Goal: Task Accomplishment & Management: Manage account settings

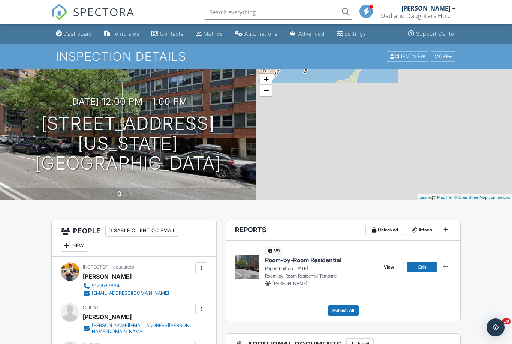
click at [305, 260] on span "Room-by-Room Residential" at bounding box center [303, 260] width 76 height 8
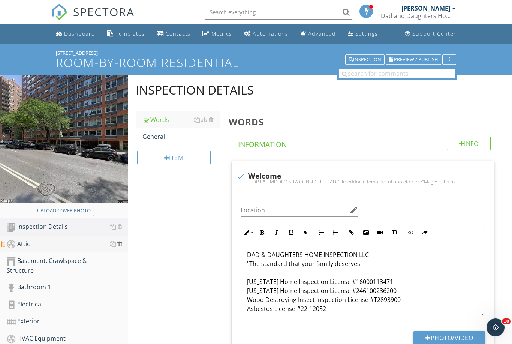
click at [119, 244] on div at bounding box center [119, 244] width 5 height 6
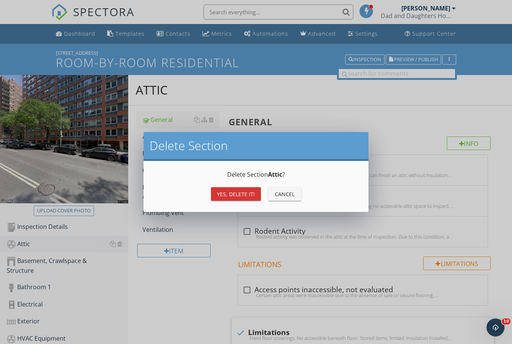
click at [228, 191] on div "Yes, Delete it!" at bounding box center [236, 194] width 38 height 8
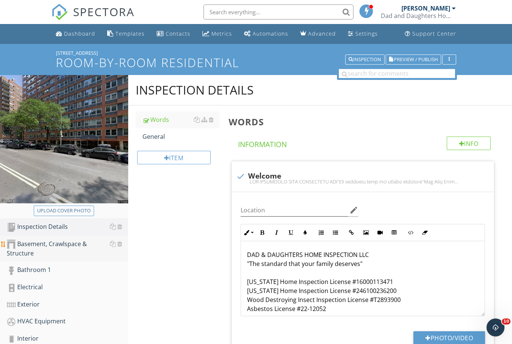
click at [51, 244] on div "Basement, Crawlspace & Structure" at bounding box center [67, 248] width 121 height 19
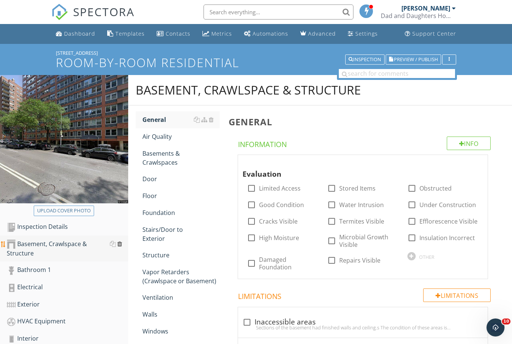
click at [118, 244] on div at bounding box center [119, 244] width 5 height 6
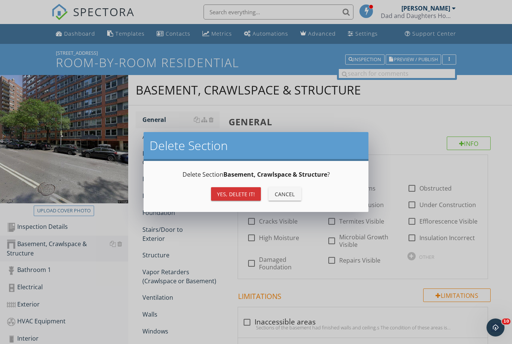
click at [235, 192] on div "Yes, Delete it!" at bounding box center [236, 194] width 38 height 8
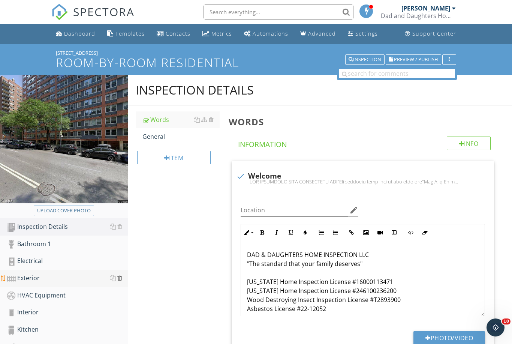
click at [120, 277] on div at bounding box center [119, 278] width 5 height 6
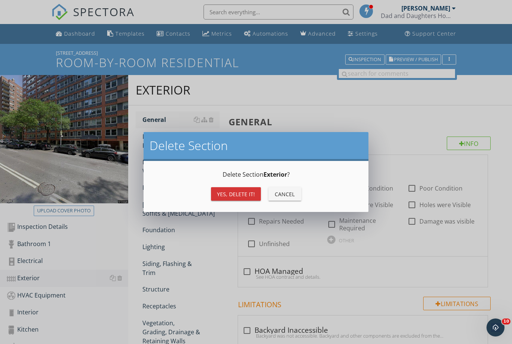
click at [227, 192] on div "Yes, Delete it!" at bounding box center [236, 194] width 38 height 8
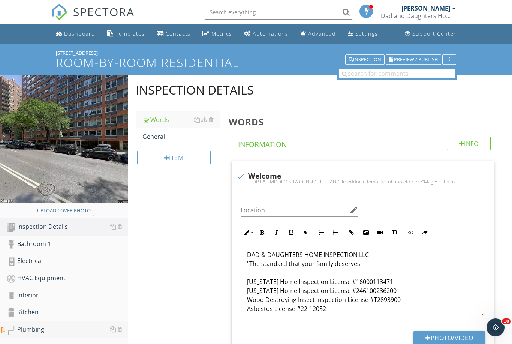
scroll to position [30, 0]
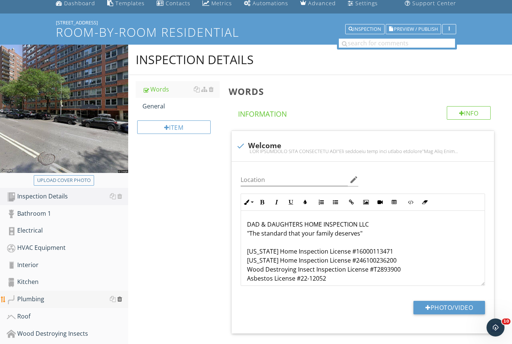
click at [121, 298] on div at bounding box center [119, 299] width 5 height 6
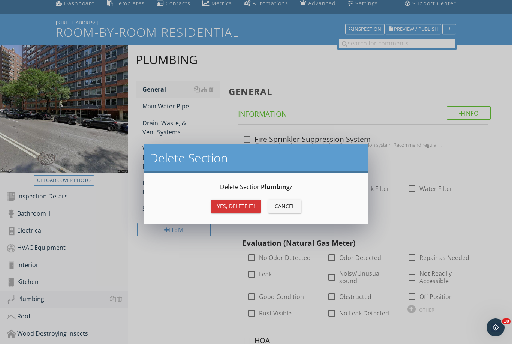
click at [243, 206] on div "Yes, Delete it!" at bounding box center [236, 206] width 38 height 8
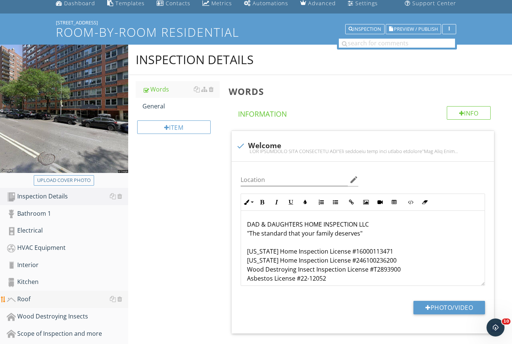
click at [33, 305] on link "Roof" at bounding box center [67, 298] width 121 height 17
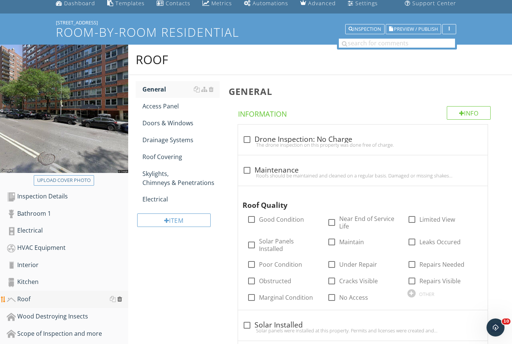
click at [119, 298] on div at bounding box center [119, 299] width 5 height 6
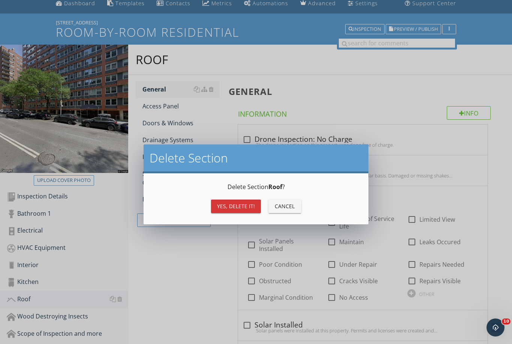
click at [233, 209] on div "Yes, Delete it!" at bounding box center [236, 206] width 38 height 8
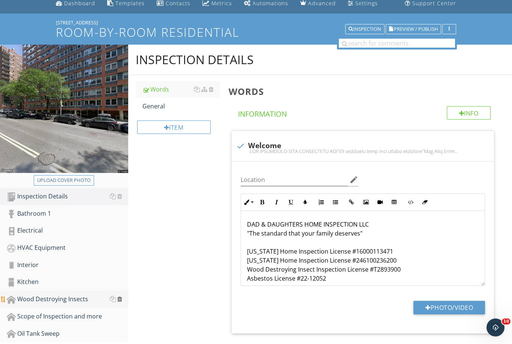
click at [120, 298] on div at bounding box center [119, 299] width 5 height 6
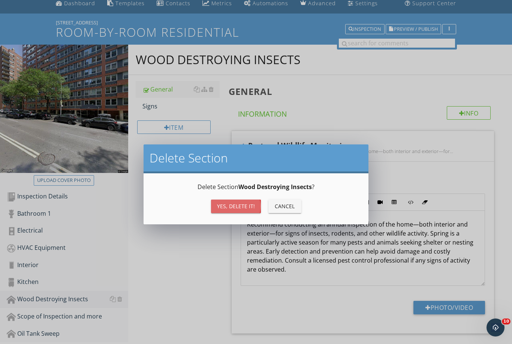
click at [227, 207] on div "Yes, Delete it!" at bounding box center [236, 206] width 38 height 8
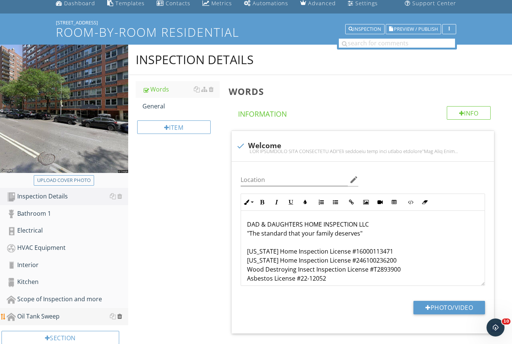
click at [121, 315] on div at bounding box center [119, 316] width 5 height 6
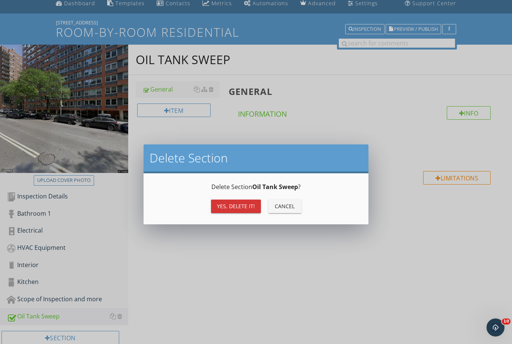
click at [236, 209] on div "Yes, Delete it!" at bounding box center [236, 206] width 38 height 8
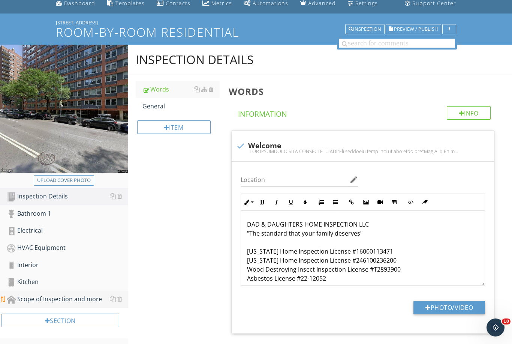
click at [45, 304] on link "Scope of Inspection and more" at bounding box center [67, 298] width 121 height 17
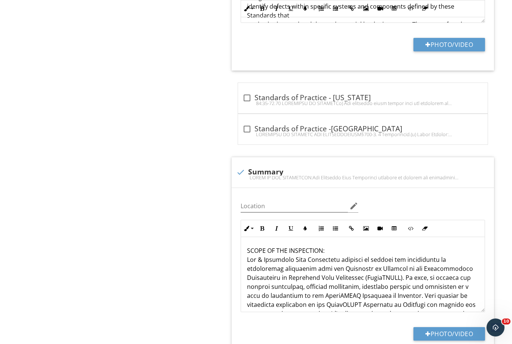
scroll to position [949, 0]
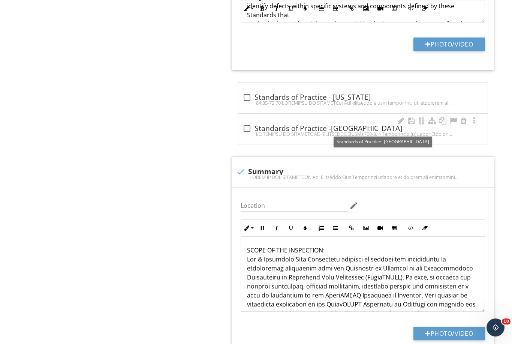
click at [263, 126] on div "check_box_outline_blank Standards of Practice -NY" at bounding box center [362, 128] width 241 height 9
checkbox input "true"
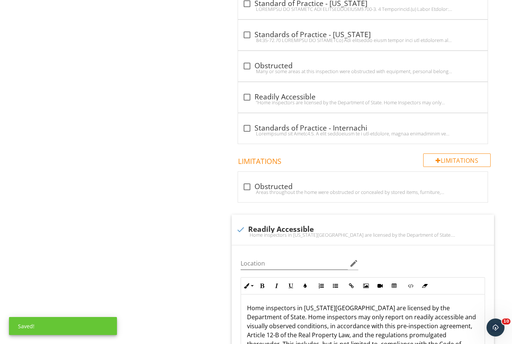
scroll to position [0, 0]
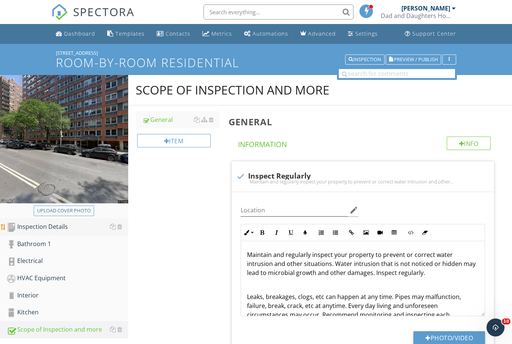
click at [53, 223] on div "Inspection Details" at bounding box center [67, 227] width 121 height 10
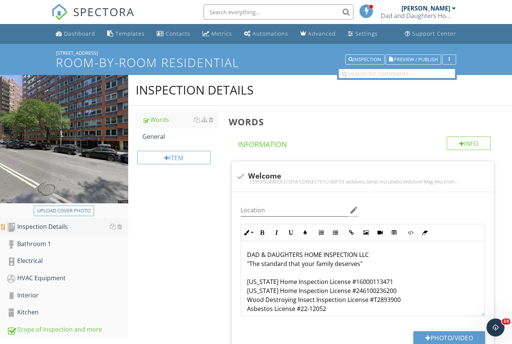
click at [48, 226] on div "Inspection Details" at bounding box center [67, 227] width 121 height 10
click at [153, 141] on link "General" at bounding box center [180, 136] width 77 height 16
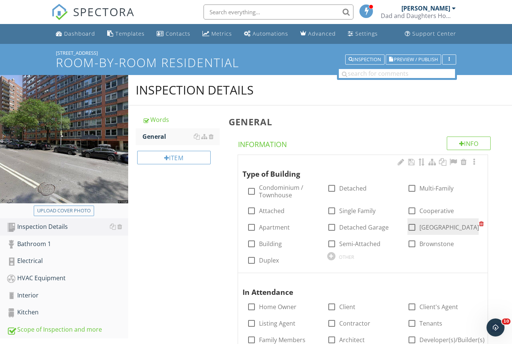
click at [425, 226] on label "NYC Building" at bounding box center [449, 226] width 60 height 7
checkbox input "true"
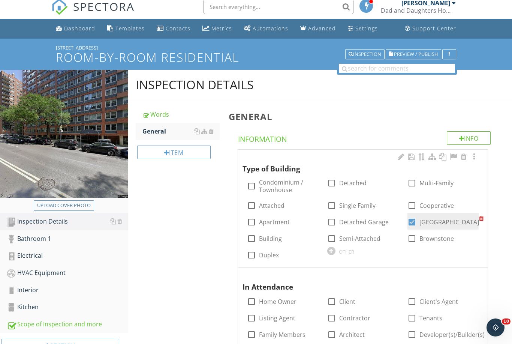
scroll to position [7, 0]
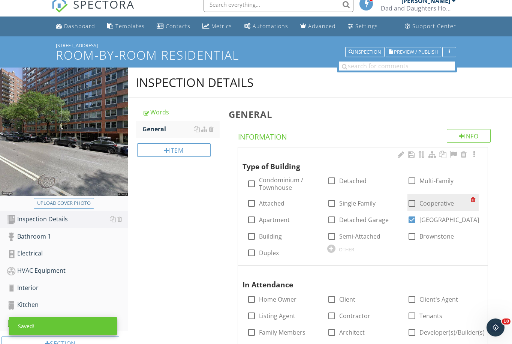
click at [433, 200] on label "Cooperative" at bounding box center [436, 202] width 34 height 7
checkbox input "true"
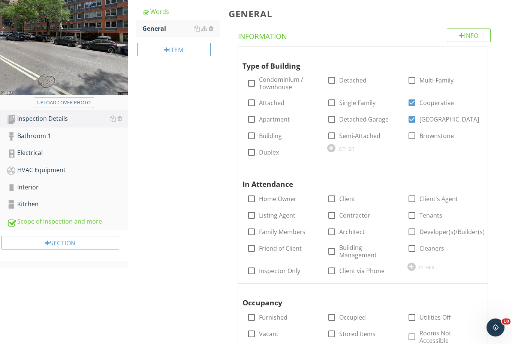
scroll to position [124, 0]
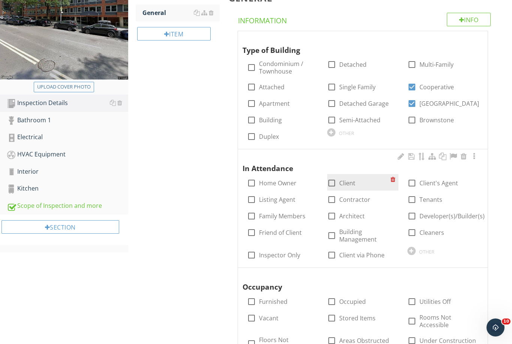
click at [347, 179] on label "Client" at bounding box center [347, 182] width 16 height 7
checkbox input "true"
click at [420, 181] on label "Client's Agent" at bounding box center [438, 182] width 39 height 7
checkbox input "true"
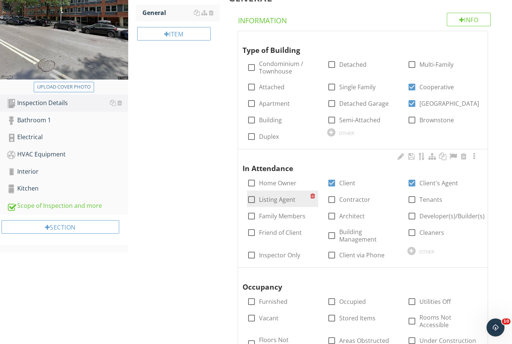
click at [292, 198] on label "Listing Agent" at bounding box center [277, 199] width 36 height 7
checkbox input "true"
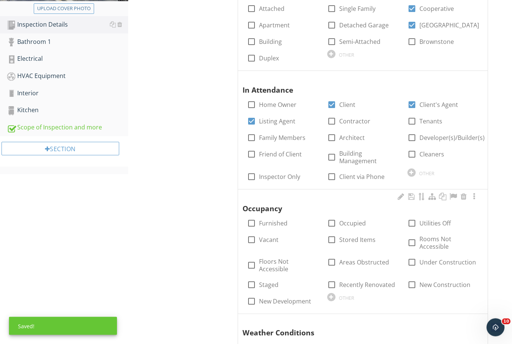
scroll to position [211, 0]
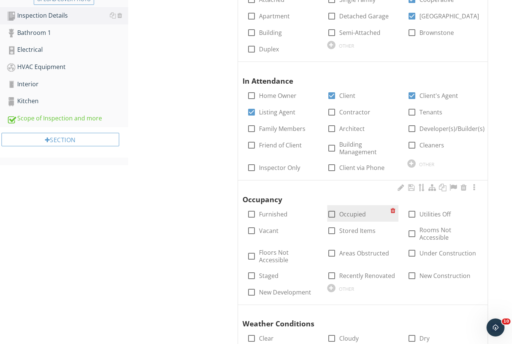
click at [346, 212] on label "Occupied" at bounding box center [352, 213] width 27 height 7
checkbox input "true"
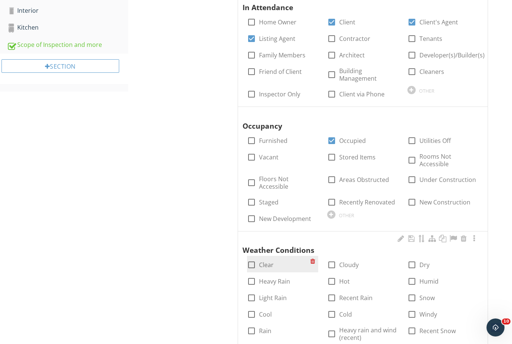
scroll to position [307, 0]
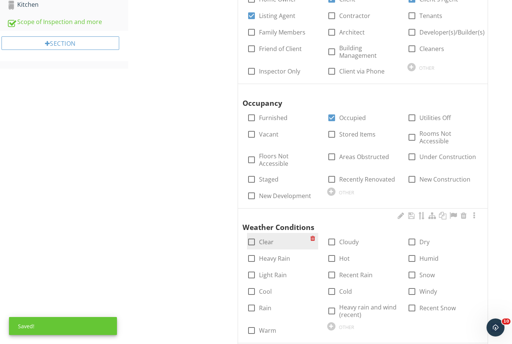
click at [260, 238] on label "Clear" at bounding box center [266, 241] width 15 height 7
checkbox input "true"
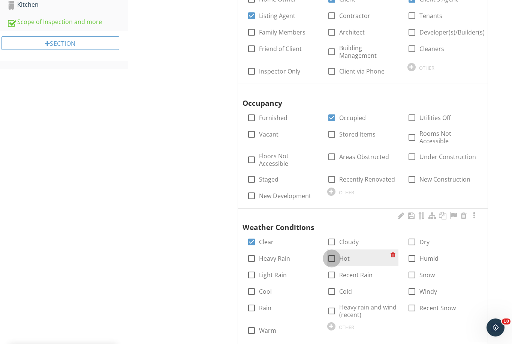
click at [338, 252] on div at bounding box center [331, 258] width 13 height 13
checkbox input "true"
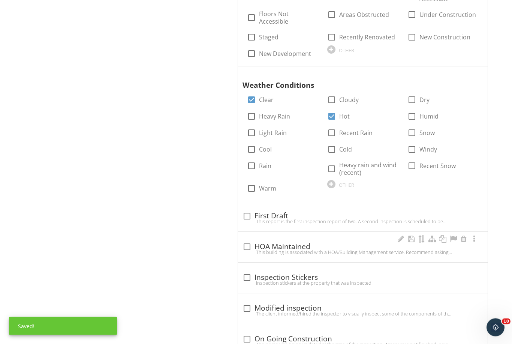
scroll to position [449, 0]
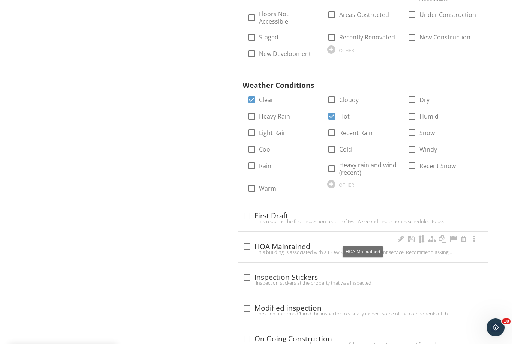
click at [270, 242] on div "check_box_outline_blank HOA Maintained" at bounding box center [362, 246] width 241 height 9
checkbox input "true"
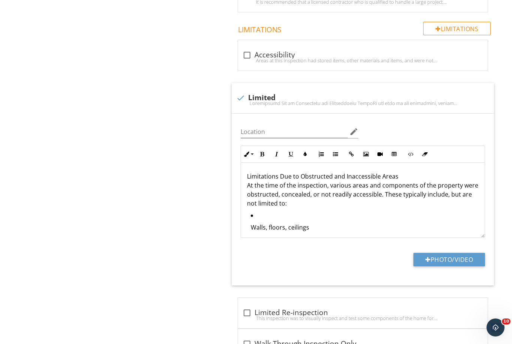
scroll to position [1083, 0]
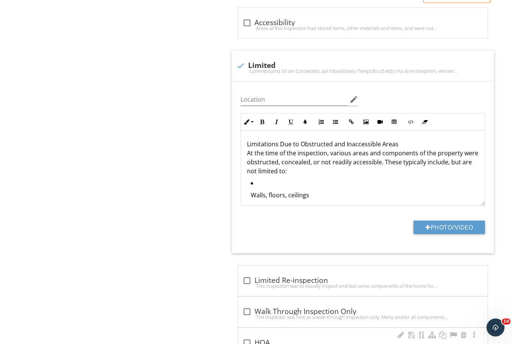
click at [270, 328] on div "check_box_outline_blank HOA The residential unit appears to be apart of, manage…" at bounding box center [363, 343] width 250 height 30
checkbox input "true"
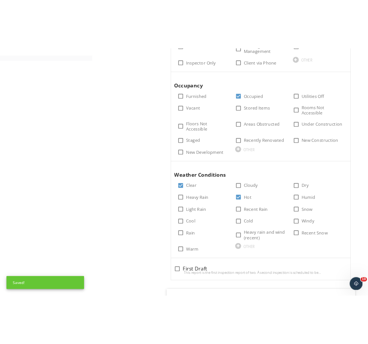
scroll to position [0, 0]
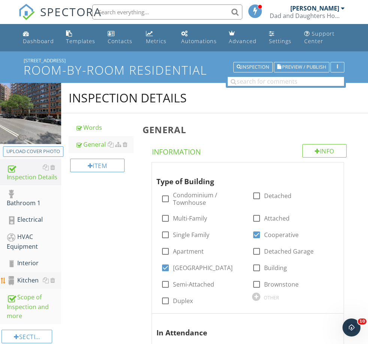
click at [27, 280] on div "Kitchen" at bounding box center [34, 280] width 54 height 10
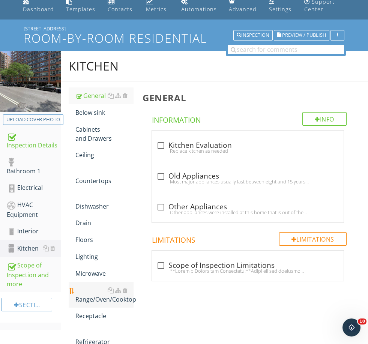
scroll to position [37, 0]
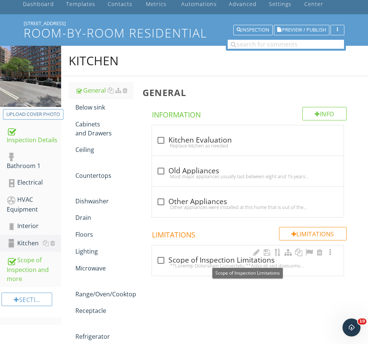
click at [180, 256] on div "check_box_outline_blank Scope of Inspection Limitations" at bounding box center [247, 260] width 183 height 9
checkbox input "true"
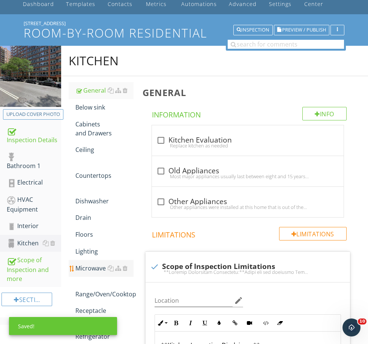
click at [89, 273] on link "Microwave" at bounding box center [104, 268] width 58 height 16
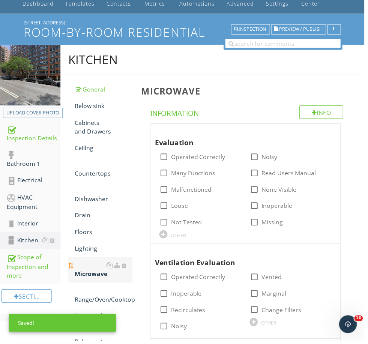
scroll to position [37, 0]
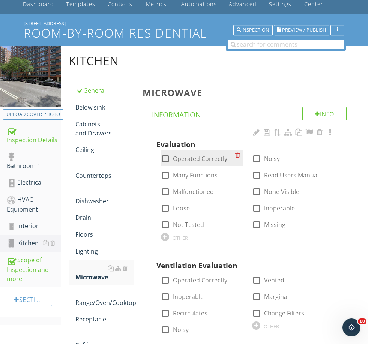
click at [185, 159] on label "Operated Correctly" at bounding box center [200, 158] width 54 height 7
checkbox input "true"
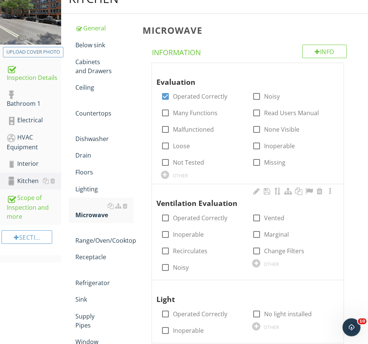
scroll to position [99, 0]
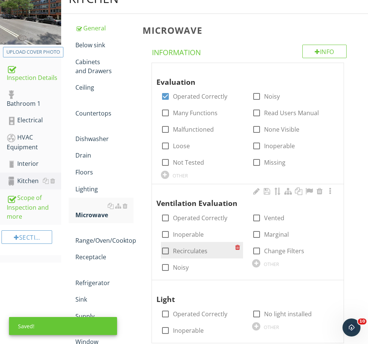
click at [194, 247] on label "Recirculates" at bounding box center [190, 250] width 34 height 7
checkbox input "true"
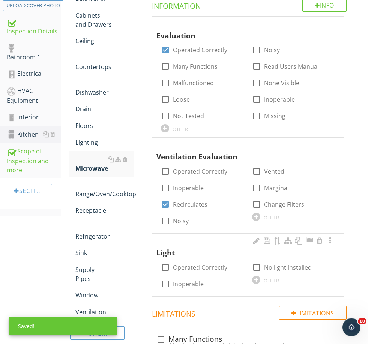
scroll to position [146, 0]
click at [192, 280] on label "Inoperable" at bounding box center [188, 283] width 31 height 7
checkbox input "true"
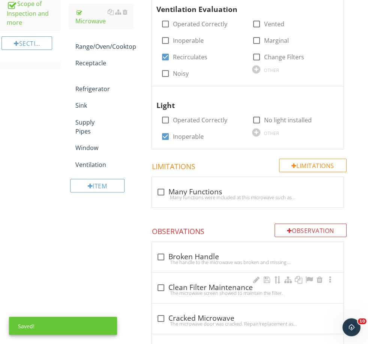
scroll to position [293, 0]
click at [188, 254] on div "check_box_outline_blank Broken Handle" at bounding box center [247, 256] width 183 height 9
checkbox input "true"
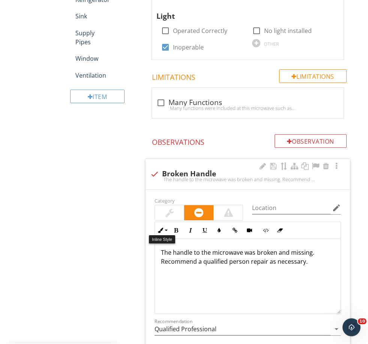
scroll to position [382, 0]
click at [161, 214] on div at bounding box center [169, 212] width 29 height 15
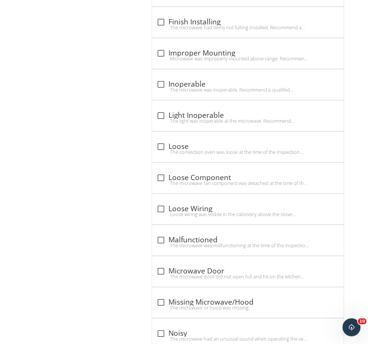
scroll to position [898, 0]
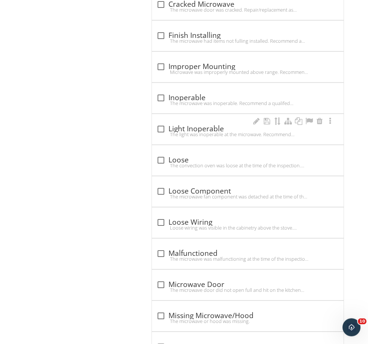
click at [188, 134] on div "The light was inoperable at the microwave. Recommend replacing light bulb(s) or…" at bounding box center [247, 135] width 183 height 6
checkbox input "true"
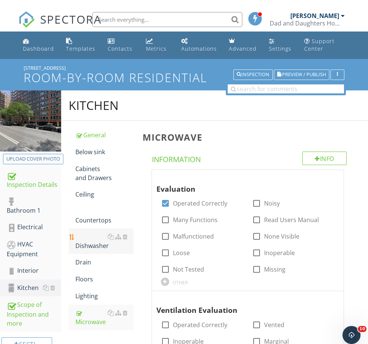
scroll to position [52, 0]
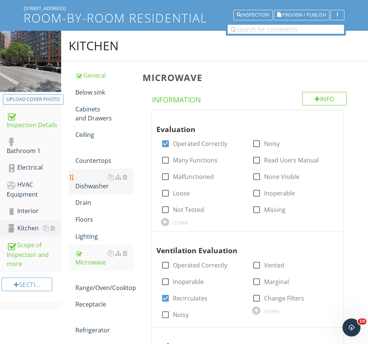
click at [90, 189] on div "Dishwasher" at bounding box center [104, 181] width 58 height 18
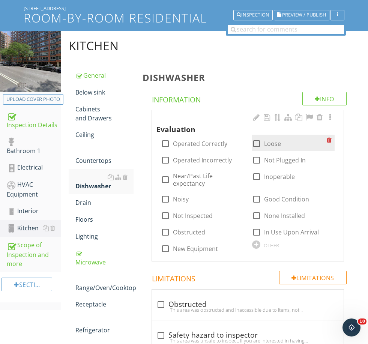
click at [279, 144] on label "Loose" at bounding box center [272, 143] width 17 height 7
checkbox input "true"
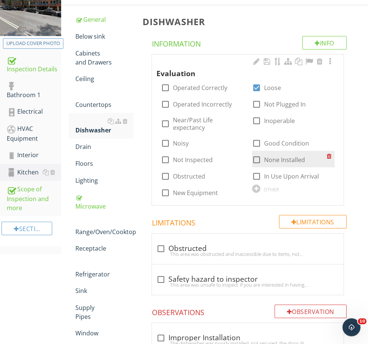
scroll to position [116, 0]
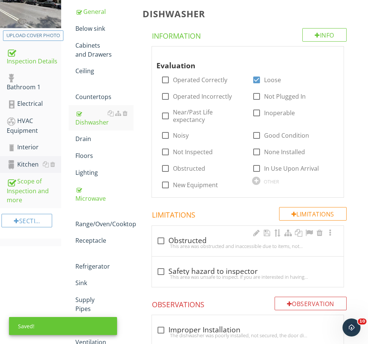
click at [184, 243] on div "This area was obstructed and inaccessible due to items, not plugged in, malfunc…" at bounding box center [247, 246] width 183 height 6
checkbox input "true"
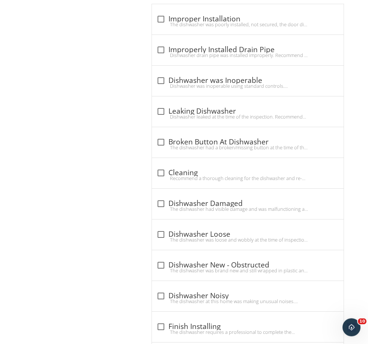
scroll to position [636, 0]
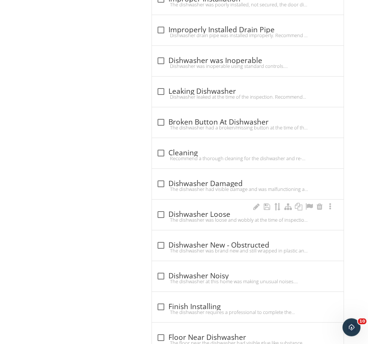
click at [181, 221] on div "The dishwasher was loose and wobbly at the time of inspection. This condition m…" at bounding box center [247, 220] width 183 height 6
checkbox input "true"
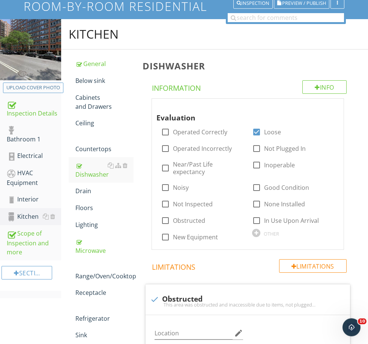
scroll to position [64, 0]
click at [96, 311] on div "Refrigerator" at bounding box center [104, 314] width 58 height 18
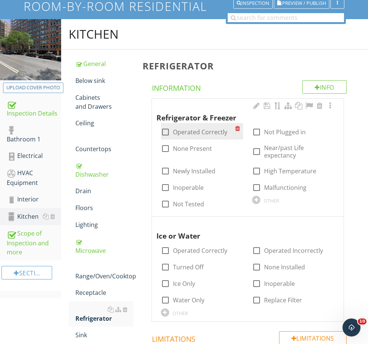
click at [191, 129] on label "Operated Correctly" at bounding box center [200, 131] width 54 height 7
checkbox input "true"
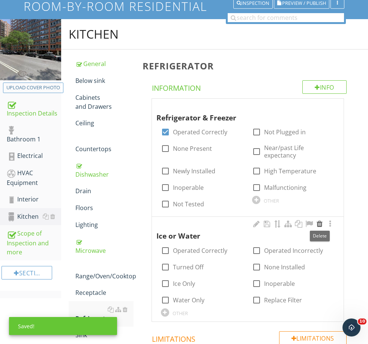
click at [320, 223] on div at bounding box center [319, 223] width 9 height 7
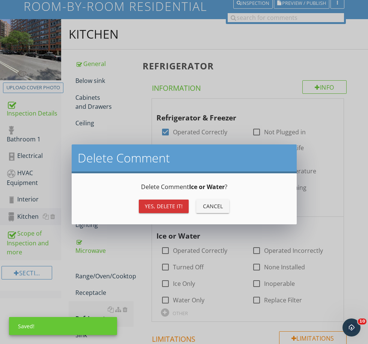
click at [177, 204] on div "Yes, Delete it!" at bounding box center [164, 206] width 38 height 8
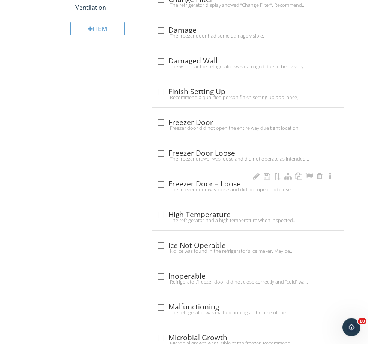
scroll to position [450, 0]
click at [189, 152] on div "check_box_outline_blank Freezer Door Loose" at bounding box center [247, 153] width 183 height 9
checkbox input "true"
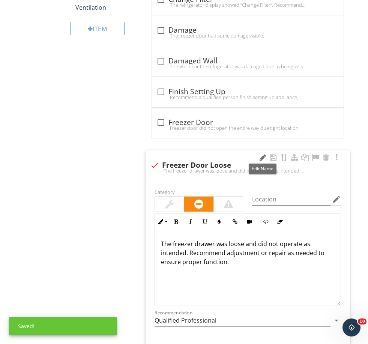
click at [259, 155] on div at bounding box center [262, 157] width 9 height 7
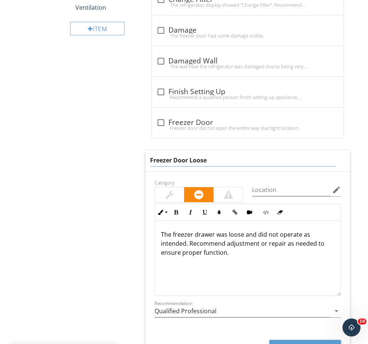
drag, startPoint x: 186, startPoint y: 156, endPoint x: 141, endPoint y: 155, distance: 45.4
click at [141, 155] on div "Refrigerator Info Information Refrigerator & Freezer check_box Operated Correct…" at bounding box center [253, 210] width 230 height 1094
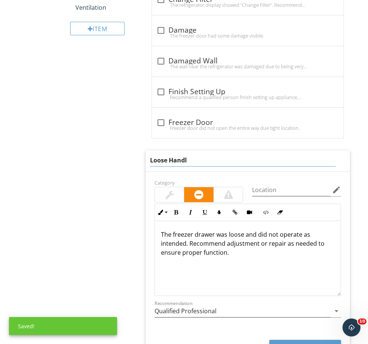
type input "Loose Handle"
click at [174, 234] on div "The freezer drawer was loose and did not operate as intended. Recommend adjustm…" at bounding box center [248, 258] width 186 height 75
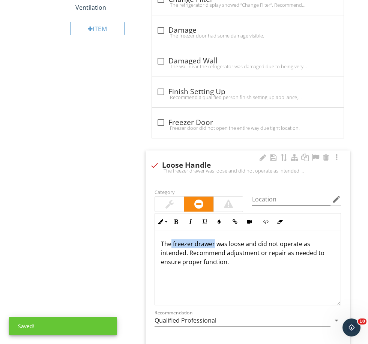
drag, startPoint x: 172, startPoint y: 238, endPoint x: 215, endPoint y: 240, distance: 43.5
click at [214, 239] on p "The freezer drawer was loose and did not operate as intended. Recommend adjustm…" at bounding box center [248, 252] width 174 height 27
click at [223, 240] on p "The freezer drawer was loose and did not operate as intended. Recommend adjustm…" at bounding box center [248, 252] width 174 height 27
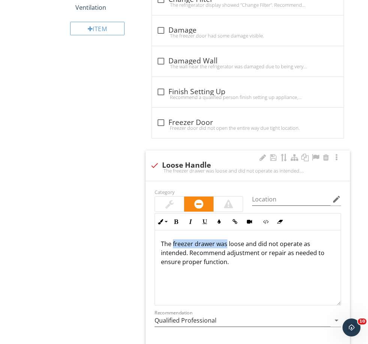
drag, startPoint x: 225, startPoint y: 241, endPoint x: 174, endPoint y: 239, distance: 51.8
click at [174, 239] on p "The freezer drawer was loose and did not operate as intended. Recommend adjustm…" at bounding box center [248, 252] width 174 height 27
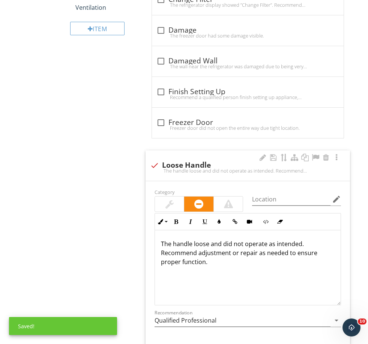
click at [173, 240] on p "The handle loose and did not operate as intended. Recommend adjustment or repai…" at bounding box center [248, 252] width 174 height 27
click at [227, 241] on p "The refrigerator handle loose and did not operate as intended. Recommend adjust…" at bounding box center [248, 252] width 174 height 27
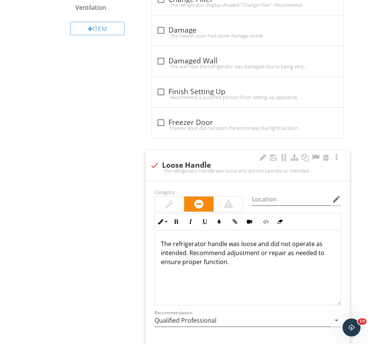
click at [187, 251] on p "The refrigerator handle was loose and did not operate as intended. Recommend ad…" at bounding box center [248, 252] width 174 height 27
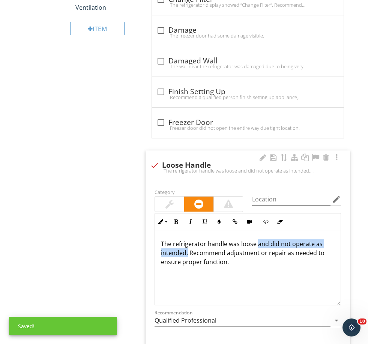
drag, startPoint x: 187, startPoint y: 251, endPoint x: 259, endPoint y: 238, distance: 73.1
click at [259, 239] on p "The refrigerator handle was loose and did not operate as intended. Recommend ad…" at bounding box center [248, 252] width 174 height 27
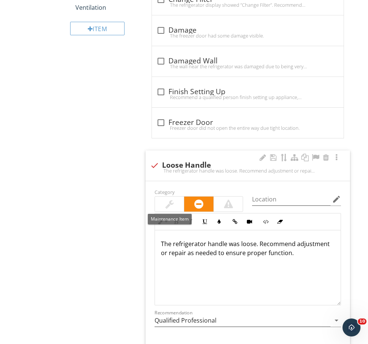
click at [173, 203] on div at bounding box center [169, 203] width 8 height 9
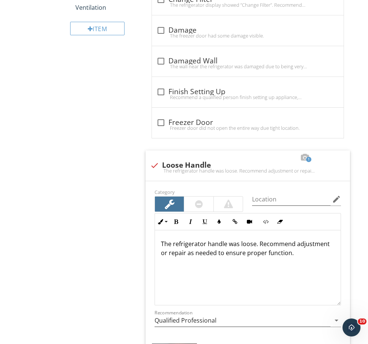
click at [114, 128] on div "Kitchen General Below sink Cabinets and Drawers Ceiling Countertops Dishwasher …" at bounding box center [214, 245] width 307 height 1225
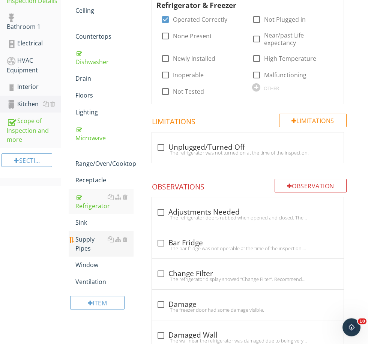
scroll to position [176, 0]
click at [94, 276] on link "Ventilation" at bounding box center [104, 281] width 58 height 16
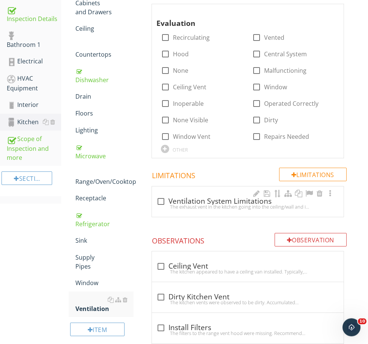
click at [191, 206] on div "The exhaust vent in the kitchen going into the ceiling/wall and is not visible.…" at bounding box center [247, 207] width 183 height 6
checkbox input "true"
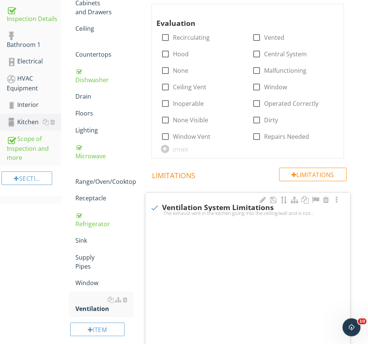
scroll to position [158, 0]
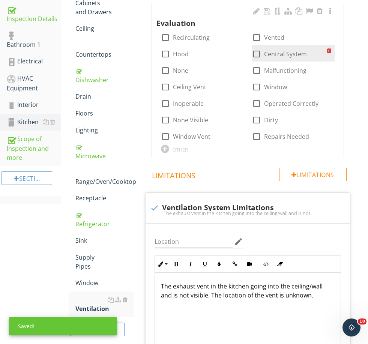
click at [293, 52] on label "Central System" at bounding box center [285, 53] width 43 height 7
checkbox input "true"
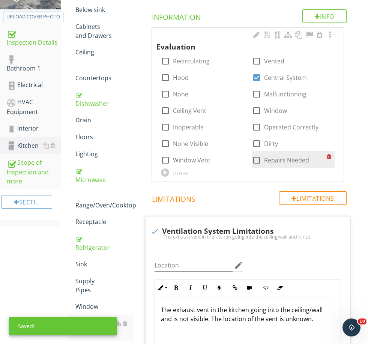
scroll to position [129, 0]
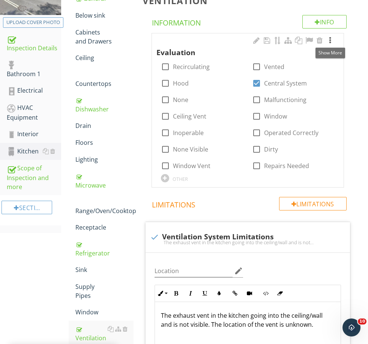
click at [330, 40] on div at bounding box center [329, 40] width 9 height 7
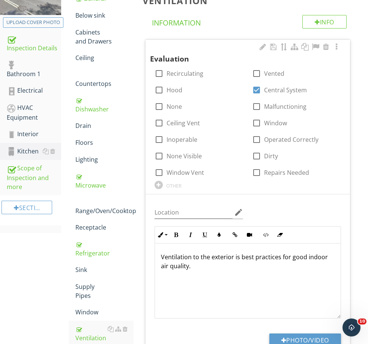
click at [202, 275] on div "Ventilation to the exterior is best practices for good indoor air quality." at bounding box center [248, 280] width 186 height 75
drag, startPoint x: 193, startPoint y: 267, endPoint x: 193, endPoint y: 256, distance: 11.6
click at [193, 256] on p "Ventilation to the exterior is best practices for good indoor air quality." at bounding box center [248, 261] width 174 height 18
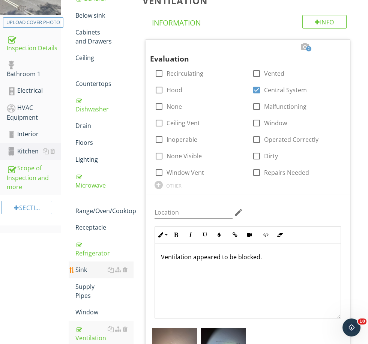
click at [87, 270] on div "Sink" at bounding box center [104, 269] width 58 height 9
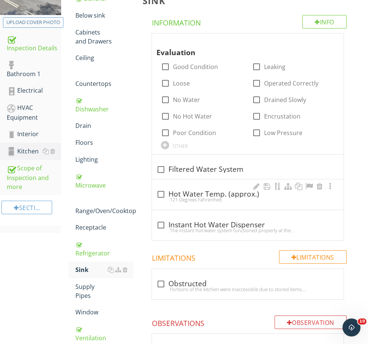
click at [196, 200] on div "121 Degrees Fahrenheit" at bounding box center [247, 199] width 183 height 6
checkbox input "true"
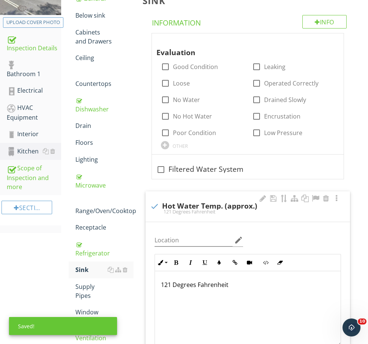
click at [170, 280] on p "121 Degrees Fahrenheit" at bounding box center [248, 284] width 174 height 9
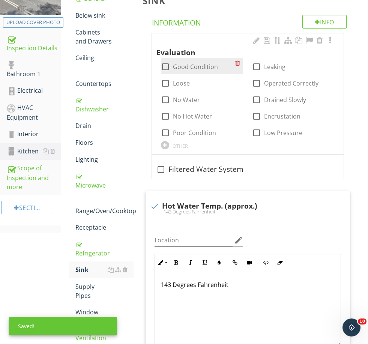
click at [178, 63] on label "Good Condition" at bounding box center [195, 66] width 45 height 7
checkbox input "true"
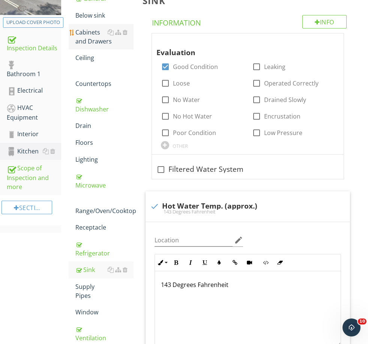
click at [85, 46] on link "Cabinets and Drawers" at bounding box center [104, 36] width 58 height 25
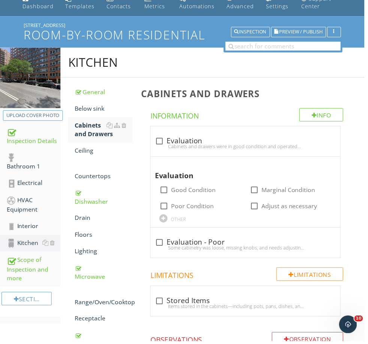
scroll to position [35, 0]
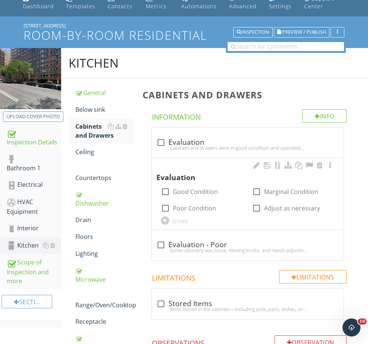
click at [183, 218] on div "OTHER" at bounding box center [179, 221] width 15 height 6
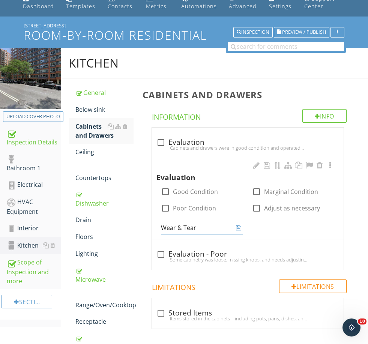
type input "Wear & Tear"
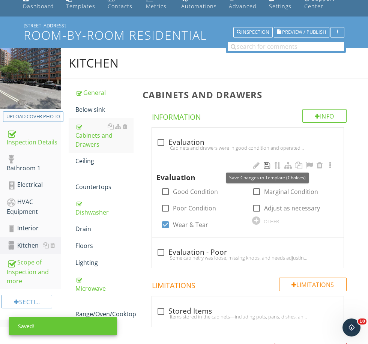
click at [266, 165] on div at bounding box center [266, 165] width 9 height 7
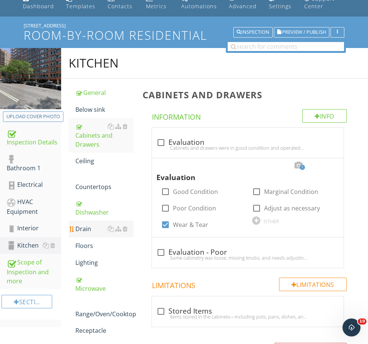
click at [87, 226] on div "Drain" at bounding box center [104, 228] width 58 height 9
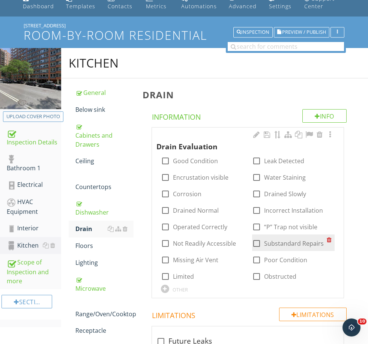
click at [278, 241] on label "Substandard Repairs" at bounding box center [294, 242] width 60 height 7
checkbox input "true"
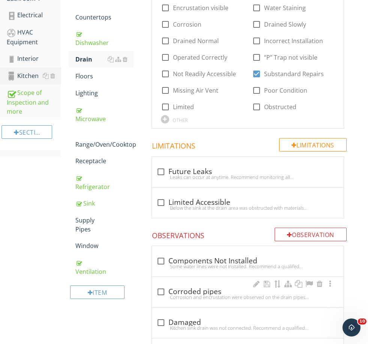
scroll to position [265, 0]
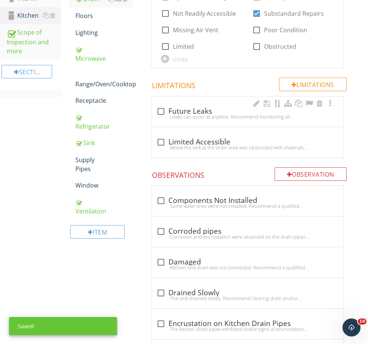
click at [184, 118] on div "Leaks can occur at anytime. Recommend monitoring all plumbing equipment and cor…" at bounding box center [247, 117] width 183 height 6
checkbox input "true"
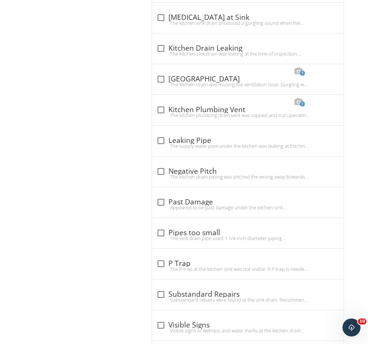
scroll to position [843, 0]
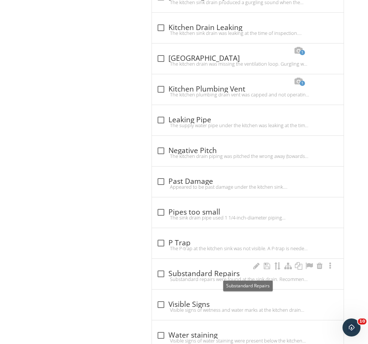
click at [194, 271] on div "check_box_outline_blank Substandard Repairs" at bounding box center [247, 273] width 183 height 9
checkbox input "true"
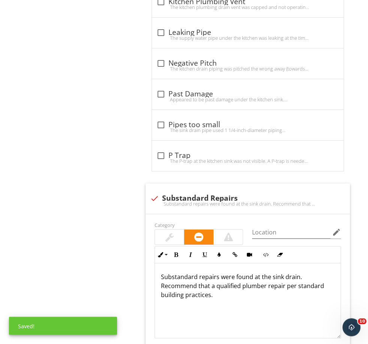
scroll to position [955, 0]
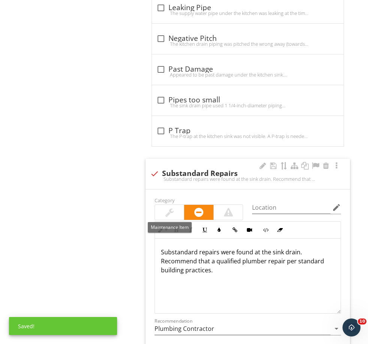
click at [173, 208] on div at bounding box center [169, 212] width 8 height 9
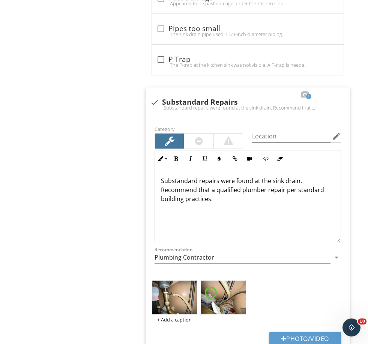
scroll to position [1027, 0]
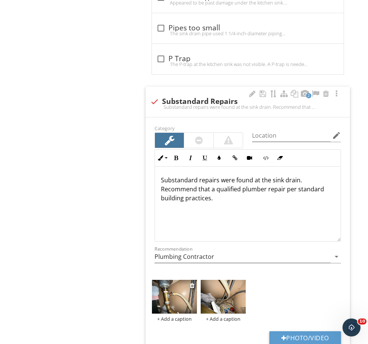
click at [178, 300] on img at bounding box center [174, 297] width 45 height 34
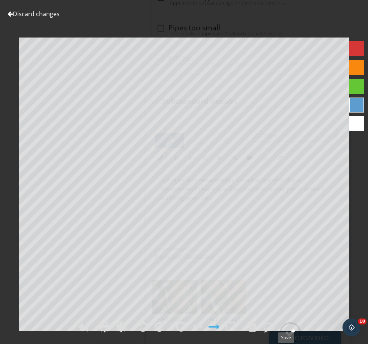
click at [290, 342] on circle at bounding box center [289, 332] width 19 height 19
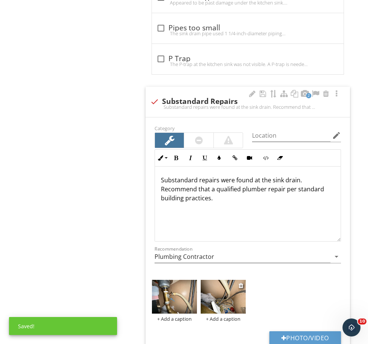
click at [238, 293] on img at bounding box center [222, 297] width 45 height 34
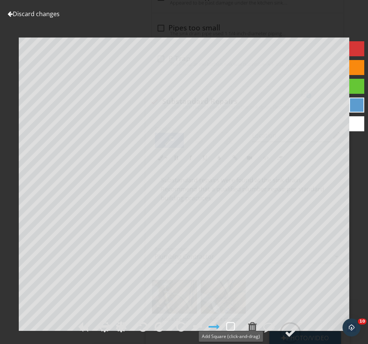
click at [232, 332] on div at bounding box center [230, 326] width 9 height 11
click at [293, 338] on div at bounding box center [289, 332] width 11 height 11
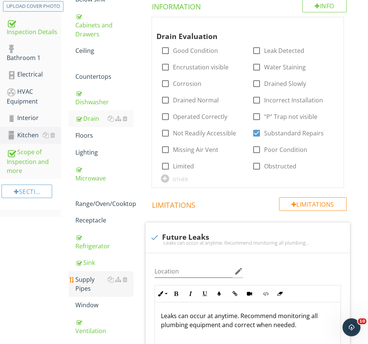
scroll to position [145, 0]
click at [94, 301] on div "Window" at bounding box center [104, 304] width 58 height 9
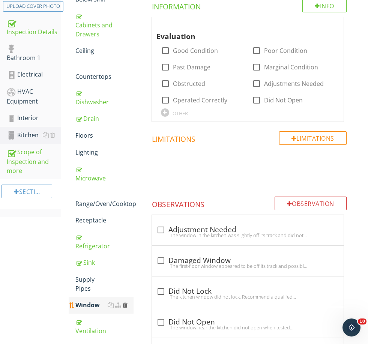
click at [127, 302] on div at bounding box center [125, 305] width 5 height 6
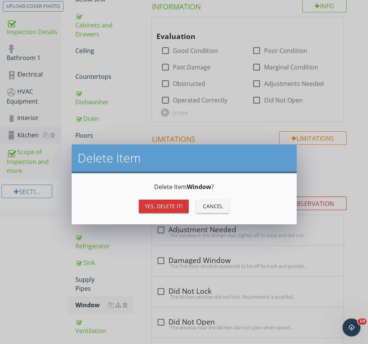
click at [171, 201] on button "Yes, Delete it!" at bounding box center [164, 205] width 50 height 13
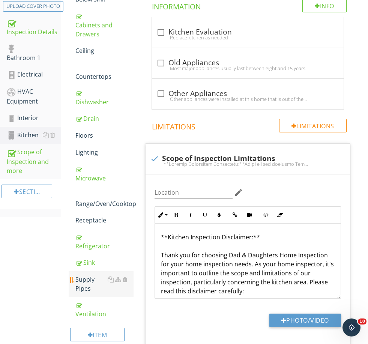
click at [101, 280] on div "Supply Pipes" at bounding box center [104, 284] width 58 height 18
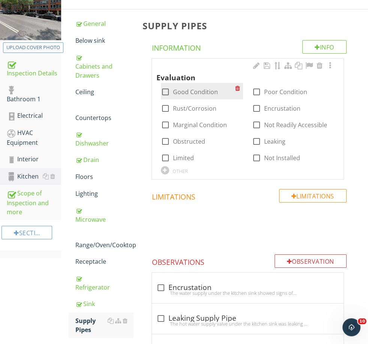
scroll to position [104, 0]
click at [189, 88] on label "Good Condition" at bounding box center [195, 91] width 45 height 7
checkbox input "true"
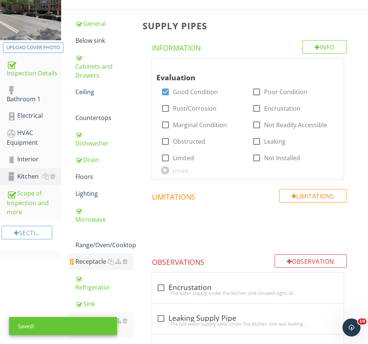
click at [91, 265] on div "Receptacle" at bounding box center [104, 261] width 58 height 9
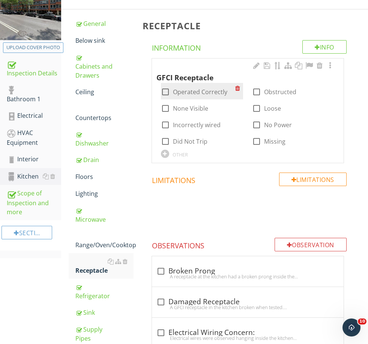
click at [189, 93] on label "Operated Correctly" at bounding box center [200, 91] width 54 height 7
checkbox input "true"
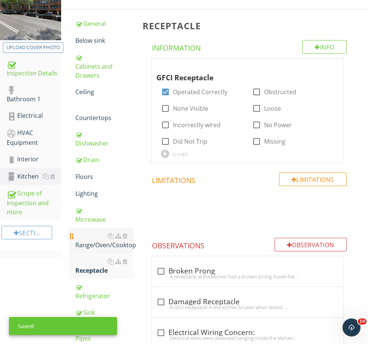
click at [94, 245] on div "Range/Oven/Cooktop" at bounding box center [104, 240] width 58 height 18
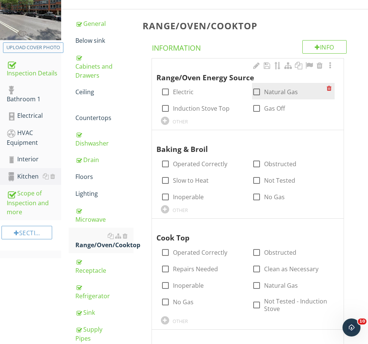
click at [269, 92] on label "Natural Gas" at bounding box center [281, 91] width 34 height 7
checkbox input "true"
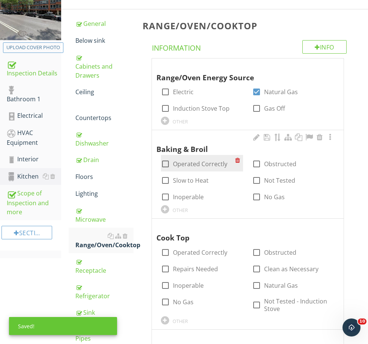
click at [205, 162] on label "Operated Correctly" at bounding box center [200, 163] width 54 height 7
checkbox input "true"
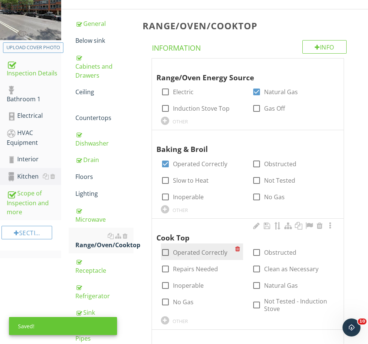
click at [195, 251] on label "Operated Correctly" at bounding box center [200, 251] width 54 height 7
checkbox input "true"
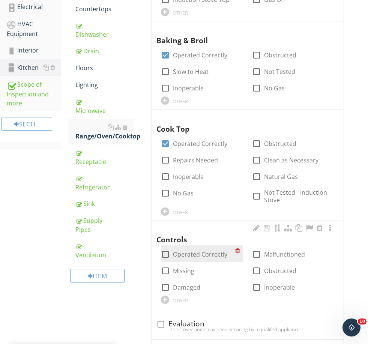
click at [192, 253] on label "Operated Correctly" at bounding box center [200, 253] width 54 height 7
checkbox input "true"
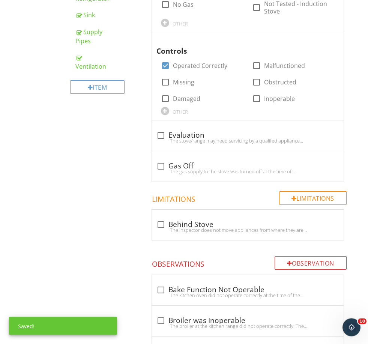
scroll to position [408, 0]
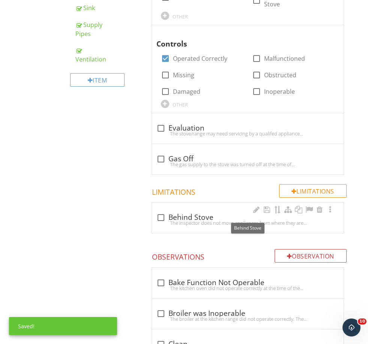
click at [182, 213] on div "check_box_outline_blank Behind Stove" at bounding box center [247, 217] width 183 height 9
checkbox input "true"
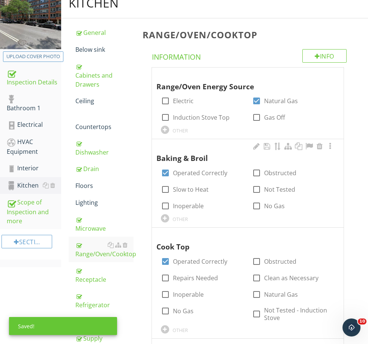
scroll to position [33, 0]
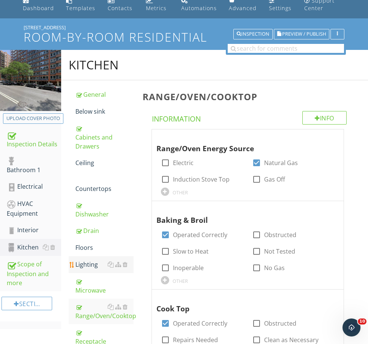
click at [95, 260] on div "Lighting" at bounding box center [104, 264] width 58 height 9
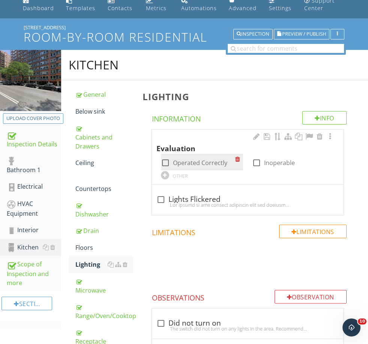
click at [187, 162] on label "Operated Correctly" at bounding box center [200, 162] width 54 height 7
checkbox input "true"
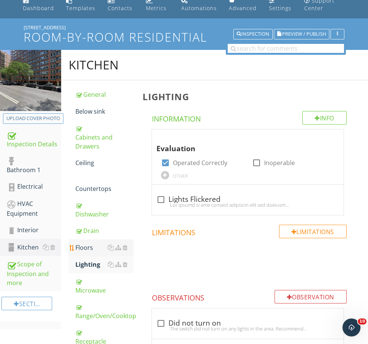
click at [86, 249] on div "Floors" at bounding box center [104, 247] width 58 height 9
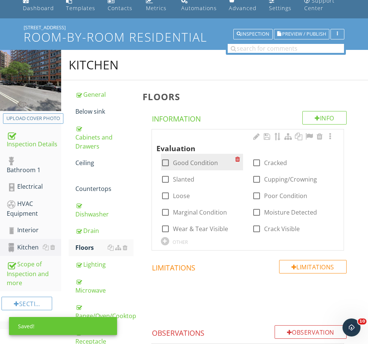
click at [182, 164] on label "Good Condition" at bounding box center [195, 162] width 45 height 7
checkbox input "true"
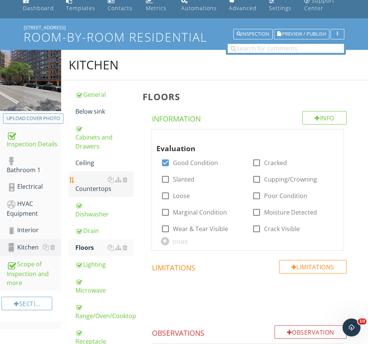
click at [90, 193] on link "Countertops" at bounding box center [104, 183] width 58 height 25
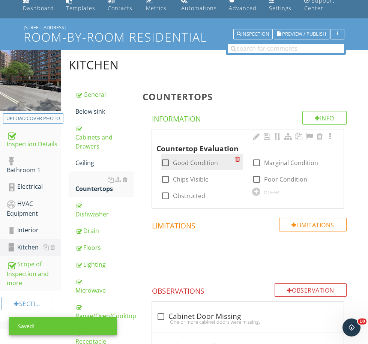
click at [185, 159] on label "Good Condition" at bounding box center [195, 162] width 45 height 7
checkbox input "true"
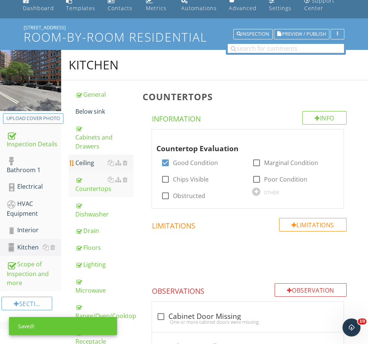
click at [95, 163] on div "Ceiling" at bounding box center [104, 162] width 58 height 9
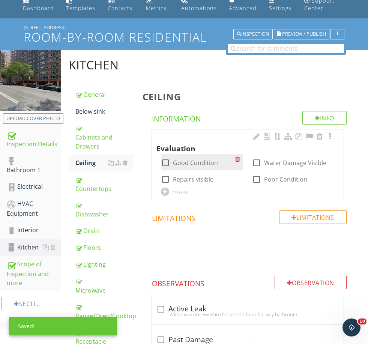
click at [198, 162] on label "Good Condition" at bounding box center [195, 162] width 45 height 7
checkbox input "true"
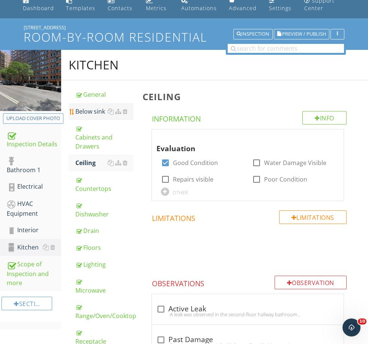
click at [100, 110] on div "Below sink" at bounding box center [104, 111] width 58 height 9
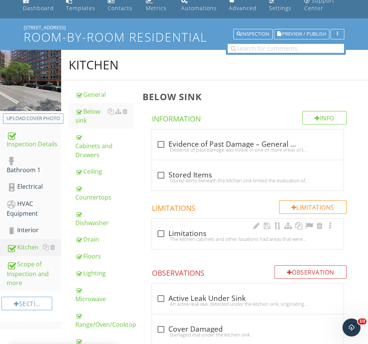
click at [179, 229] on div "check_box_outline_blank Limitations" at bounding box center [247, 233] width 183 height 9
checkbox input "true"
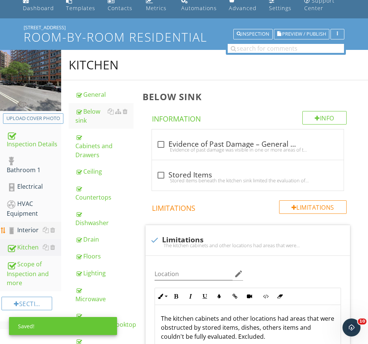
click at [30, 229] on div "Interior" at bounding box center [34, 230] width 54 height 10
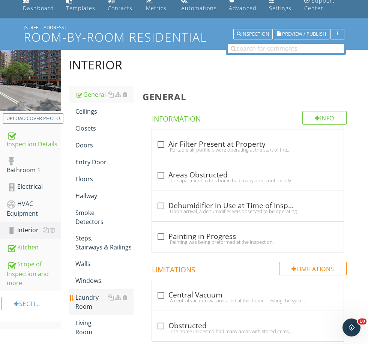
click at [93, 306] on div "Laundry Room" at bounding box center [104, 302] width 58 height 18
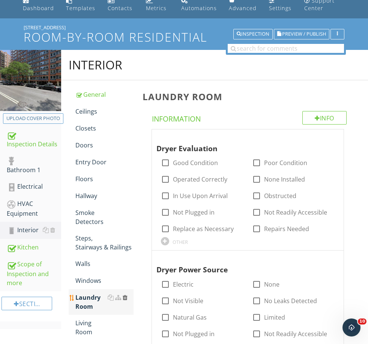
click at [126, 298] on div at bounding box center [125, 297] width 5 height 6
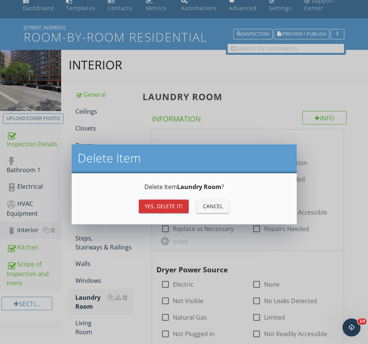
click at [168, 212] on button "Yes, Delete it!" at bounding box center [164, 205] width 50 height 13
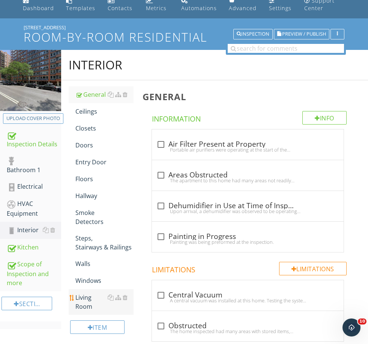
click at [91, 299] on div "Living Room" at bounding box center [104, 302] width 58 height 18
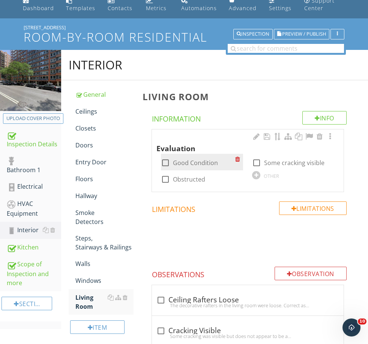
click at [186, 160] on label "Good Condition" at bounding box center [195, 162] width 45 height 7
checkbox input "true"
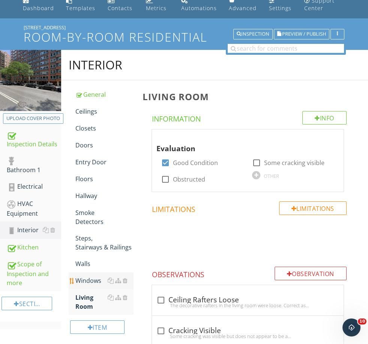
click at [101, 280] on div "Windows" at bounding box center [104, 280] width 58 height 9
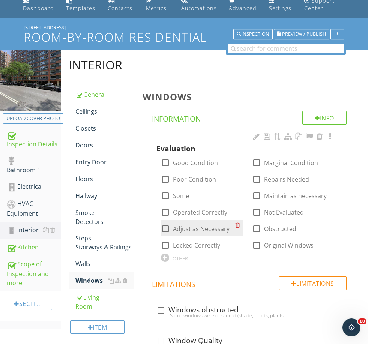
click at [194, 223] on div "check_box_outline_blank Adjust as Necessary" at bounding box center [198, 228] width 75 height 10
click at [191, 225] on label "Adjust as Necessary" at bounding box center [201, 228] width 57 height 7
checkbox input "true"
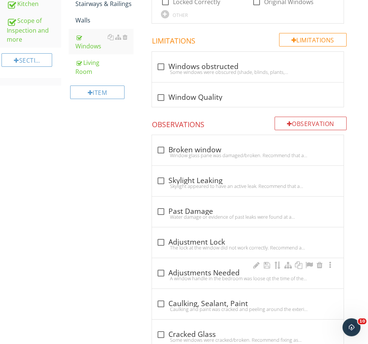
scroll to position [276, 0]
click at [187, 242] on div "check_box_outline_blank Adjustment Lock" at bounding box center [247, 242] width 183 height 9
checkbox input "true"
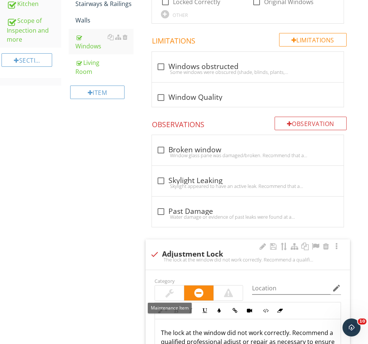
click at [178, 293] on div at bounding box center [169, 292] width 29 height 15
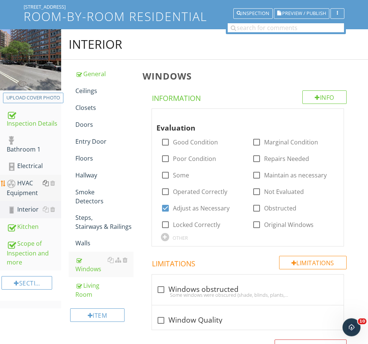
scroll to position [54, 0]
click at [33, 187] on div "HVAC Equipment" at bounding box center [34, 187] width 54 height 19
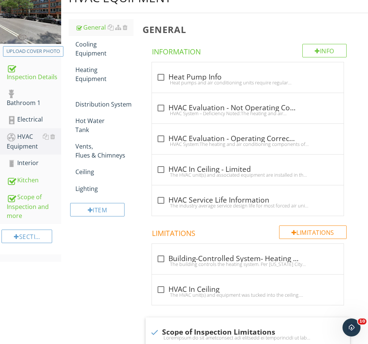
scroll to position [126, 0]
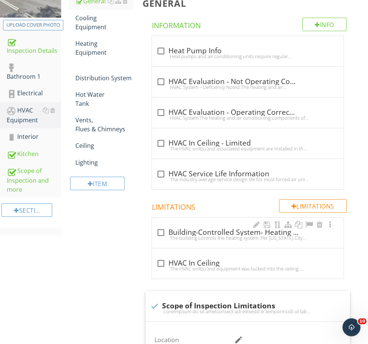
click at [174, 228] on div "check_box_outline_blank Building-Controlled System- Heating and Hot Water" at bounding box center [247, 232] width 183 height 9
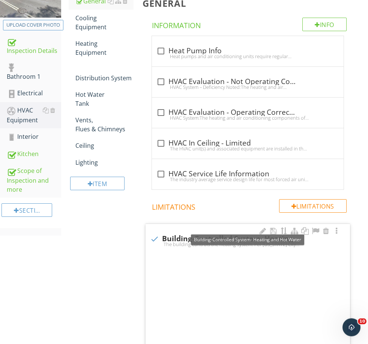
checkbox input "true"
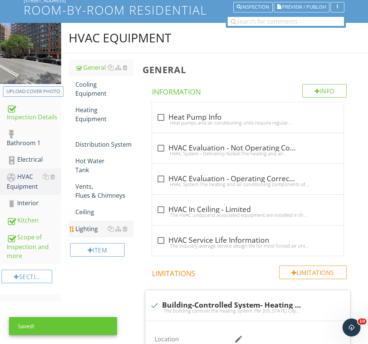
scroll to position [47, 0]
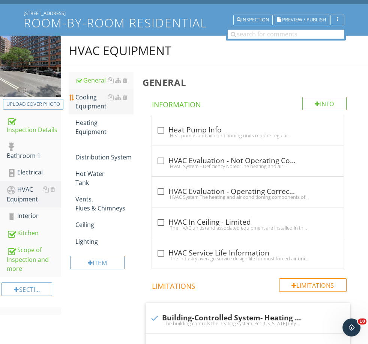
click at [99, 103] on div "Cooling Equipment" at bounding box center [104, 102] width 58 height 18
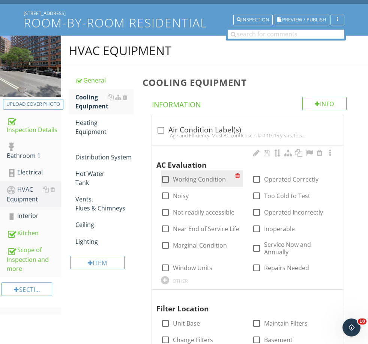
click at [184, 178] on label "Working Condition" at bounding box center [199, 178] width 53 height 7
checkbox input "true"
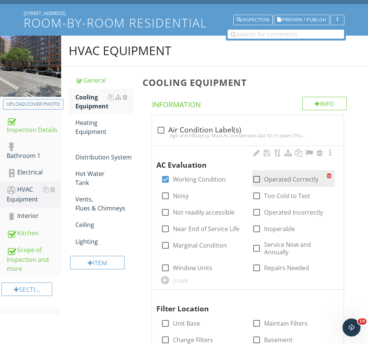
click at [268, 180] on label "Operated Correctly" at bounding box center [291, 178] width 54 height 7
checkbox input "true"
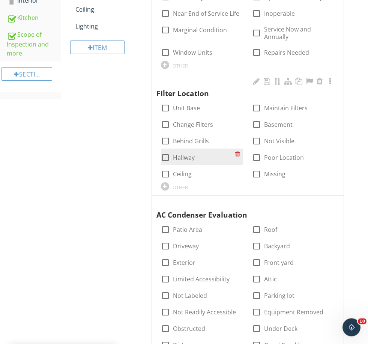
scroll to position [262, 0]
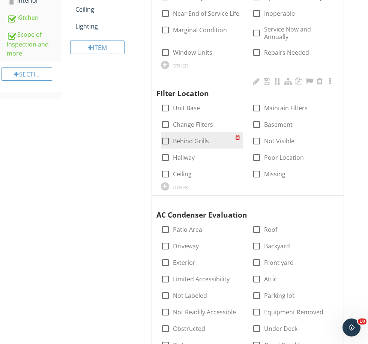
click at [195, 137] on label "Behind Grills" at bounding box center [191, 140] width 36 height 7
checkbox input "true"
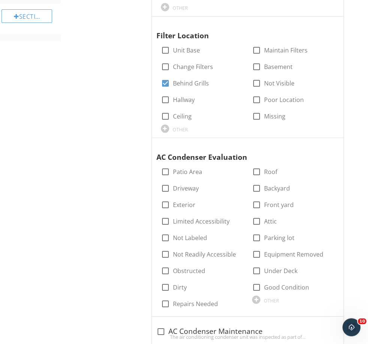
scroll to position [320, 0]
click at [318, 144] on div at bounding box center [319, 144] width 9 height 7
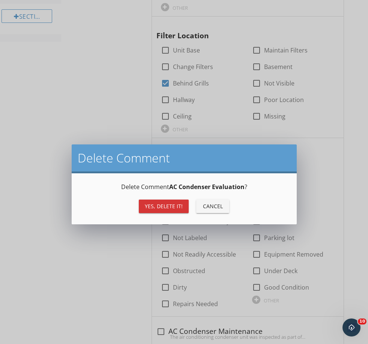
click at [163, 203] on div "Yes, Delete it!" at bounding box center [164, 206] width 38 height 8
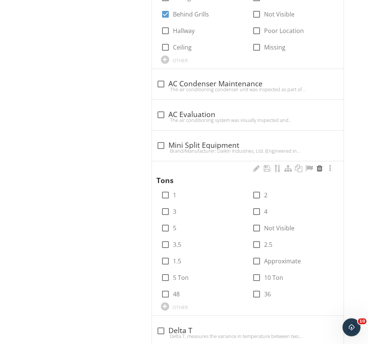
scroll to position [389, 0]
click at [319, 166] on div at bounding box center [319, 168] width 9 height 7
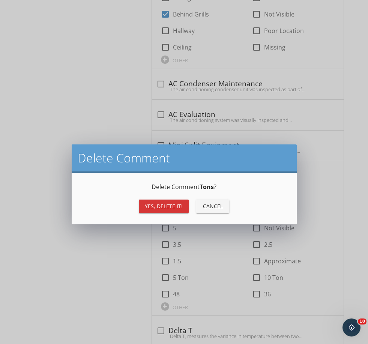
click at [166, 202] on button "Yes, Delete it!" at bounding box center [164, 205] width 50 height 13
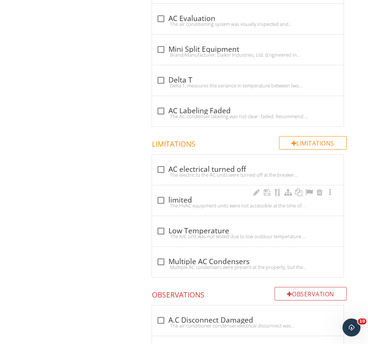
scroll to position [491, 0]
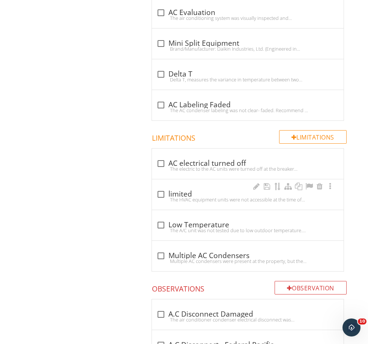
click at [180, 196] on div "The HVAC equipment units were not accessible at the time of inspection due to o…" at bounding box center [247, 199] width 183 height 6
checkbox input "true"
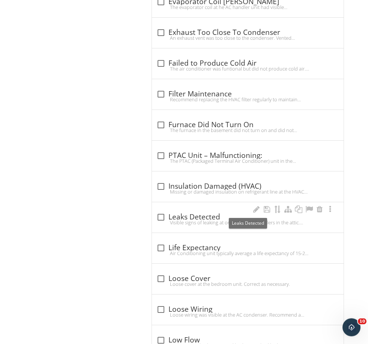
scroll to position [1891, 0]
click at [198, 217] on div "check_box_outline_blank Leaks Detected" at bounding box center [247, 216] width 183 height 9
checkbox input "true"
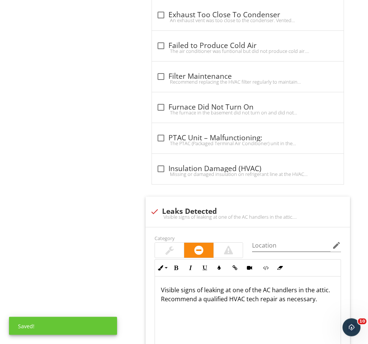
scroll to position [1908, 0]
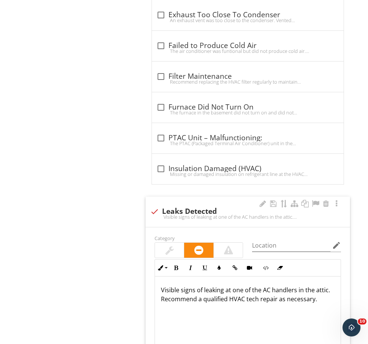
click at [234, 286] on p "Visible signs of leaking at one of the AC handlers in the attic. Recommend a qu…" at bounding box center [248, 294] width 174 height 18
click at [228, 286] on p "Visible signs of leaking at one of the AC handlers in the attic. Recommend a qu…" at bounding box center [248, 294] width 174 height 18
click at [232, 286] on p "Visible signs of leaking at one of the AC handlers in the attic. Recommend a qu…" at bounding box center [248, 294] width 174 height 18
drag, startPoint x: 232, startPoint y: 287, endPoint x: 326, endPoint y: 286, distance: 94.1
click at [326, 286] on p "Visible signs of leaking at one of the AC handlers in the attic. Recommend a qu…" at bounding box center [248, 294] width 174 height 18
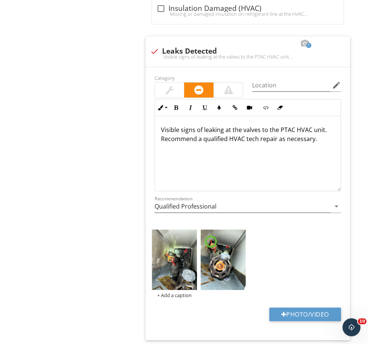
scroll to position [2097, 0]
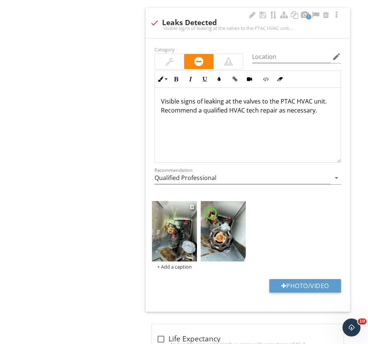
click at [161, 236] on img at bounding box center [174, 231] width 45 height 60
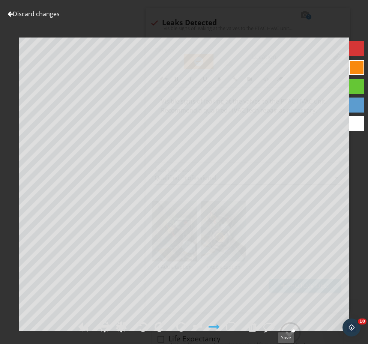
click at [288, 338] on div at bounding box center [289, 332] width 11 height 11
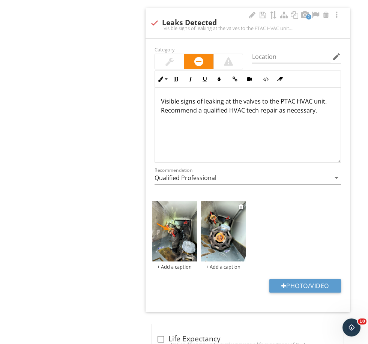
click at [223, 242] on img at bounding box center [222, 231] width 45 height 60
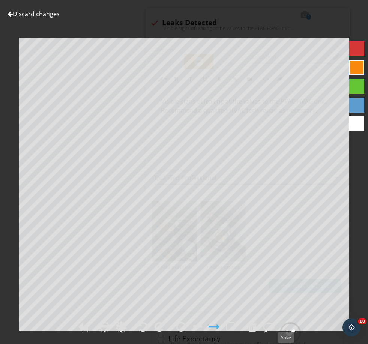
click at [288, 338] on div at bounding box center [289, 332] width 11 height 11
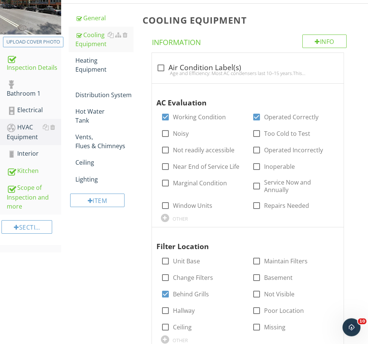
scroll to position [109, 0]
click at [85, 89] on div "Distribution System" at bounding box center [104, 90] width 58 height 18
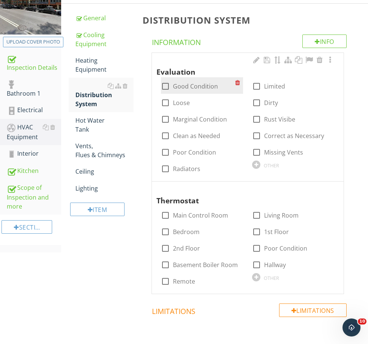
click at [195, 86] on label "Good Condition" at bounding box center [195, 85] width 45 height 7
checkbox input "true"
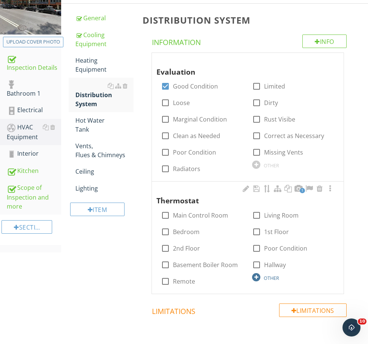
click at [270, 277] on div "OTHER" at bounding box center [270, 278] width 15 height 6
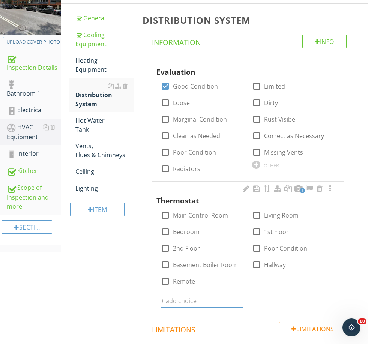
scroll to position [109, 0]
type input "Operated Correctly"
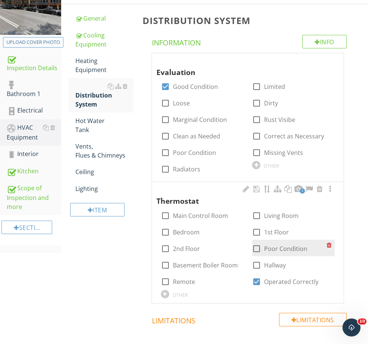
scroll to position [109, 0]
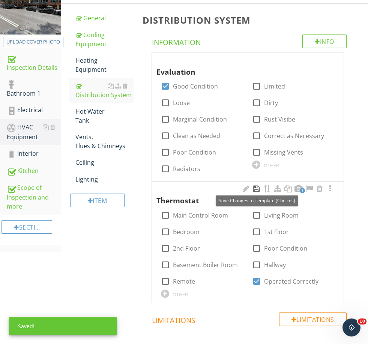
click at [255, 186] on div at bounding box center [256, 188] width 9 height 7
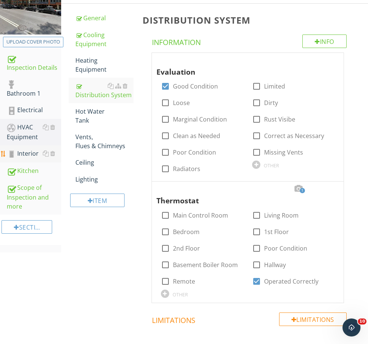
click at [27, 153] on div "Interior" at bounding box center [34, 154] width 54 height 10
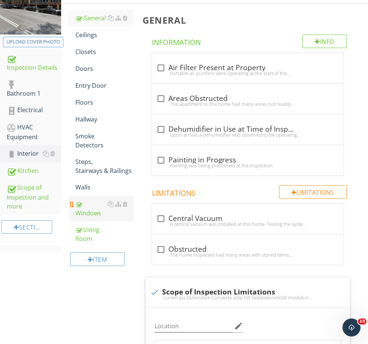
click at [87, 211] on div "Windows" at bounding box center [104, 208] width 58 height 18
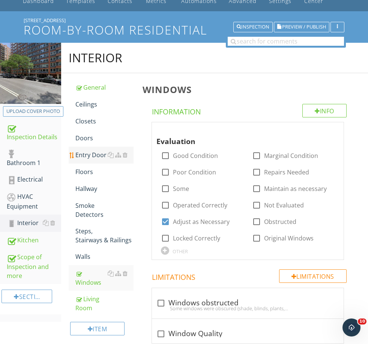
scroll to position [57, 0]
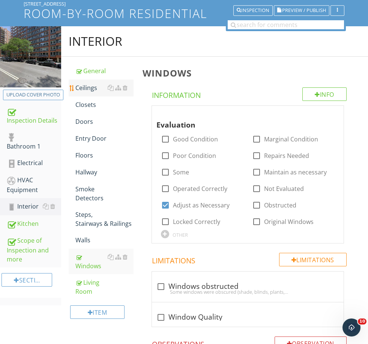
click at [91, 91] on div "Ceilings" at bounding box center [104, 87] width 58 height 9
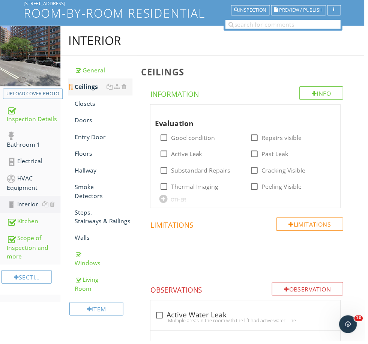
scroll to position [57, 0]
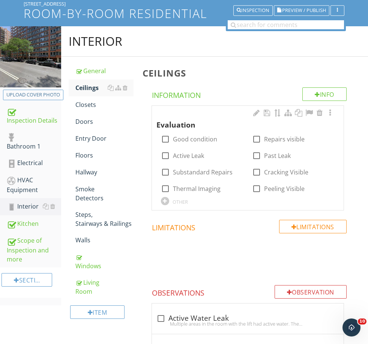
click at [175, 202] on div "OTHER" at bounding box center [179, 202] width 15 height 6
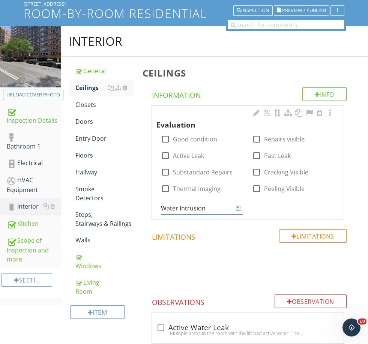
type input "Water Intrusion"
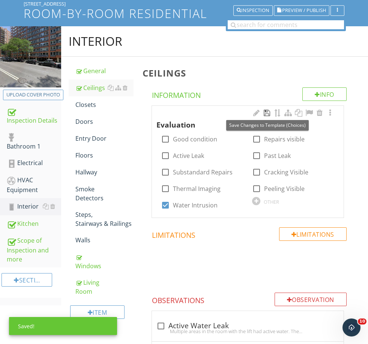
click at [266, 111] on div at bounding box center [266, 112] width 9 height 7
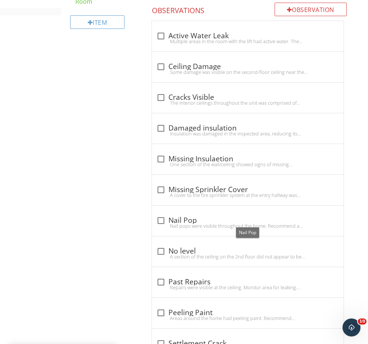
scroll to position [416, 0]
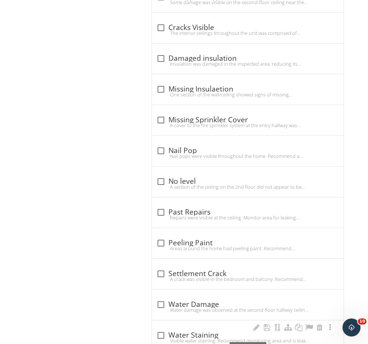
click at [198, 331] on div "check_box_outline_blank Water Staining" at bounding box center [247, 335] width 183 height 9
checkbox input "true"
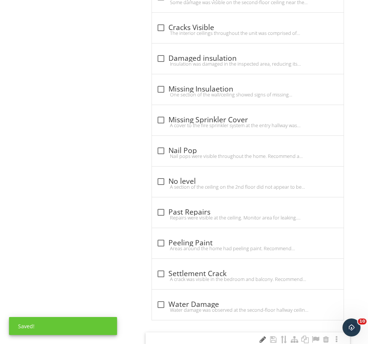
click at [262, 341] on div at bounding box center [262, 338] width 9 height 7
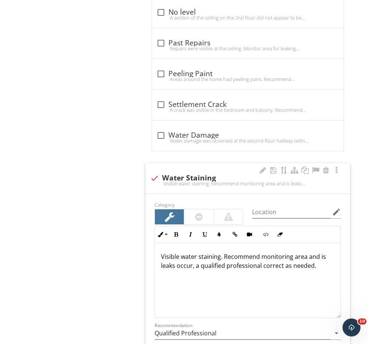
click at [207, 175] on div "check Water Staining" at bounding box center [247, 178] width 195 height 9
checkbox input "false"
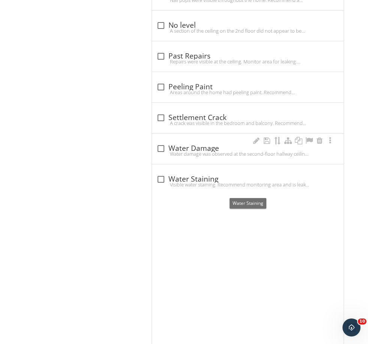
scroll to position [416, 0]
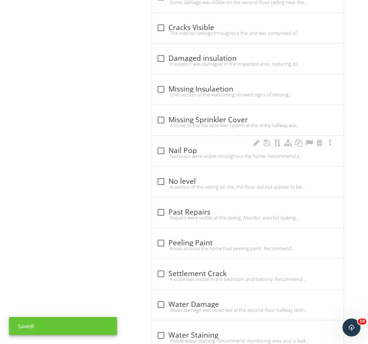
drag, startPoint x: 203, startPoint y: 151, endPoint x: 200, endPoint y: 158, distance: 7.4
click at [203, 153] on div "Nail pops were visible throughout the home. Recommend a painter correct as nece…" at bounding box center [247, 156] width 183 height 6
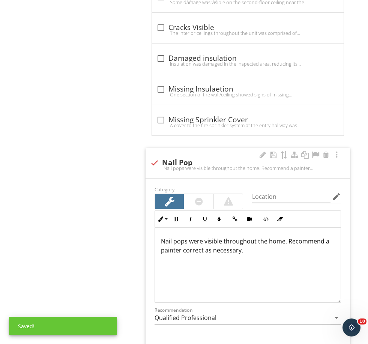
click at [183, 165] on div "Nail pops were visible throughout the home. Recommend a painter correct as nece…" at bounding box center [247, 168] width 195 height 6
checkbox input "true"
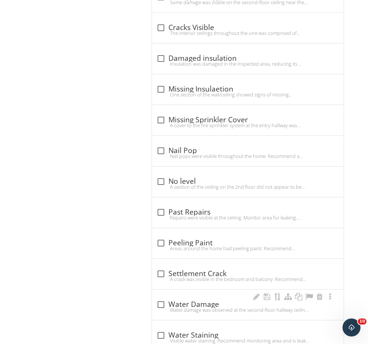
click at [199, 302] on div "check_box_outline_blank Water Damage" at bounding box center [247, 304] width 183 height 9
checkbox input "true"
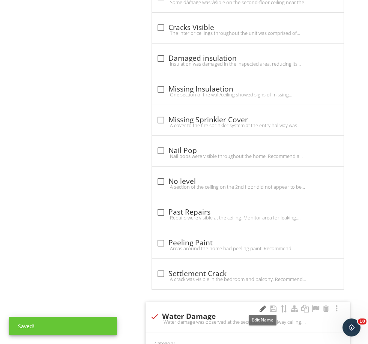
click at [262, 305] on div at bounding box center [262, 308] width 9 height 7
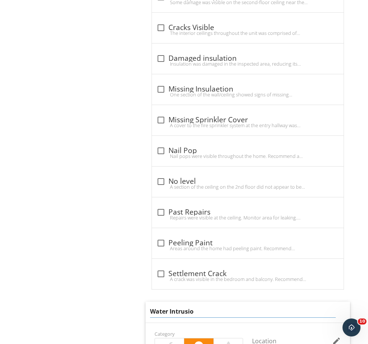
type input "Water Intrusion"
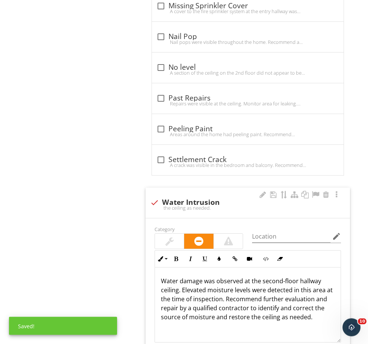
scroll to position [530, 0]
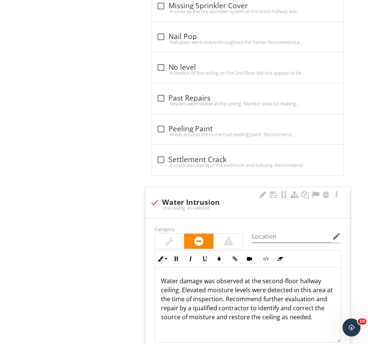
click at [202, 278] on p "Water damage was observed at the second-floor hallway ceiling. Elevated moistur…" at bounding box center [248, 298] width 174 height 45
drag, startPoint x: 202, startPoint y: 278, endPoint x: 182, endPoint y: 277, distance: 19.9
click at [182, 277] on p "Water damage was observed at the second-floor hallway ceiling. Elevated moistur…" at bounding box center [248, 299] width 174 height 45
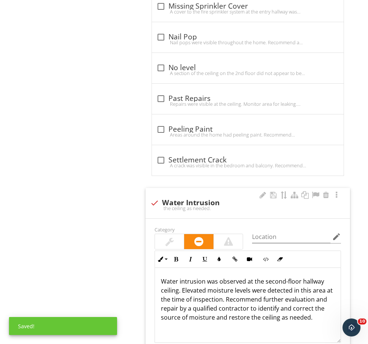
click at [262, 277] on p "Water intrusion was observed at the second-floor hallway ceiling. Elevated mois…" at bounding box center [248, 299] width 174 height 45
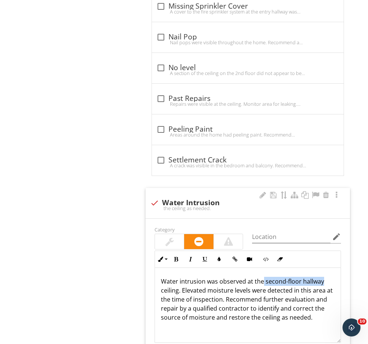
drag, startPoint x: 262, startPoint y: 277, endPoint x: 321, endPoint y: 278, distance: 58.9
click at [321, 278] on p "Water intrusion was observed at the second-floor hallway ceiling. Elevated mois…" at bounding box center [248, 299] width 174 height 45
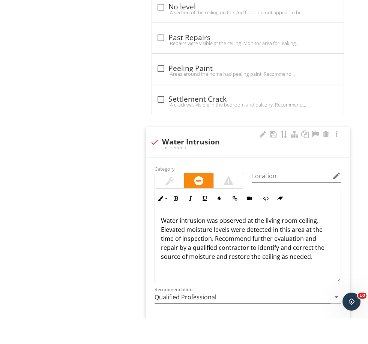
scroll to position [591, 0]
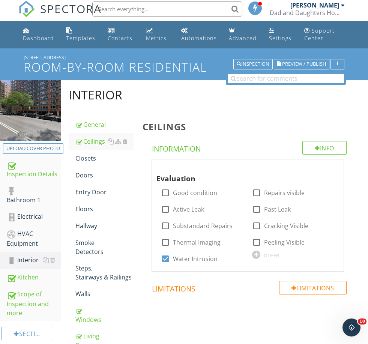
scroll to position [0, 0]
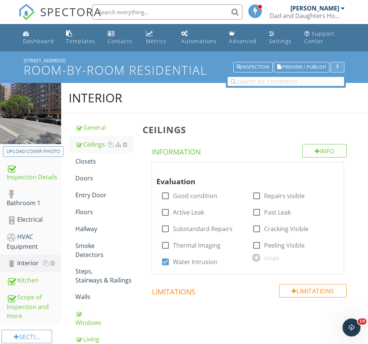
click at [343, 66] on button "button" at bounding box center [337, 67] width 14 height 10
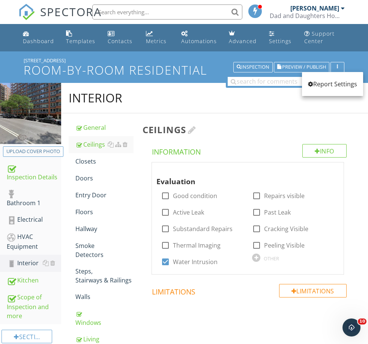
click at [304, 126] on h3 "Ceilings" at bounding box center [248, 129] width 213 height 10
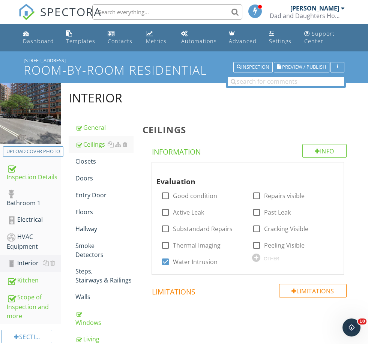
click at [235, 75] on div at bounding box center [184, 172] width 368 height 344
click at [305, 16] on div "Dad and Daughters Home Inspection" at bounding box center [306, 15] width 75 height 7
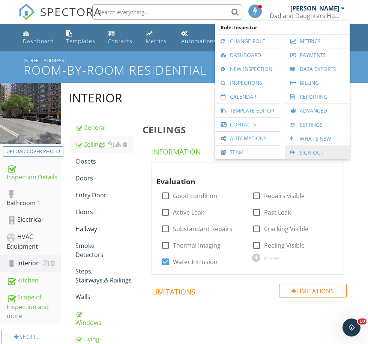
click at [310, 151] on link "Sign Out" at bounding box center [316, 152] width 57 height 13
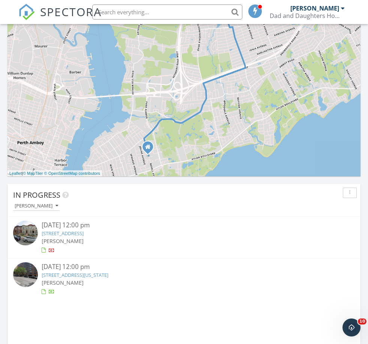
scroll to position [436, 0]
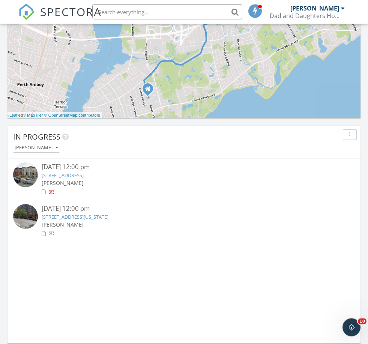
click at [108, 215] on link "75 East End Ave 14A, New York, NY 10028" at bounding box center [75, 217] width 67 height 7
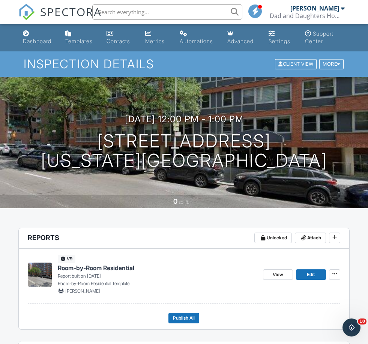
click at [100, 270] on span "Room-by-Room Residential" at bounding box center [96, 267] width 76 height 8
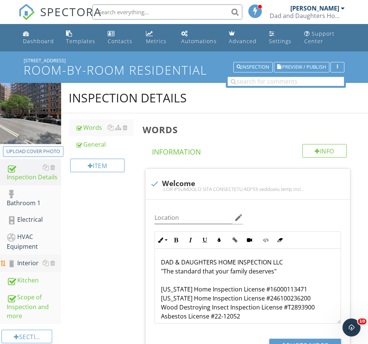
click at [24, 259] on div "Interior" at bounding box center [34, 263] width 54 height 10
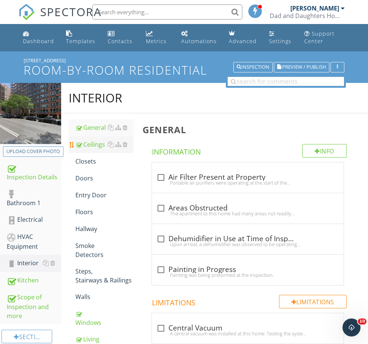
click at [94, 150] on link "Ceilings" at bounding box center [104, 144] width 58 height 16
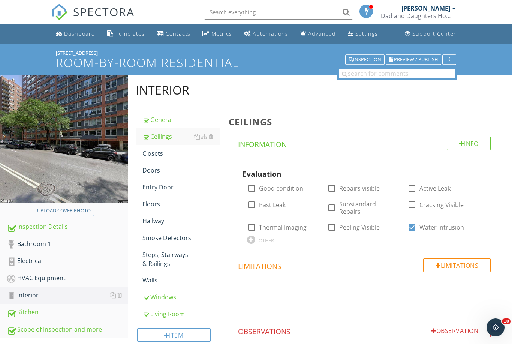
click at [84, 33] on div "Dashboard" at bounding box center [79, 33] width 31 height 7
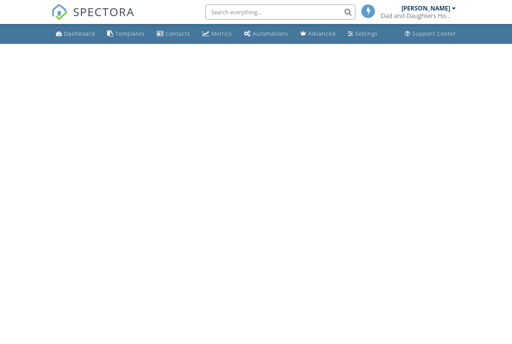
click at [168, 44] on html "SPECTORA [PERSON_NAME] Dad and Daughters Home Inspection Role: Inspector Change…" at bounding box center [256, 22] width 512 height 44
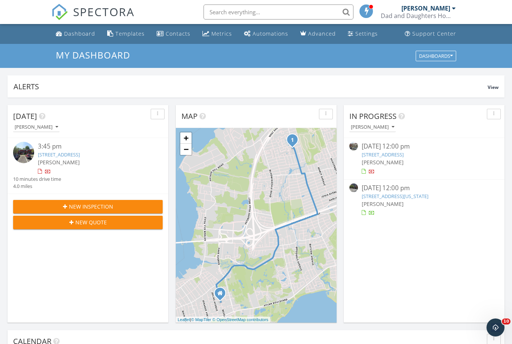
click at [389, 195] on link "75 East End Ave 14A, New York, NY 10028" at bounding box center [395, 196] width 67 height 7
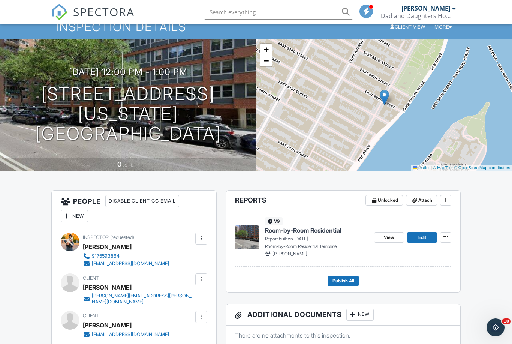
click at [304, 230] on span "Room-by-Room Residential" at bounding box center [303, 230] width 76 height 8
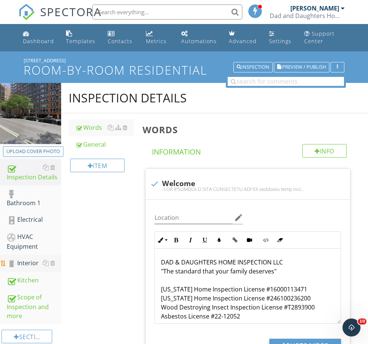
click at [23, 264] on div "Interior" at bounding box center [34, 263] width 54 height 10
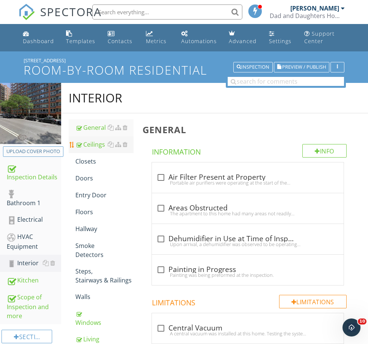
click at [88, 140] on div "Ceilings" at bounding box center [104, 144] width 58 height 9
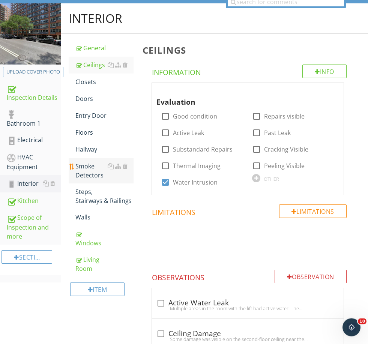
scroll to position [79, 0]
click at [89, 176] on div "Smoke Detectors" at bounding box center [104, 171] width 58 height 18
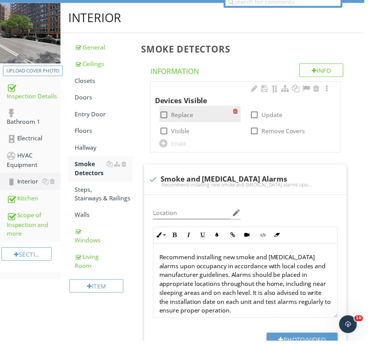
scroll to position [79, 0]
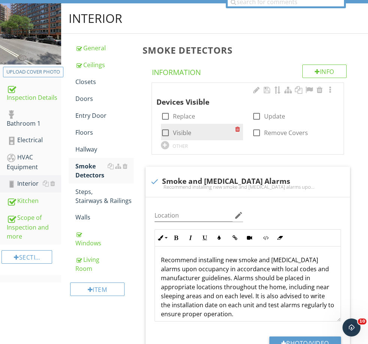
click at [178, 138] on div "check_box_outline_blank Visible" at bounding box center [202, 132] width 82 height 16
click at [179, 133] on label "Visible" at bounding box center [182, 132] width 18 height 7
checkbox input "true"
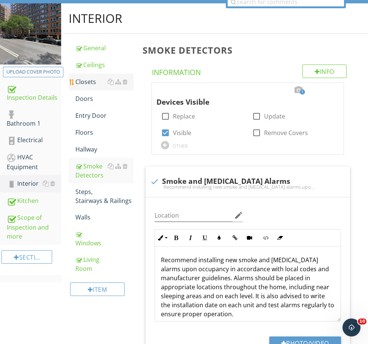
click at [89, 81] on div "Closets" at bounding box center [104, 81] width 58 height 9
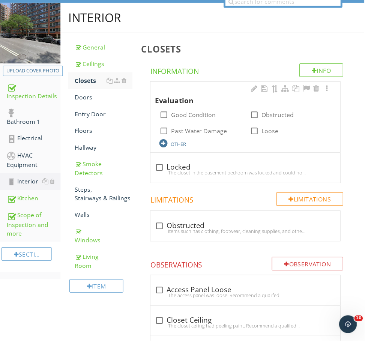
scroll to position [79, 0]
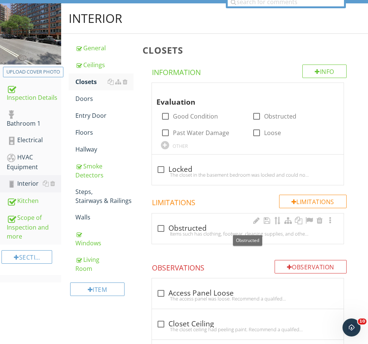
click at [189, 227] on div "check_box_outline_blank Obstructed" at bounding box center [247, 228] width 183 height 9
checkbox input "true"
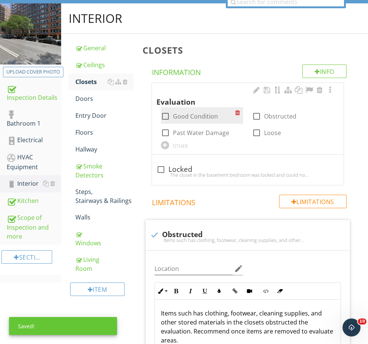
click at [193, 114] on label "Good Condition" at bounding box center [195, 115] width 45 height 7
checkbox input "true"
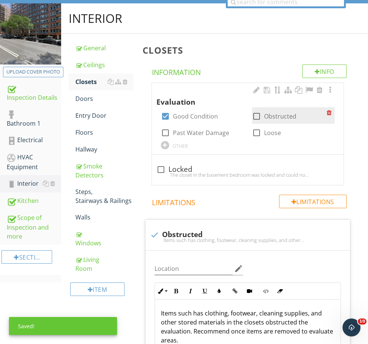
click at [275, 117] on label "Obstructed" at bounding box center [280, 115] width 32 height 7
checkbox input "true"
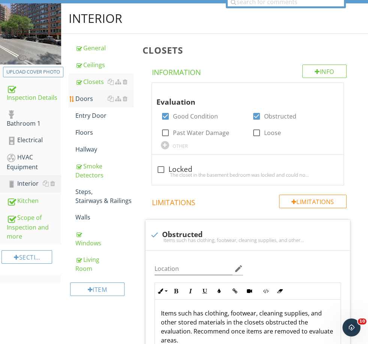
click at [84, 94] on div "Doors" at bounding box center [104, 98] width 58 height 9
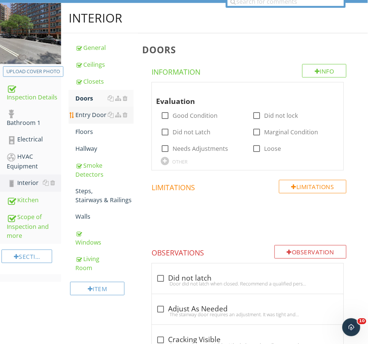
scroll to position [79, 0]
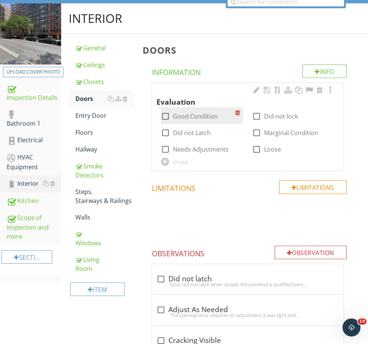
click at [181, 112] on label "Good Condition" at bounding box center [195, 115] width 45 height 7
checkbox input "true"
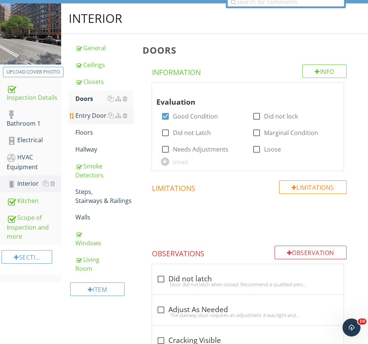
click at [94, 117] on div "Entry Door" at bounding box center [104, 115] width 58 height 9
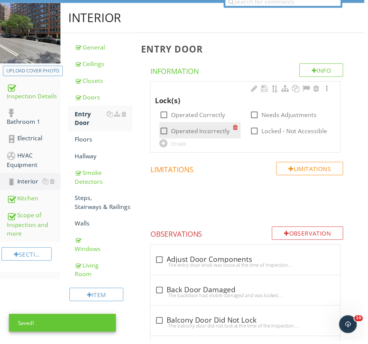
scroll to position [79, 0]
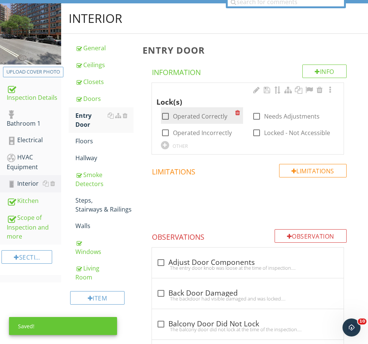
click at [191, 120] on div "check_box_outline_blank Operated Correctly" at bounding box center [202, 115] width 82 height 16
click at [181, 115] on label "Operated Correctly" at bounding box center [200, 115] width 54 height 7
checkbox input "true"
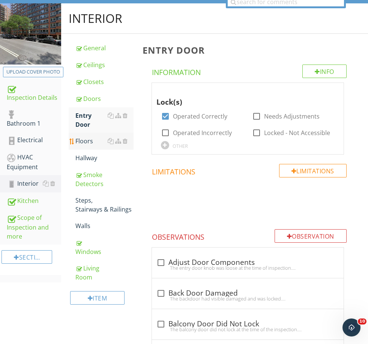
click at [89, 138] on div "Floors" at bounding box center [104, 140] width 58 height 9
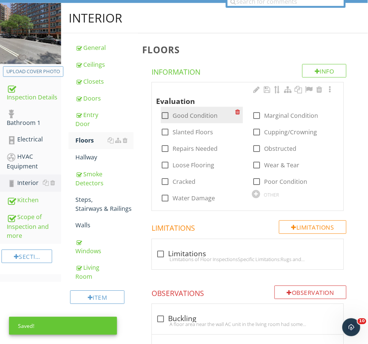
scroll to position [79, 0]
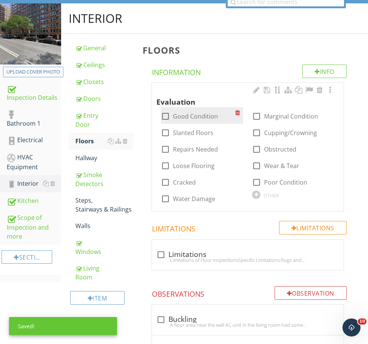
click at [182, 117] on label "Good Condition" at bounding box center [195, 115] width 45 height 7
checkbox input "true"
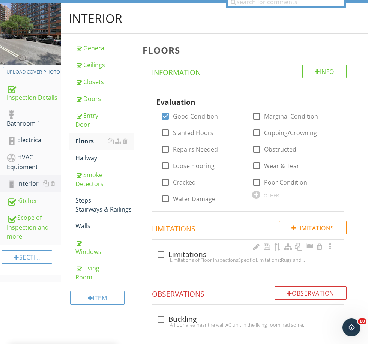
click at [175, 259] on div "Limitations of Floor InspectionsSpecific Limitations:Rugs and mats may have cov…" at bounding box center [247, 260] width 183 height 6
checkbox input "true"
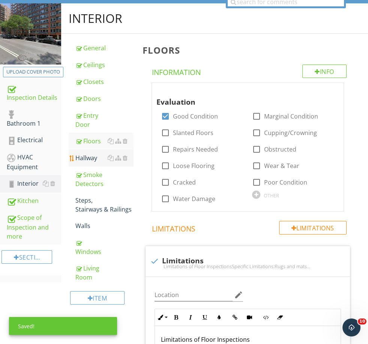
click at [93, 158] on div "Hallway" at bounding box center [104, 157] width 58 height 9
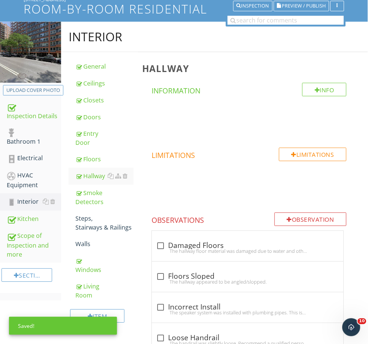
scroll to position [61, 0]
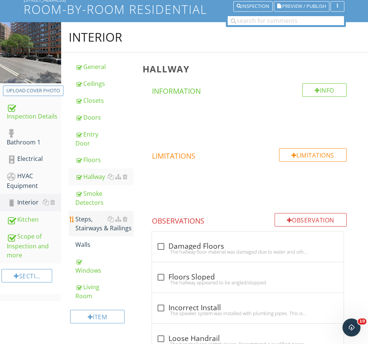
click at [93, 229] on div "Steps, Stairways & Railings" at bounding box center [104, 223] width 58 height 18
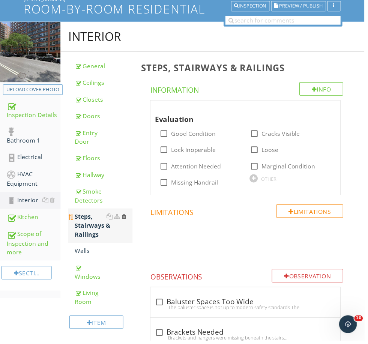
scroll to position [61, 0]
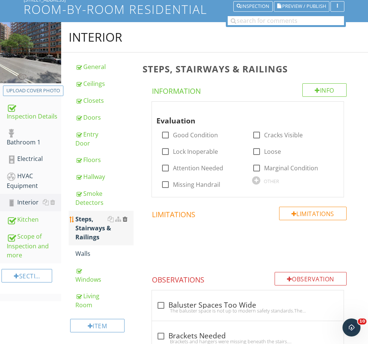
click at [126, 218] on div at bounding box center [125, 219] width 5 height 6
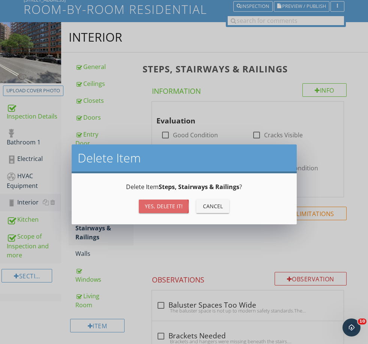
click at [166, 200] on button "Yes, Delete it!" at bounding box center [164, 205] width 50 height 13
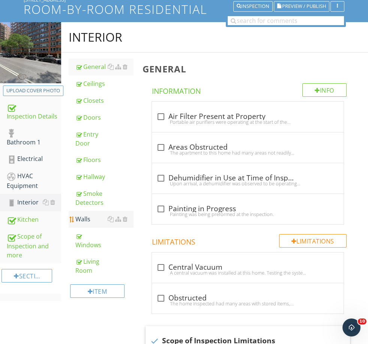
click at [89, 221] on div "Walls" at bounding box center [104, 218] width 58 height 9
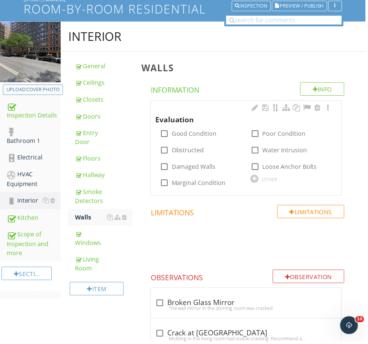
scroll to position [61, 0]
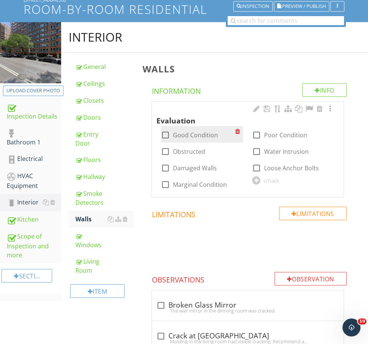
click at [178, 131] on label "Good Condition" at bounding box center [195, 134] width 45 height 7
checkbox input "true"
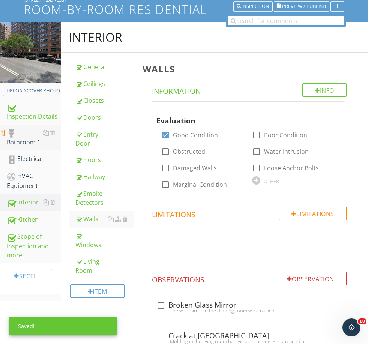
click at [34, 141] on div "Bathroom 1" at bounding box center [34, 137] width 54 height 19
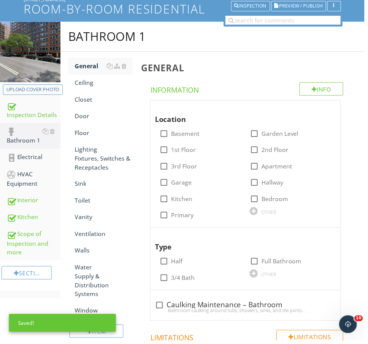
scroll to position [61, 0]
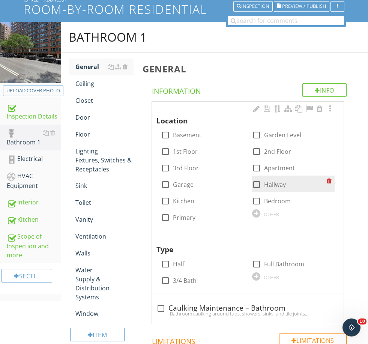
click at [268, 183] on label "Hallway" at bounding box center [275, 184] width 22 height 7
checkbox input "true"
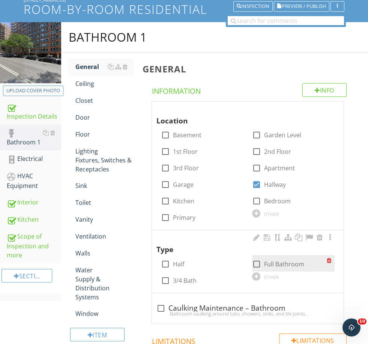
click at [274, 266] on label "Full Bathroom" at bounding box center [284, 263] width 40 height 7
checkbox input "true"
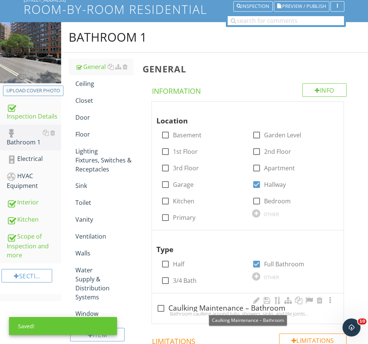
click at [261, 307] on div "check_box_outline_blank Caulking Maintenance – Bathroom" at bounding box center [247, 308] width 183 height 9
checkbox input "true"
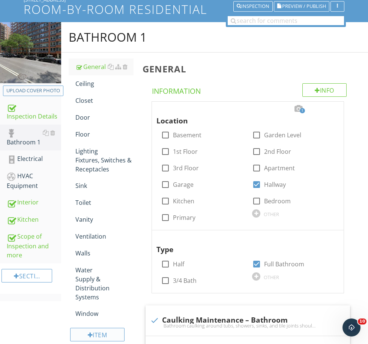
click at [94, 328] on div "Item" at bounding box center [97, 334] width 54 height 13
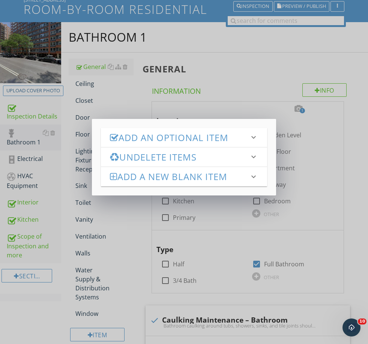
click at [94, 322] on div "Add an Optional Item keyboard_arrow_down check_box_outline_blank Heating check_…" at bounding box center [184, 172] width 368 height 344
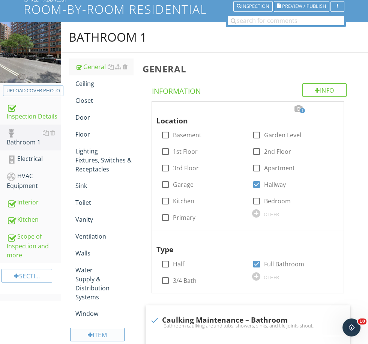
click at [94, 328] on div "Item" at bounding box center [97, 334] width 54 height 13
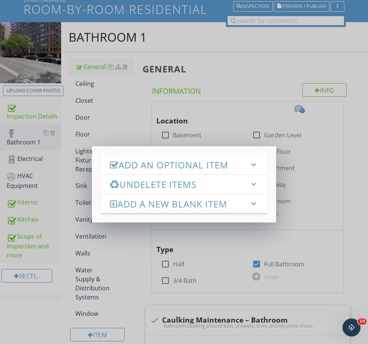
click at [146, 163] on h3 "Add an Optional Item" at bounding box center [179, 165] width 139 height 10
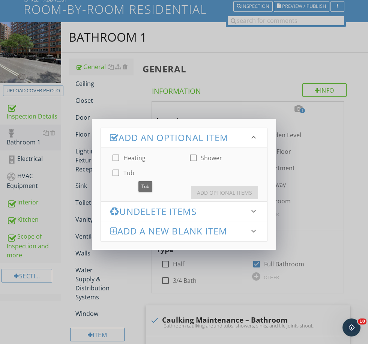
click at [126, 170] on label "Tub" at bounding box center [128, 172] width 11 height 7
checkbox input "true"
click at [194, 157] on div at bounding box center [193, 157] width 13 height 13
checkbox input "true"
click at [218, 191] on div "Add Optional Items" at bounding box center [224, 193] width 55 height 8
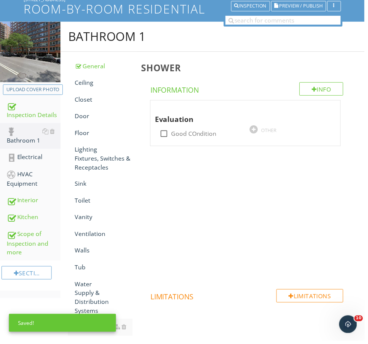
scroll to position [61, 0]
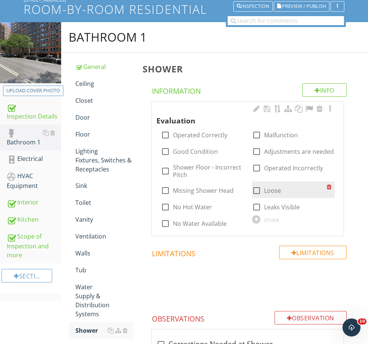
click at [272, 191] on label "Loose" at bounding box center [272, 190] width 17 height 7
checkbox input "true"
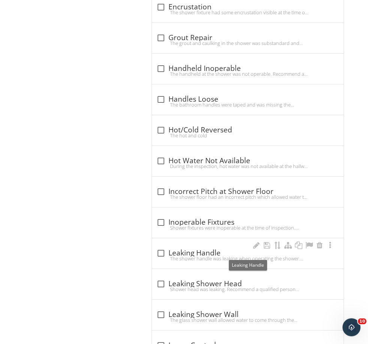
scroll to position [613, 0]
click at [196, 249] on div "check_box_outline_blank Leaking Handle" at bounding box center [247, 252] width 183 height 9
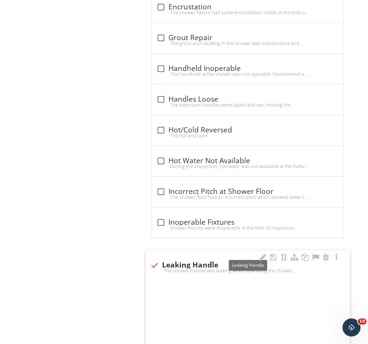
checkbox input "true"
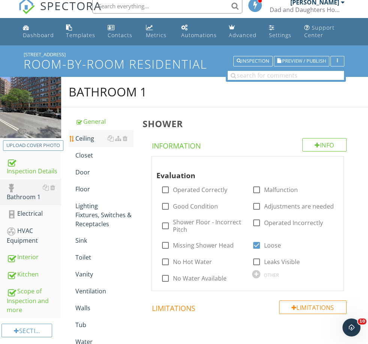
scroll to position [6, 0]
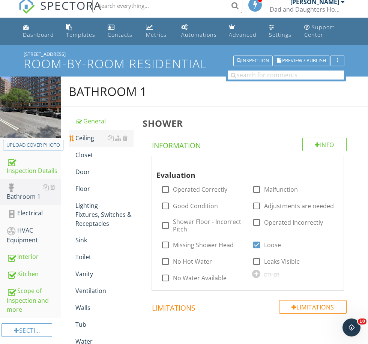
click at [96, 135] on div "Ceiling" at bounding box center [104, 137] width 58 height 9
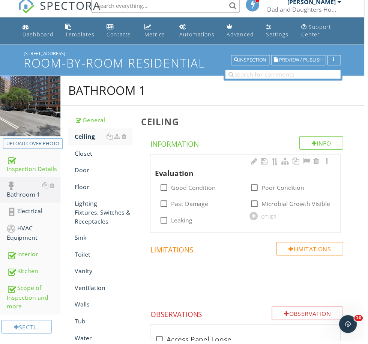
scroll to position [6, 0]
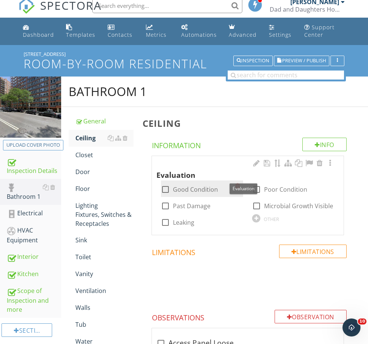
click at [181, 188] on label "Good Condition" at bounding box center [195, 189] width 45 height 7
checkbox input "true"
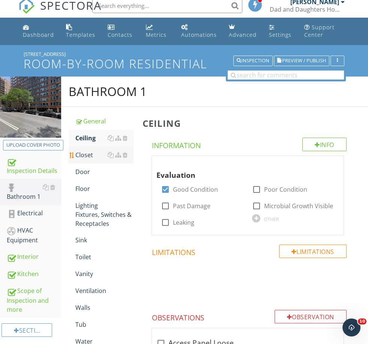
click at [93, 158] on div "Closet" at bounding box center [104, 154] width 58 height 9
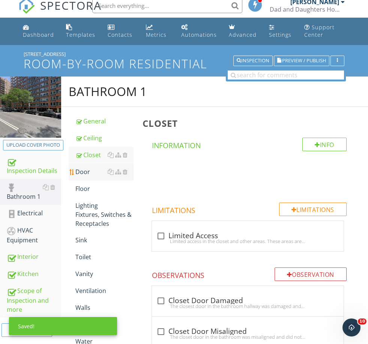
click at [91, 170] on div "Door" at bounding box center [104, 171] width 58 height 9
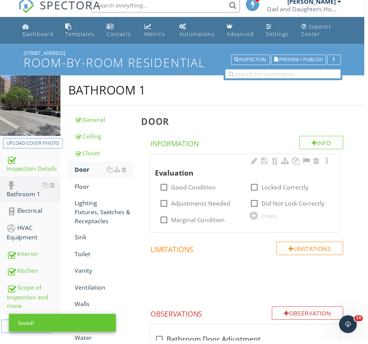
scroll to position [6, 0]
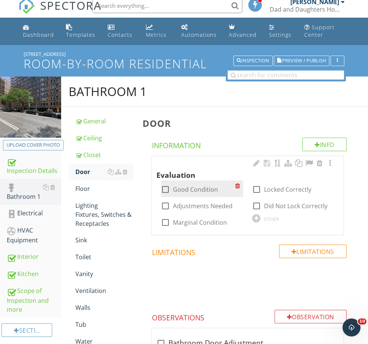
click at [180, 195] on div "check_box_outline_blank Good Condition" at bounding box center [202, 188] width 82 height 16
click at [183, 190] on label "Good Condition" at bounding box center [195, 189] width 45 height 7
checkbox input "true"
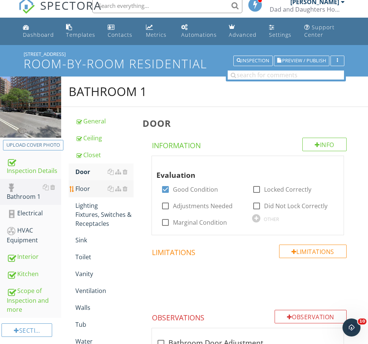
click at [86, 191] on div "Floor" at bounding box center [104, 188] width 58 height 9
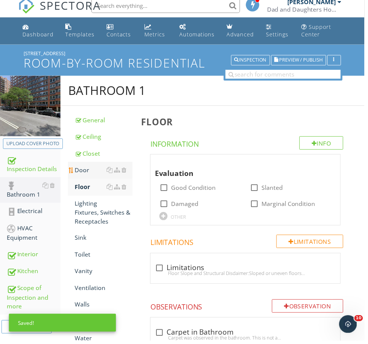
scroll to position [6, 0]
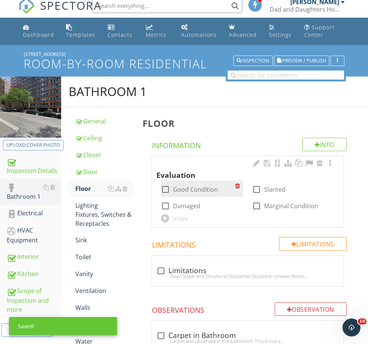
click at [178, 186] on label "Good Condition" at bounding box center [195, 189] width 45 height 7
checkbox input "true"
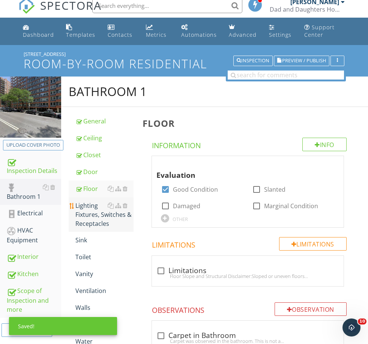
click at [87, 209] on div "Lighting Fixtures, Switches & Receptacles" at bounding box center [104, 214] width 58 height 27
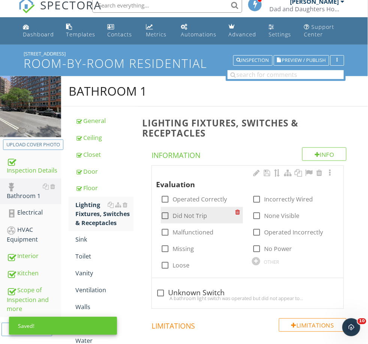
scroll to position [6, 0]
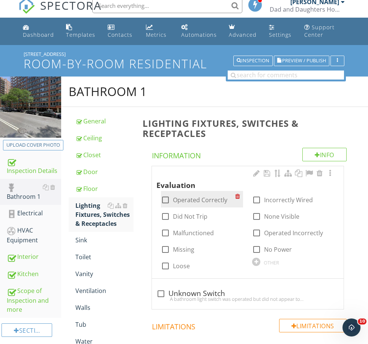
drag, startPoint x: 204, startPoint y: 200, endPoint x: 203, endPoint y: 194, distance: 6.4
click at [203, 199] on label "Operated Correctly" at bounding box center [200, 199] width 54 height 7
checkbox input "true"
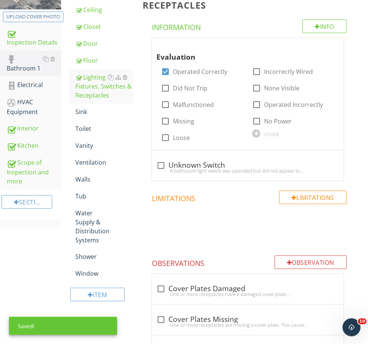
scroll to position [135, 0]
click at [82, 109] on div "Sink" at bounding box center [104, 111] width 58 height 9
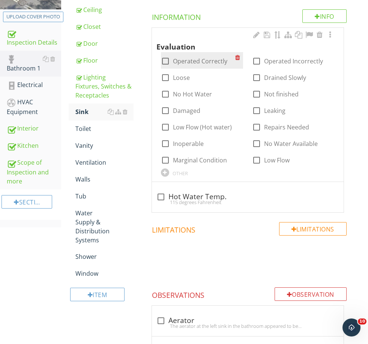
click at [185, 58] on label "Operated Correctly" at bounding box center [200, 60] width 54 height 7
checkbox input "true"
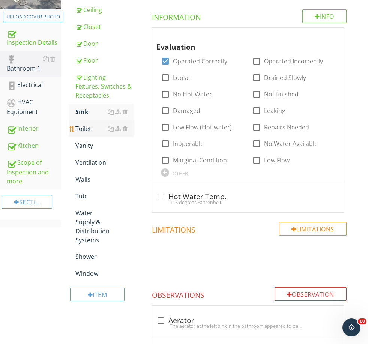
click at [87, 129] on div "Toilet" at bounding box center [104, 128] width 58 height 9
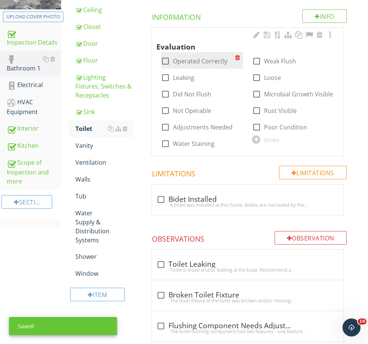
click at [187, 58] on label "Operated Correctly" at bounding box center [200, 60] width 54 height 7
checkbox input "true"
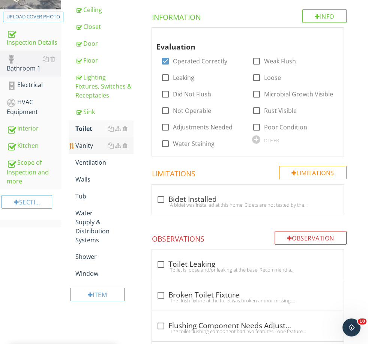
click at [91, 150] on link "Vanity" at bounding box center [104, 145] width 58 height 16
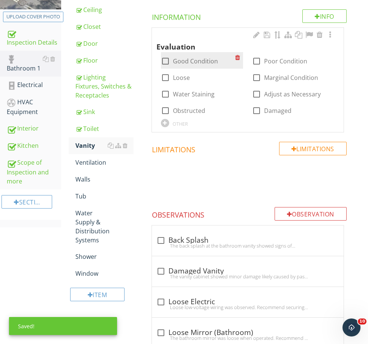
click at [194, 61] on label "Good Condition" at bounding box center [195, 60] width 45 height 7
checkbox input "true"
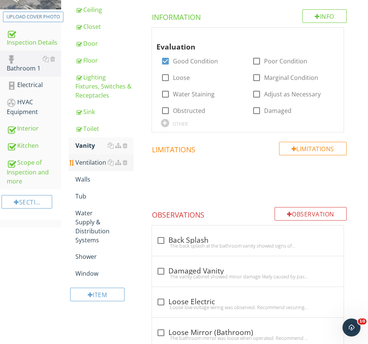
click at [91, 159] on div "Ventilation" at bounding box center [104, 162] width 58 height 9
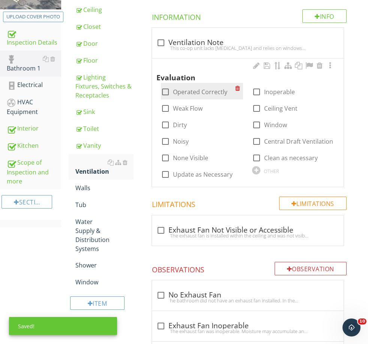
click at [181, 88] on label "Operated Correctly" at bounding box center [200, 91] width 54 height 7
checkbox input "true"
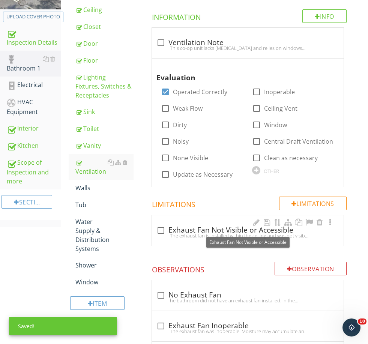
click at [190, 227] on div "check_box_outline_blank Exhaust Fan Not Visible or Accessible" at bounding box center [247, 230] width 183 height 9
checkbox input "true"
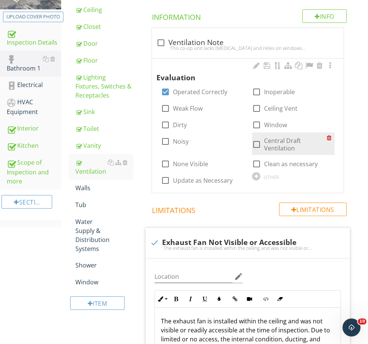
click at [282, 138] on label "Central Draft Ventilation" at bounding box center [295, 144] width 63 height 15
checkbox input "true"
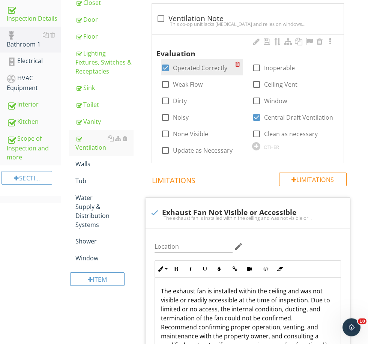
scroll to position [159, 0]
click at [189, 66] on label "Operated Correctly" at bounding box center [200, 67] width 54 height 7
checkbox input "false"
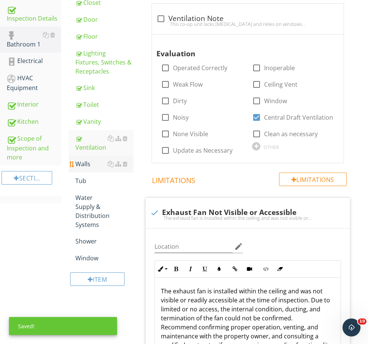
click at [90, 170] on link "Walls" at bounding box center [104, 164] width 58 height 16
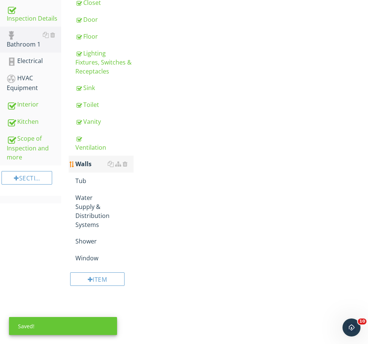
scroll to position [140, 0]
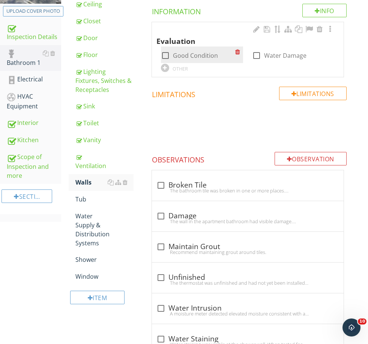
click at [180, 54] on label "Good Condition" at bounding box center [195, 55] width 45 height 7
checkbox input "true"
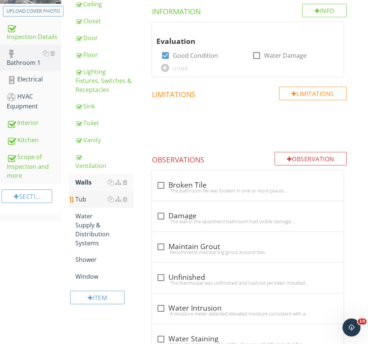
click at [85, 201] on div "Tub" at bounding box center [104, 198] width 58 height 9
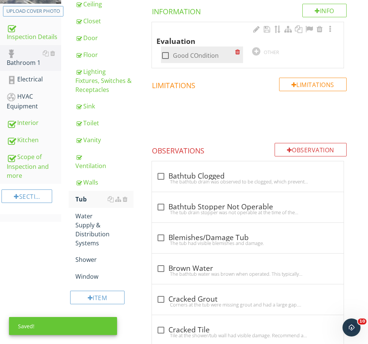
click at [192, 52] on label "Good COndition" at bounding box center [196, 55] width 46 height 7
checkbox input "true"
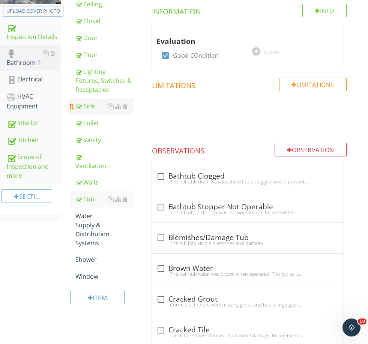
click at [93, 109] on div "Sink" at bounding box center [104, 106] width 58 height 9
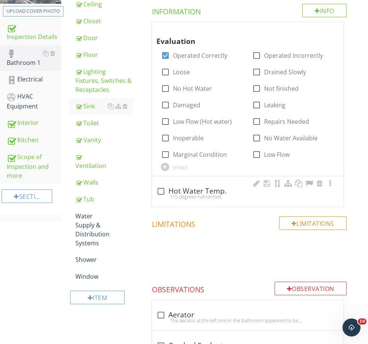
click at [183, 194] on div "115 degrees Fahrenheit" at bounding box center [247, 196] width 183 height 6
checkbox input "true"
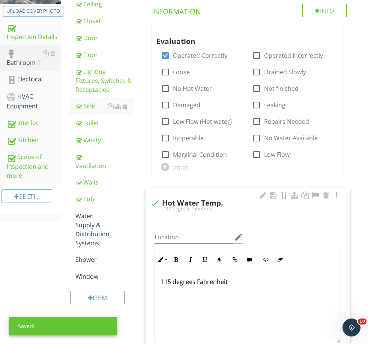
click at [168, 277] on p "115 degrees Fahrenheit" at bounding box center [248, 281] width 174 height 9
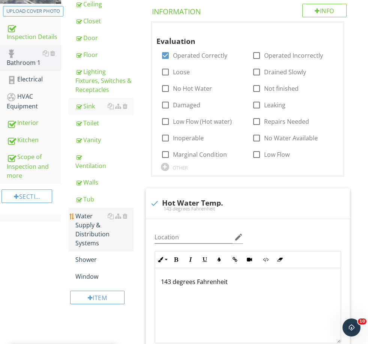
click at [94, 225] on div "Water Supply & Distribution Systems" at bounding box center [104, 229] width 58 height 36
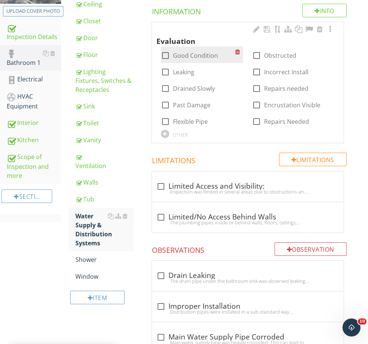
click at [188, 53] on label "Good Condition" at bounding box center [195, 55] width 45 height 7
checkbox input "true"
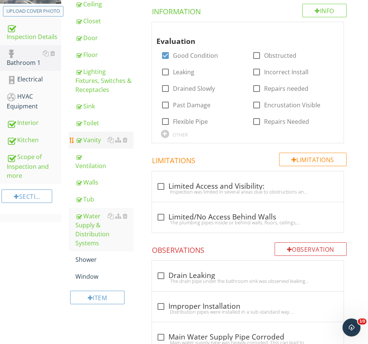
click at [85, 144] on link "Vanity" at bounding box center [104, 140] width 58 height 16
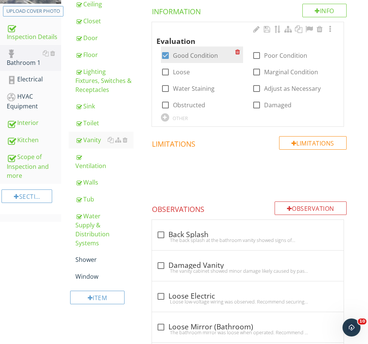
click at [192, 58] on label "Good Condition" at bounding box center [195, 55] width 45 height 7
checkbox input "false"
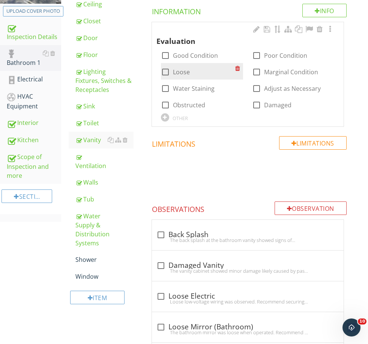
click at [181, 68] on label "Loose" at bounding box center [181, 71] width 17 height 7
checkbox input "true"
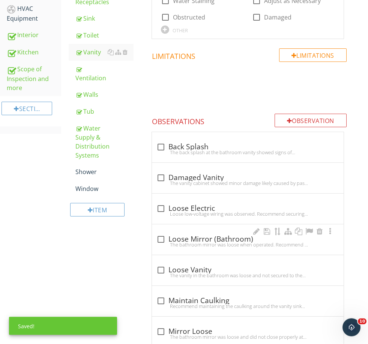
scroll to position [228, 0]
click at [193, 264] on div "check_box_outline_blank Loose Vanity" at bounding box center [247, 269] width 183 height 10
checkbox input "true"
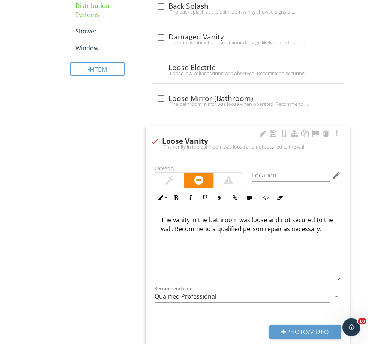
scroll to position [368, 0]
click at [170, 229] on p "The vanity in the bathroom was loose and not secured to the wall. Recommend a q…" at bounding box center [248, 224] width 174 height 18
drag, startPoint x: 198, startPoint y: 217, endPoint x: 272, endPoint y: 215, distance: 74.2
click at [272, 215] on p "The vanity in the bathroom was loose and not secured to the wall. Recommend a q…" at bounding box center [248, 224] width 174 height 18
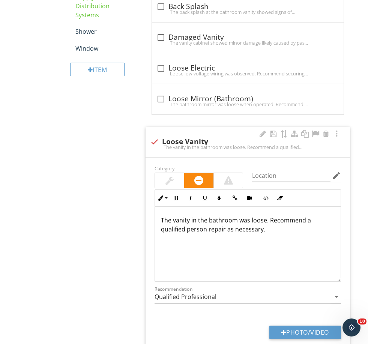
click at [190, 216] on p "The vanity in the bathroom was loose. Recommend a qualified person repair as ne…" at bounding box center [248, 224] width 174 height 18
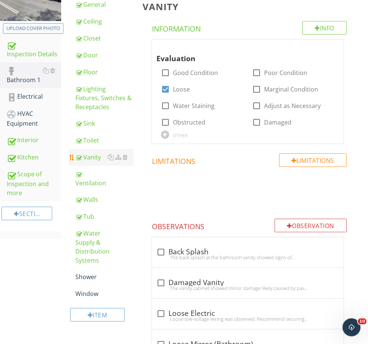
scroll to position [123, 0]
click at [95, 124] on div "Sink" at bounding box center [104, 123] width 58 height 9
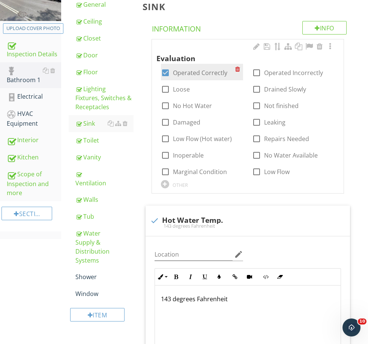
click at [195, 72] on label "Operated Correctly" at bounding box center [200, 72] width 54 height 7
checkbox input "false"
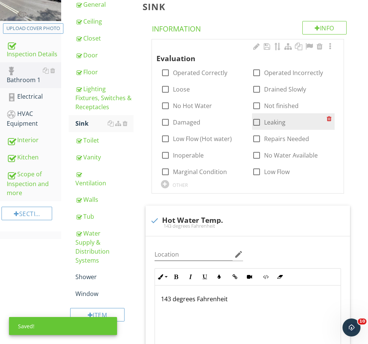
click at [280, 121] on label "Leaking" at bounding box center [274, 121] width 21 height 7
checkbox input "true"
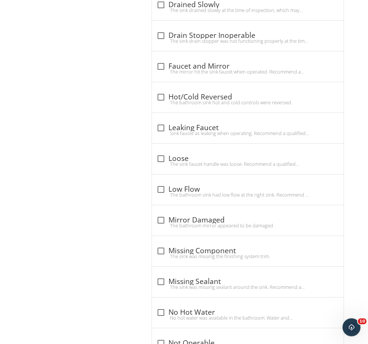
scroll to position [695, 0]
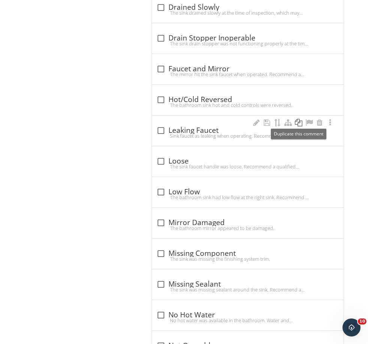
click at [298, 121] on div at bounding box center [298, 122] width 9 height 7
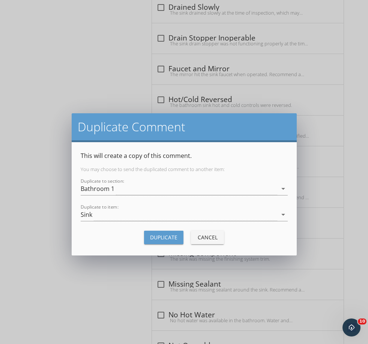
click at [165, 240] on div "Duplicate" at bounding box center [163, 237] width 27 height 8
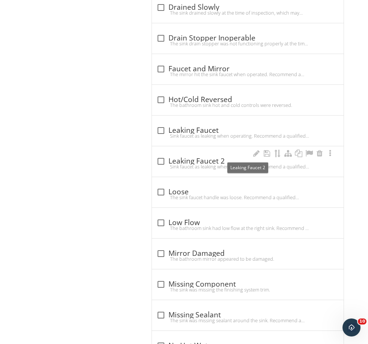
click at [183, 160] on div "check_box_outline_blank Leaking Faucet 2" at bounding box center [247, 161] width 183 height 9
checkbox input "true"
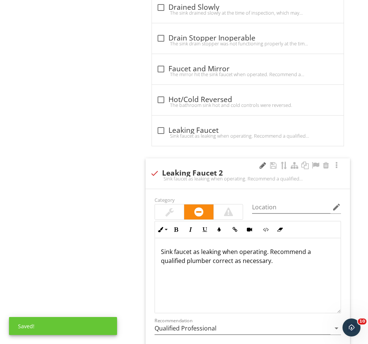
click at [261, 164] on div at bounding box center [262, 165] width 9 height 7
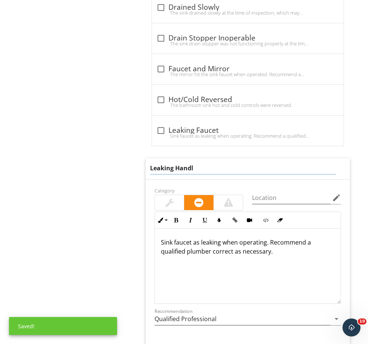
type input "Leaking Handle"
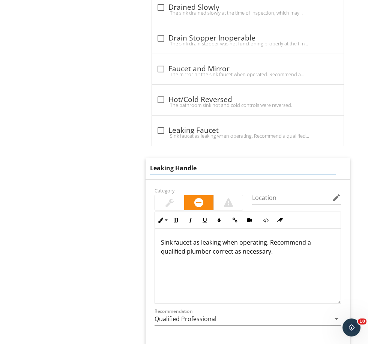
click at [263, 264] on div "Sink faucet as leaking when operating. Recommend a qualified plumber correct as…" at bounding box center [248, 266] width 186 height 75
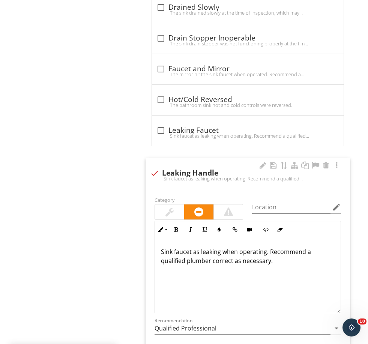
click at [193, 251] on p "Sink faucet as leaking when operating. Recommend a qualified plumber correct as…" at bounding box center [248, 256] width 174 height 18
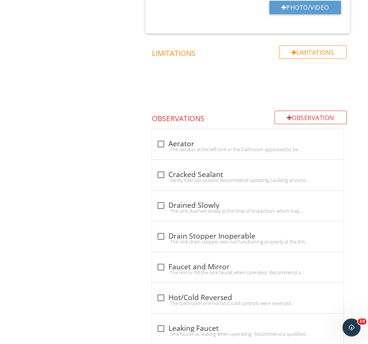
scroll to position [498, 0]
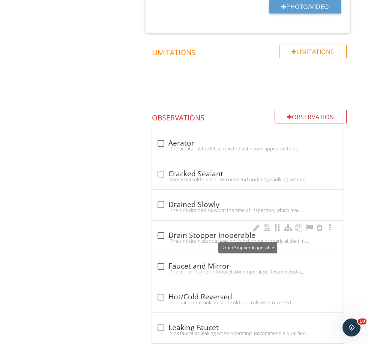
click at [191, 235] on div "check_box_outline_blank Drain Stopper Inoperable" at bounding box center [247, 235] width 183 height 9
checkbox input "true"
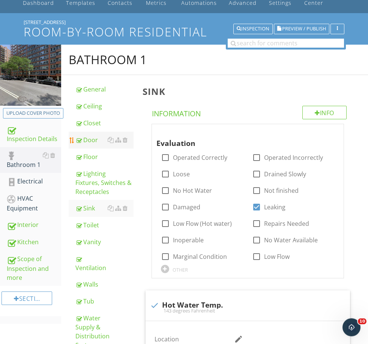
scroll to position [39, 0]
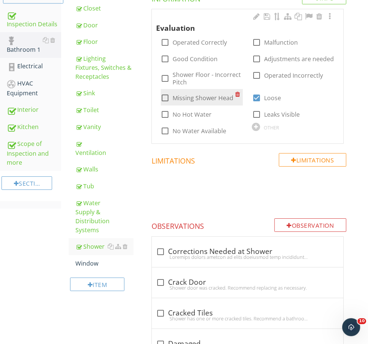
scroll to position [153, 0]
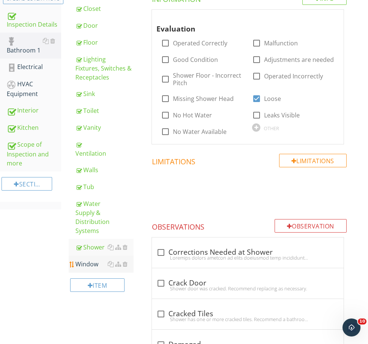
click at [91, 259] on div "Window" at bounding box center [104, 263] width 58 height 9
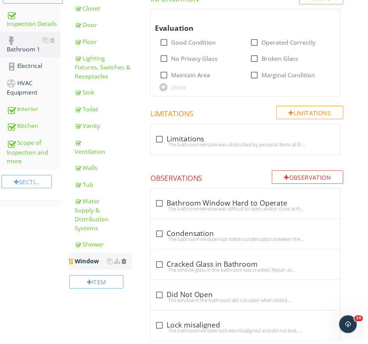
click at [125, 260] on div at bounding box center [125, 263] width 5 height 6
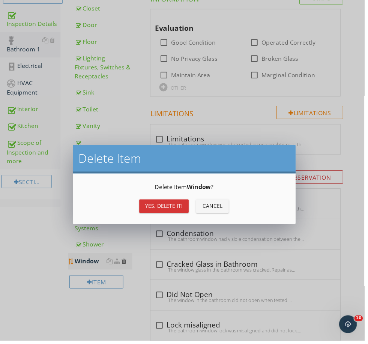
scroll to position [153, 0]
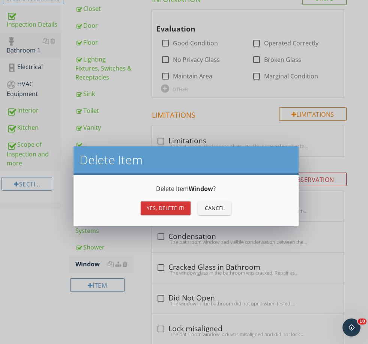
click at [168, 212] on button "Yes, Delete it!" at bounding box center [166, 207] width 50 height 13
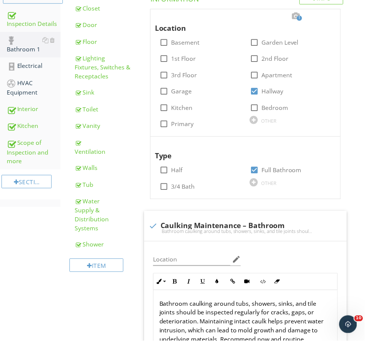
scroll to position [153, 0]
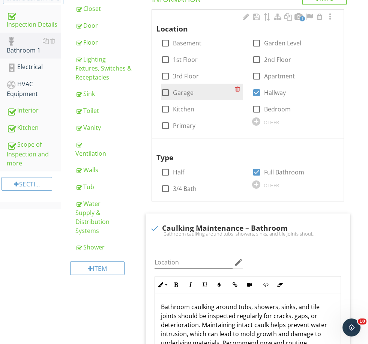
click at [186, 89] on label "Garage" at bounding box center [183, 92] width 21 height 7
click at [182, 90] on label "Garage" at bounding box center [183, 92] width 21 height 7
checkbox input "false"
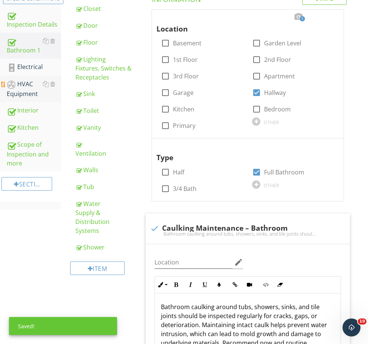
click at [28, 89] on div "HVAC Equipment" at bounding box center [34, 88] width 54 height 19
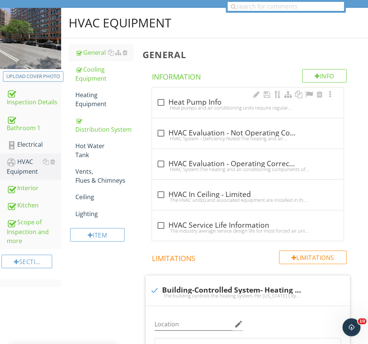
scroll to position [67, 0]
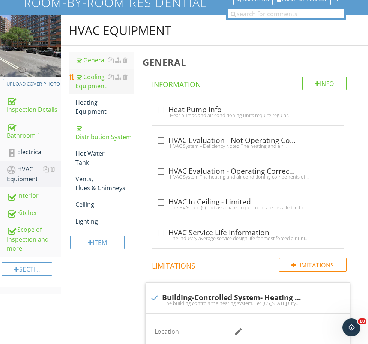
click at [96, 84] on div "Cooling Equipment" at bounding box center [104, 81] width 58 height 18
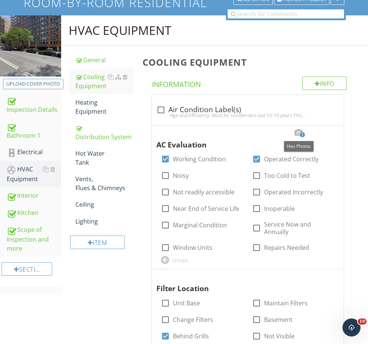
click at [296, 135] on div at bounding box center [298, 132] width 9 height 7
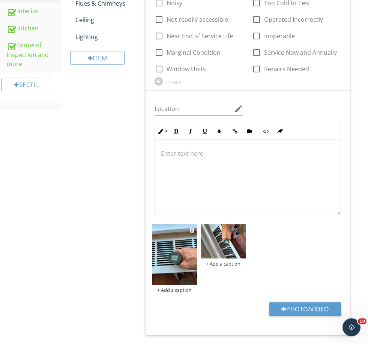
scroll to position [252, 0]
click at [172, 290] on div "+ Add a caption" at bounding box center [174, 290] width 45 height 6
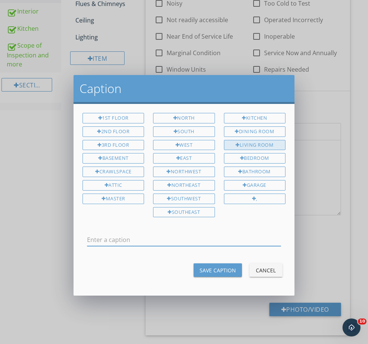
click at [262, 147] on div "Living Room" at bounding box center [254, 145] width 61 height 10
type input "Living Room"
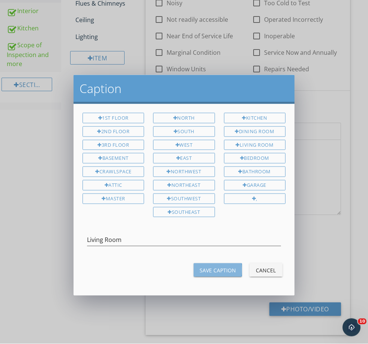
click at [229, 266] on div "Save Caption" at bounding box center [217, 270] width 36 height 8
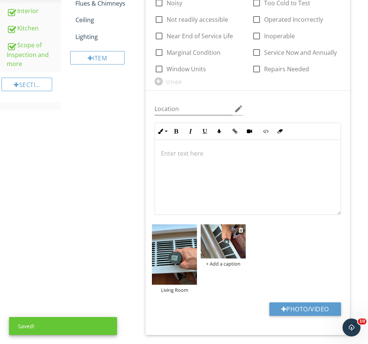
click at [225, 248] on img at bounding box center [222, 241] width 45 height 34
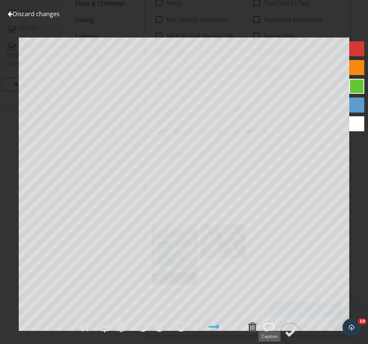
click at [268, 332] on div at bounding box center [268, 326] width 11 height 11
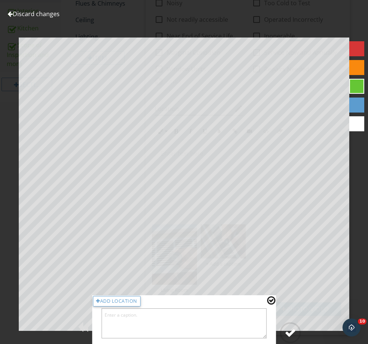
drag, startPoint x: 319, startPoint y: 339, endPoint x: 299, endPoint y: 350, distance: 23.0
click at [318, 340] on div "Discard changes Add Location" at bounding box center [184, 172] width 368 height 344
click at [30, 15] on link "Discard changes" at bounding box center [33, 14] width 52 height 8
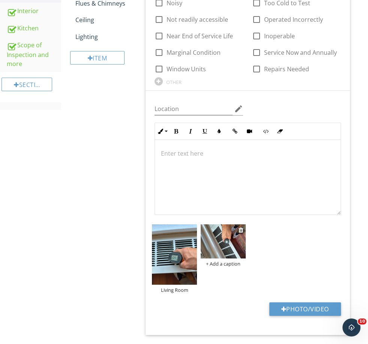
click at [218, 262] on div "+ Add a caption" at bounding box center [222, 263] width 45 height 6
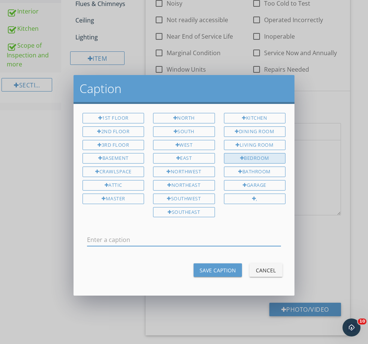
click at [252, 157] on div "Bedroom" at bounding box center [254, 158] width 61 height 10
type input "Bedroom"
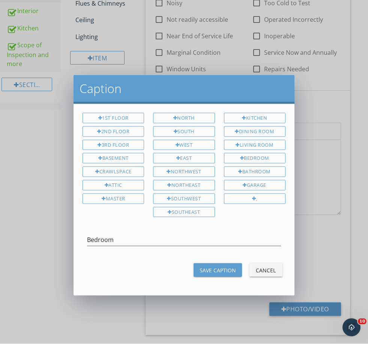
click at [220, 268] on div "Save Caption" at bounding box center [217, 270] width 36 height 8
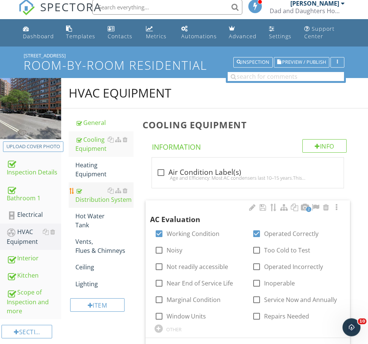
scroll to position [5, 0]
click at [24, 262] on div "Interior" at bounding box center [34, 258] width 54 height 10
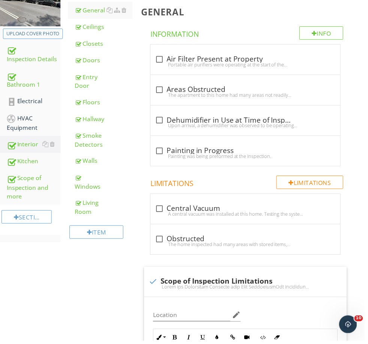
scroll to position [125, 0]
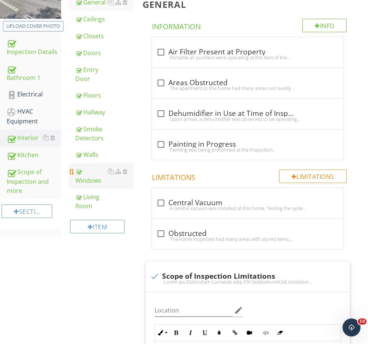
click at [90, 177] on div "Windows" at bounding box center [104, 176] width 58 height 18
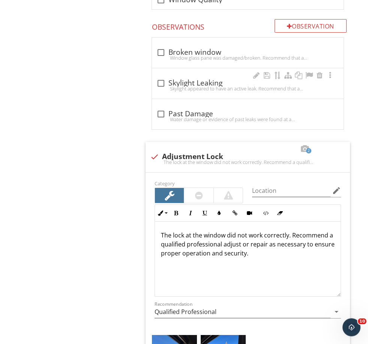
scroll to position [319, 0]
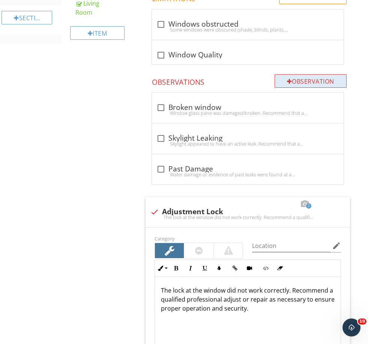
click at [313, 77] on div "Observation" at bounding box center [310, 80] width 72 height 13
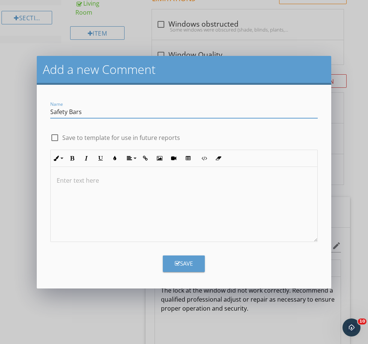
type input "Safety Bars"
click at [168, 137] on label "Save to template for use in future reports" at bounding box center [121, 137] width 118 height 7
checkbox input "true"
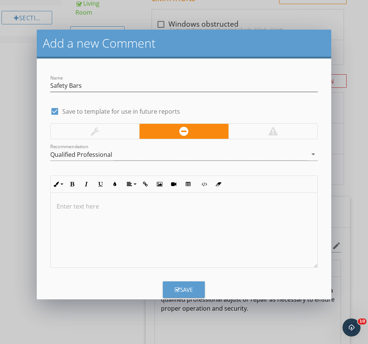
drag, startPoint x: 92, startPoint y: 133, endPoint x: 93, endPoint y: 137, distance: 3.9
click at [92, 133] on div at bounding box center [95, 131] width 8 height 9
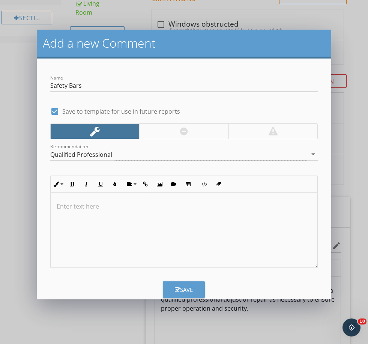
click at [15, 162] on div "Add a new Comment Name Safety Bars check_box Save to template for use in future…" at bounding box center [184, 172] width 368 height 344
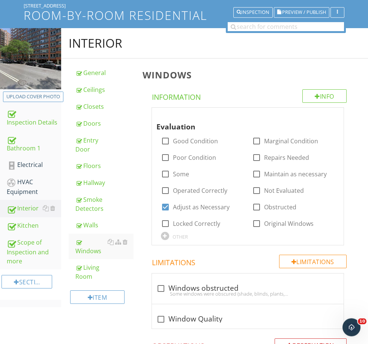
scroll to position [55, 0]
click at [336, 97] on div "Info" at bounding box center [324, 95] width 44 height 13
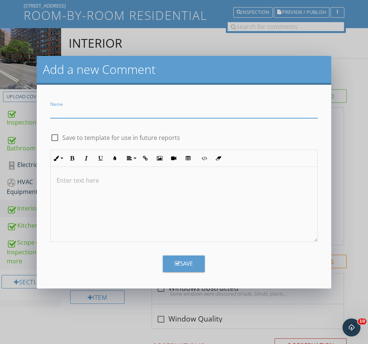
click at [166, 189] on div at bounding box center [184, 204] width 266 height 75
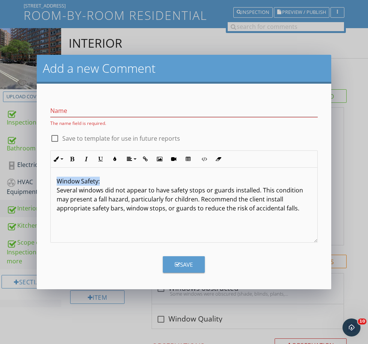
drag, startPoint x: 103, startPoint y: 184, endPoint x: 39, endPoint y: 177, distance: 63.7
click at [39, 177] on form "Name The name field is required. check_box_outline_blank Save to template for u…" at bounding box center [184, 186] width 294 height 205
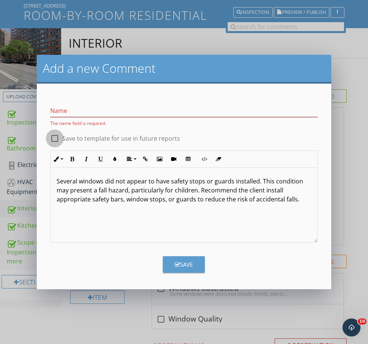
click at [54, 142] on div at bounding box center [54, 138] width 13 height 13
checkbox input "true"
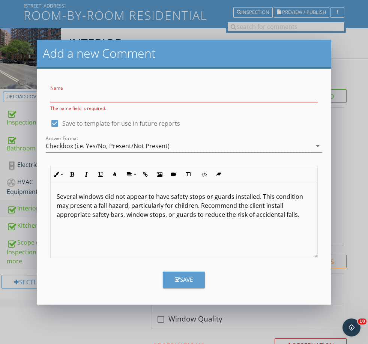
click at [88, 98] on input "Name" at bounding box center [183, 96] width 267 height 12
paste input "Window Safety:"
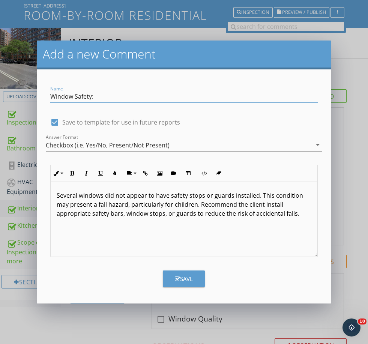
type input "Window Safety:"
click at [188, 279] on div "Save" at bounding box center [184, 278] width 18 height 9
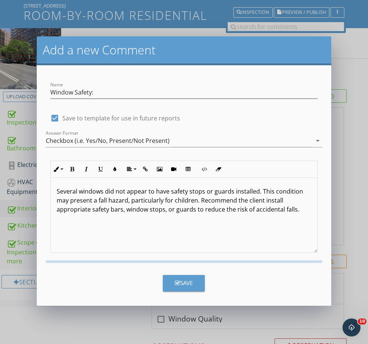
checkbox input "false"
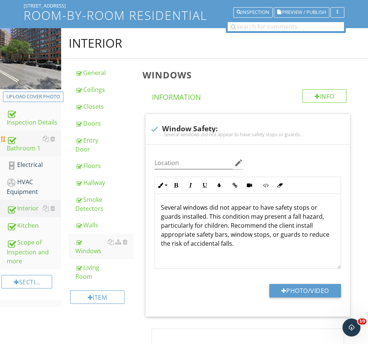
click at [22, 144] on div "Bathroom 1" at bounding box center [34, 143] width 54 height 19
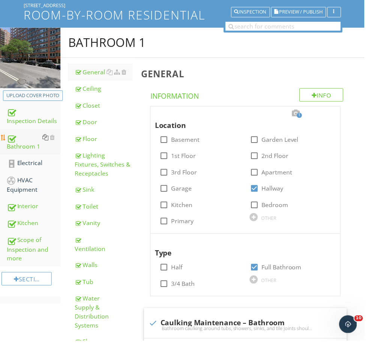
click at [46, 140] on div at bounding box center [46, 139] width 6 height 6
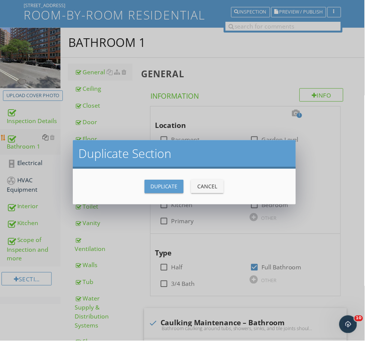
scroll to position [55, 0]
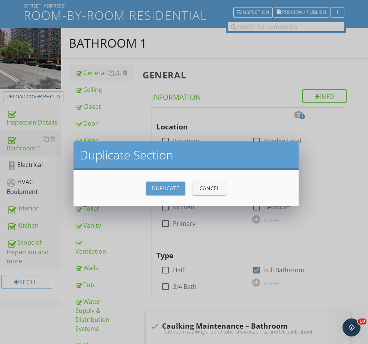
click at [170, 189] on div "Duplicate" at bounding box center [165, 188] width 27 height 8
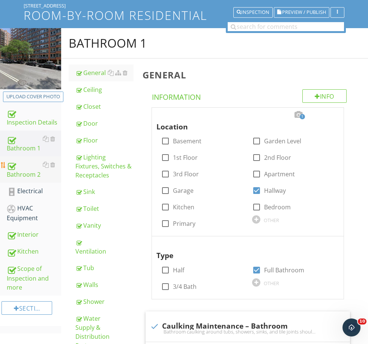
click at [29, 176] on div "Bathroom 2" at bounding box center [34, 169] width 54 height 19
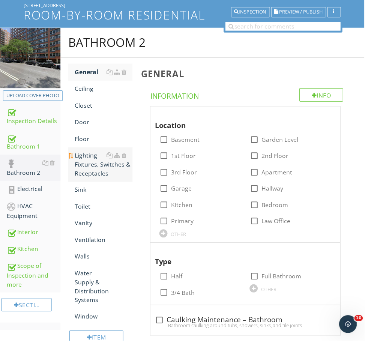
scroll to position [55, 0]
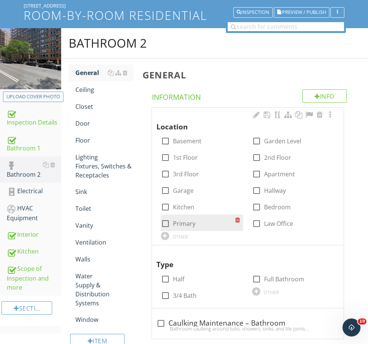
click at [189, 221] on label "Primary" at bounding box center [184, 223] width 22 height 7
checkbox input "true"
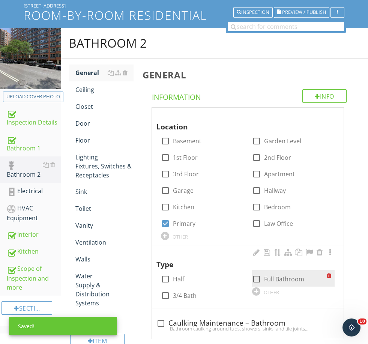
click at [287, 277] on label "Full Bathroom" at bounding box center [284, 278] width 40 height 7
checkbox input "true"
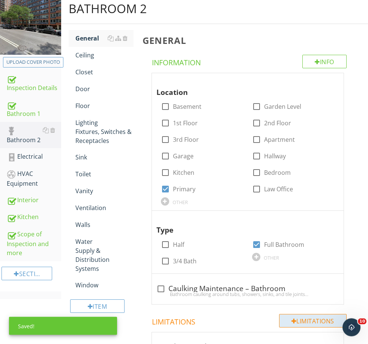
scroll to position [102, 0]
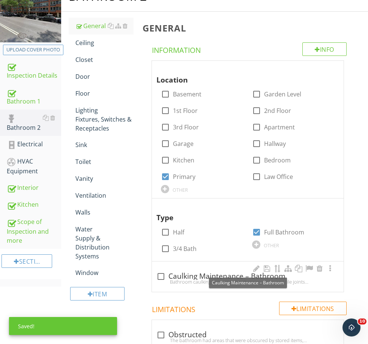
click at [214, 274] on div "check_box_outline_blank Caulking Maintenance – Bathroom" at bounding box center [247, 276] width 183 height 9
checkbox input "true"
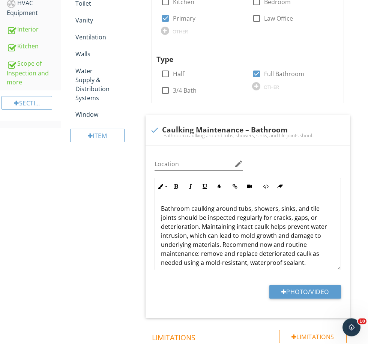
scroll to position [260, 0]
checkbox input "true"
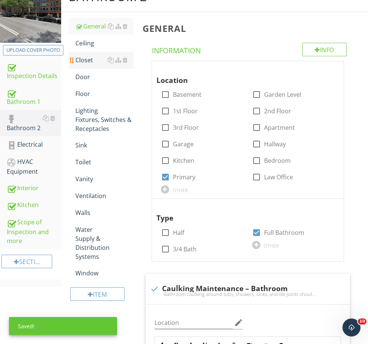
scroll to position [95, 0]
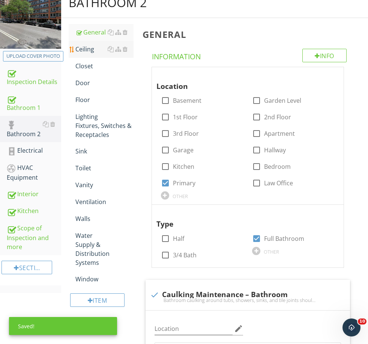
click at [93, 45] on div "Ceiling" at bounding box center [104, 49] width 58 height 9
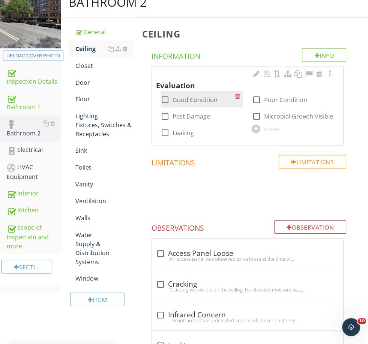
scroll to position [95, 0]
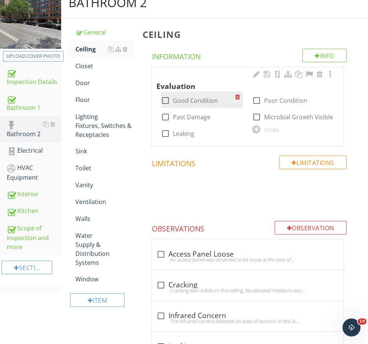
click at [187, 101] on label "Good Condition" at bounding box center [195, 100] width 45 height 7
checkbox input "true"
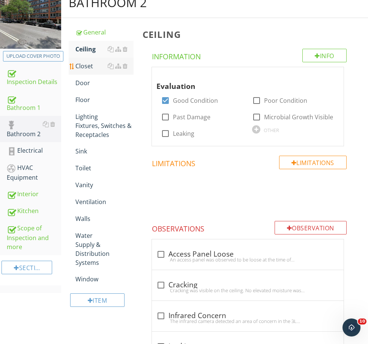
click at [89, 65] on div "Closet" at bounding box center [104, 65] width 58 height 9
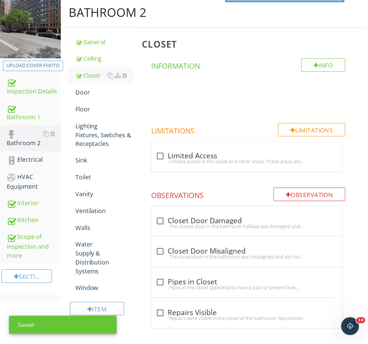
scroll to position [85, 0]
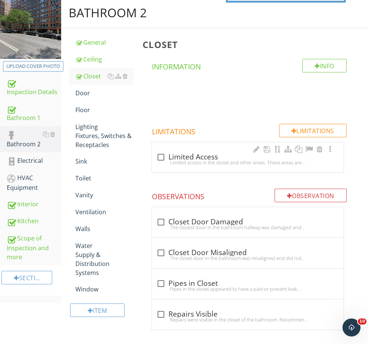
click at [186, 161] on div "Limited access in the closet and other areas. These areas are unknown and exclu…" at bounding box center [247, 162] width 183 height 6
checkbox input "true"
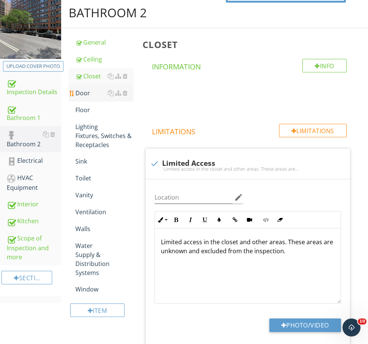
click at [89, 88] on div "Door" at bounding box center [104, 92] width 58 height 9
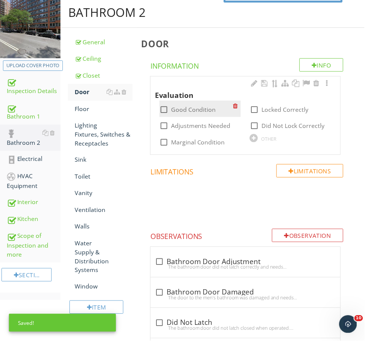
scroll to position [85, 0]
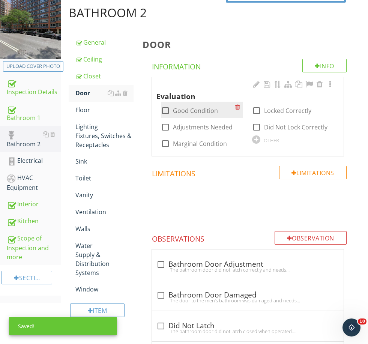
click at [182, 107] on label "Good Condition" at bounding box center [195, 110] width 45 height 7
checkbox input "true"
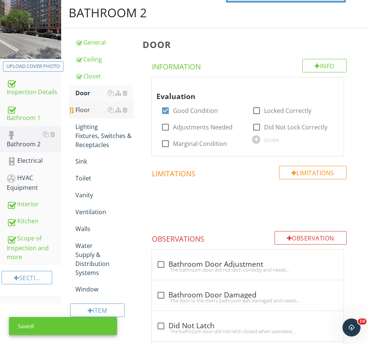
click at [103, 108] on div "Floor" at bounding box center [104, 109] width 58 height 9
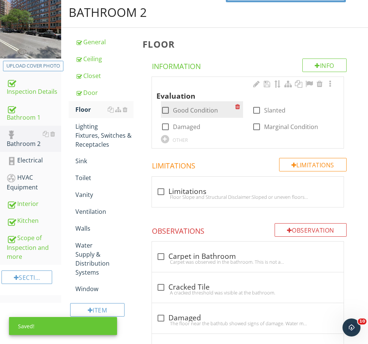
scroll to position [85, 0]
click at [181, 109] on label "Good Condition" at bounding box center [195, 110] width 45 height 7
checkbox input "true"
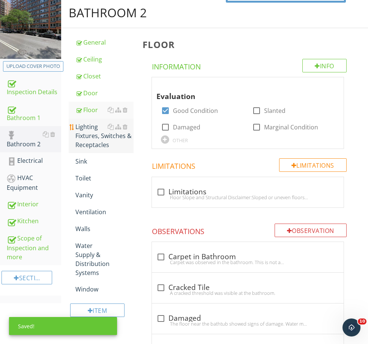
click at [83, 134] on div "Lighting Fixtures, Switches & Receptacles" at bounding box center [104, 135] width 58 height 27
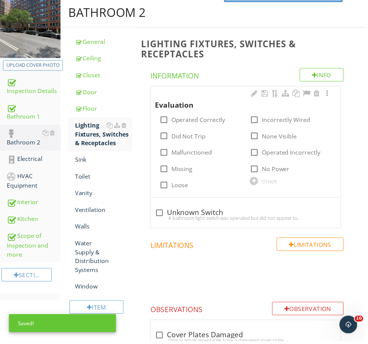
scroll to position [85, 0]
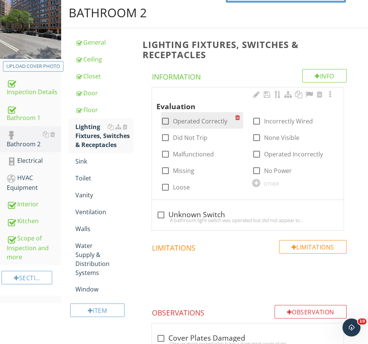
click at [190, 122] on label "Operated Correctly" at bounding box center [200, 120] width 54 height 7
checkbox input "true"
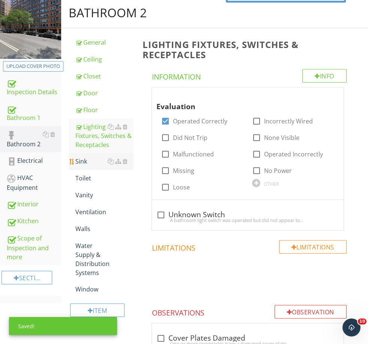
click at [84, 160] on div "Sink" at bounding box center [104, 161] width 58 height 9
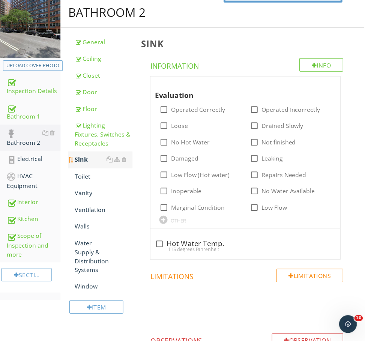
scroll to position [85, 0]
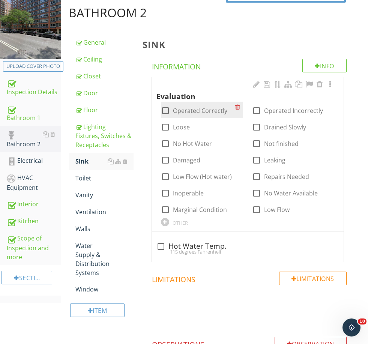
click at [183, 115] on div "check_box_outline_blank Operated Correctly" at bounding box center [202, 110] width 82 height 16
click at [191, 112] on label "Operated Correctly" at bounding box center [200, 110] width 54 height 7
checkbox input "true"
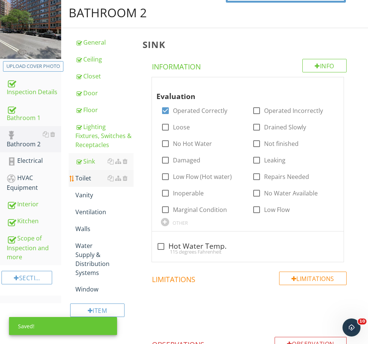
click at [87, 177] on div "Toilet" at bounding box center [104, 178] width 58 height 9
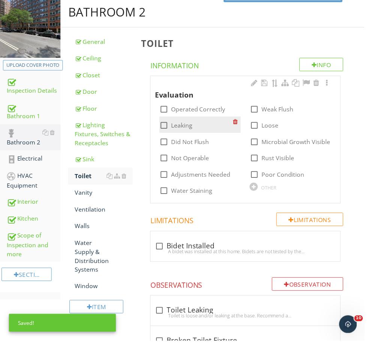
scroll to position [85, 0]
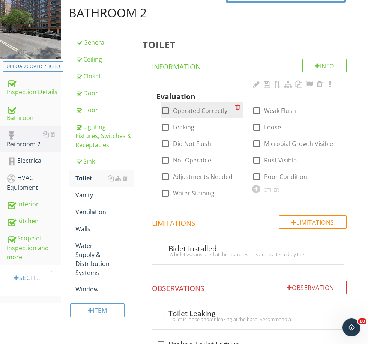
click at [186, 112] on label "Operated Correctly" at bounding box center [200, 110] width 54 height 7
checkbox input "true"
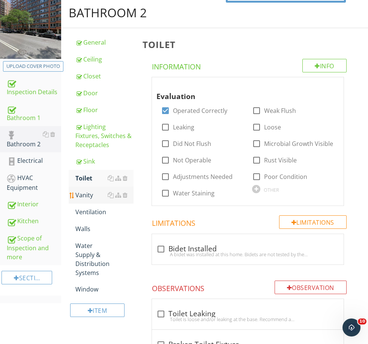
click at [81, 197] on div "Vanity" at bounding box center [104, 194] width 58 height 9
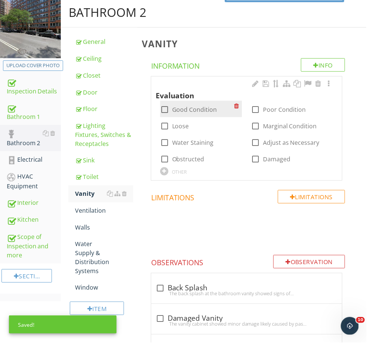
scroll to position [85, 0]
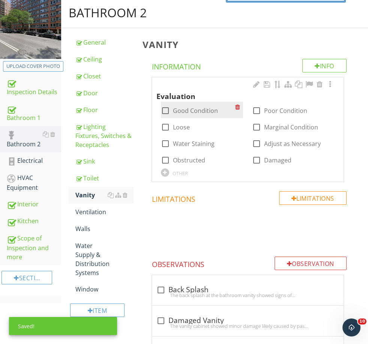
click at [189, 108] on label "Good Condition" at bounding box center [195, 110] width 45 height 7
checkbox input "true"
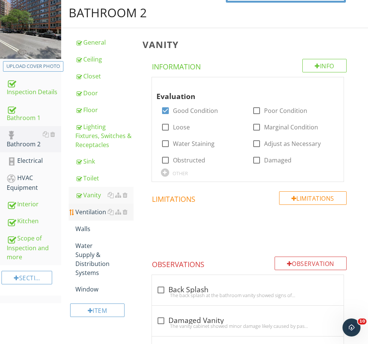
click at [91, 209] on div "Ventilation" at bounding box center [104, 211] width 58 height 9
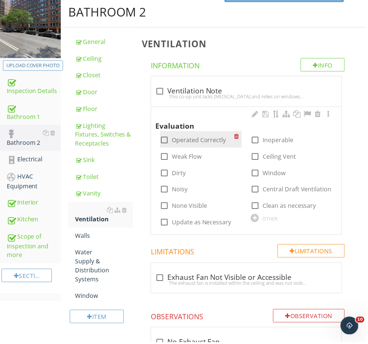
scroll to position [85, 0]
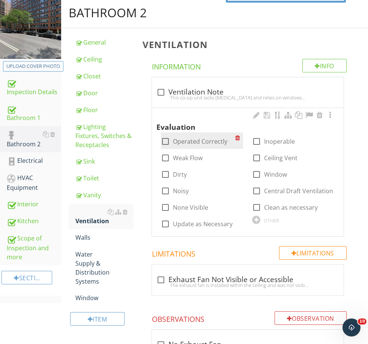
click at [186, 141] on label "Operated Correctly" at bounding box center [200, 141] width 54 height 7
checkbox input "true"
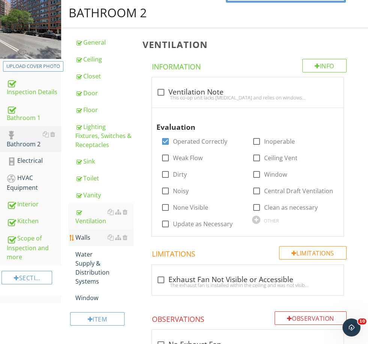
click at [89, 242] on link "Walls" at bounding box center [104, 237] width 58 height 16
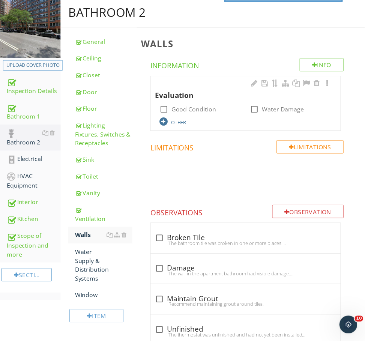
scroll to position [85, 0]
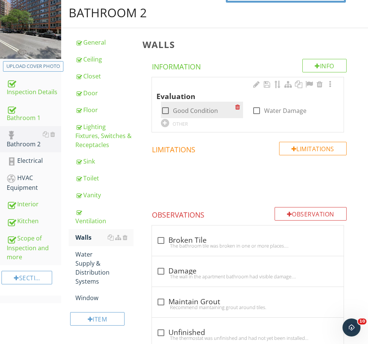
click at [185, 110] on label "Good Condition" at bounding box center [195, 110] width 45 height 7
checkbox input "true"
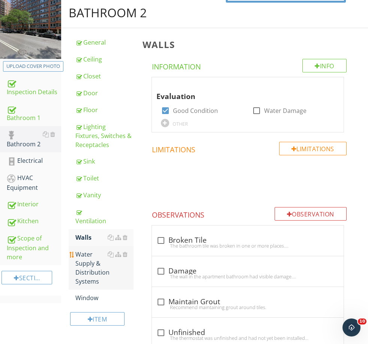
click at [87, 258] on div "Water Supply & Distribution Systems" at bounding box center [104, 268] width 58 height 36
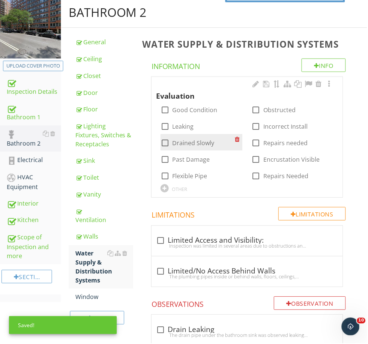
scroll to position [85, 0]
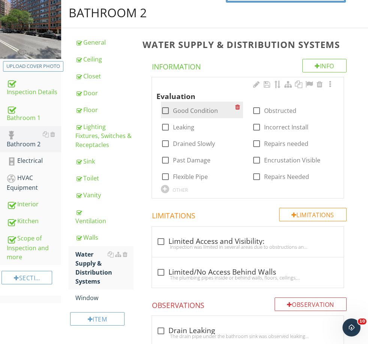
click at [187, 110] on label "Good Condition" at bounding box center [195, 110] width 45 height 7
checkbox input "true"
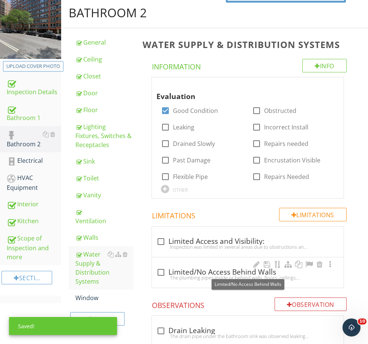
click at [190, 270] on div "check_box_outline_blank Limited/No Access Behind Walls" at bounding box center [247, 272] width 183 height 9
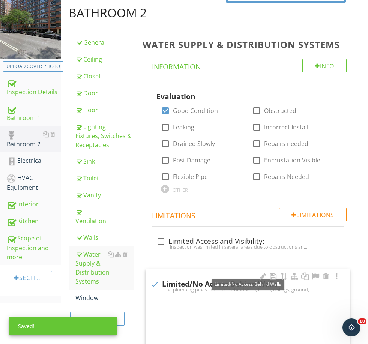
checkbox input "true"
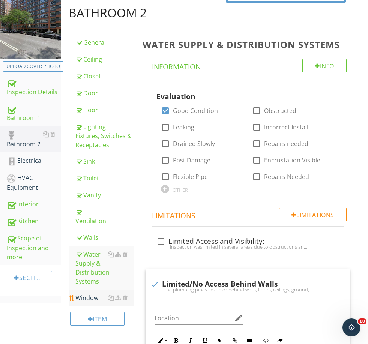
click at [84, 293] on div "Window" at bounding box center [104, 297] width 58 height 9
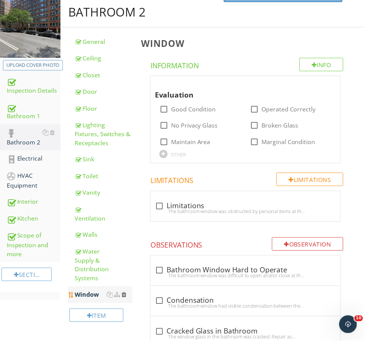
scroll to position [85, 0]
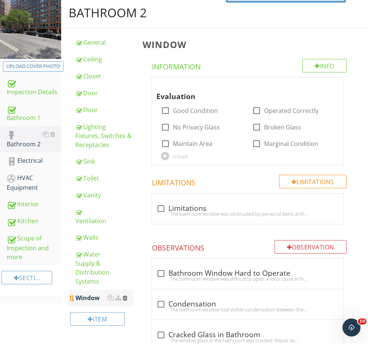
click at [125, 295] on div at bounding box center [125, 298] width 5 height 6
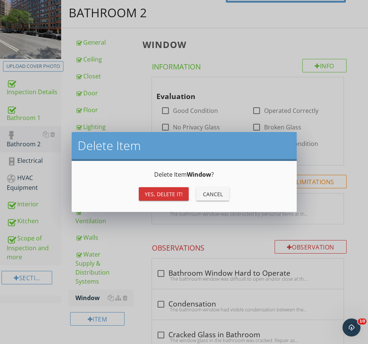
click at [168, 192] on div "Yes, Delete it!" at bounding box center [164, 194] width 38 height 8
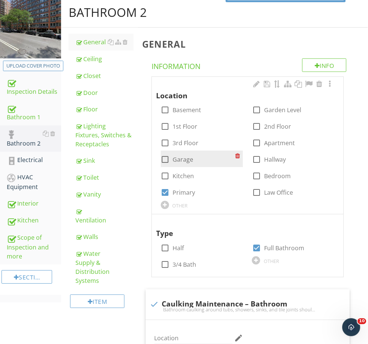
scroll to position [85, 0]
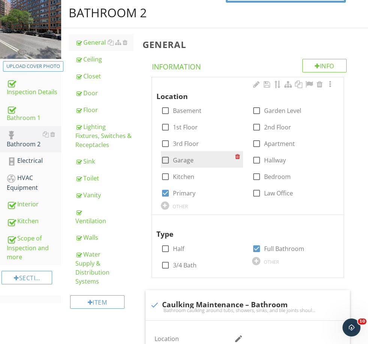
click at [183, 162] on label "Garage" at bounding box center [183, 159] width 21 height 7
checkbox input "false"
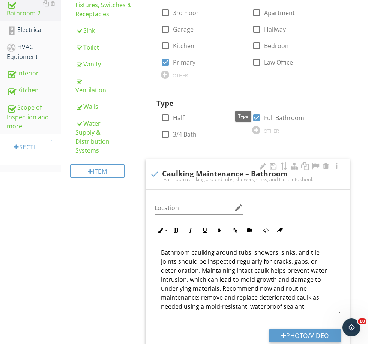
scroll to position [238, 0]
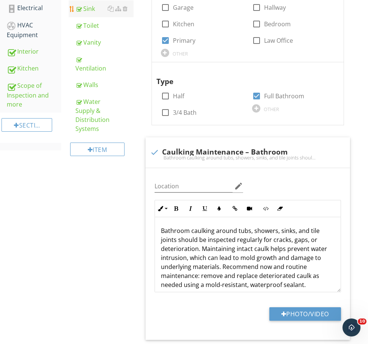
click at [89, 14] on link "Sink" at bounding box center [104, 8] width 58 height 16
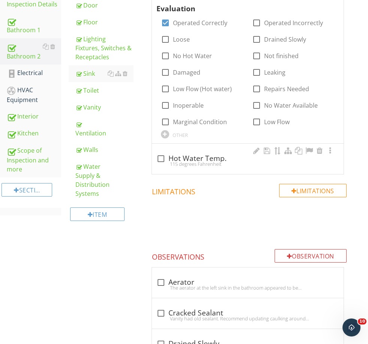
scroll to position [174, 0]
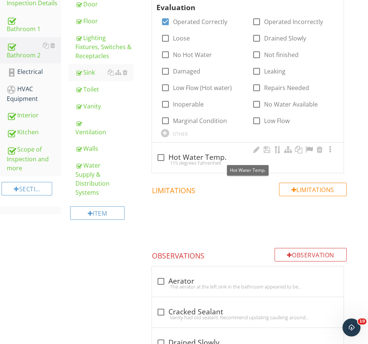
click at [188, 154] on div "check_box_outline_blank Hot Water Temp." at bounding box center [247, 157] width 183 height 9
checkbox input "true"
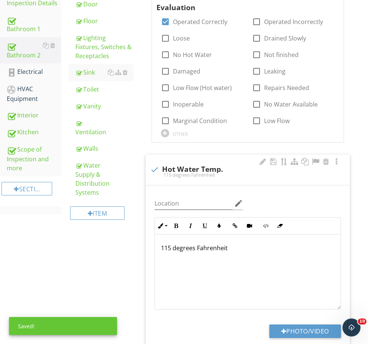
click at [172, 246] on p "115 degrees Fahrenheit" at bounding box center [248, 247] width 174 height 9
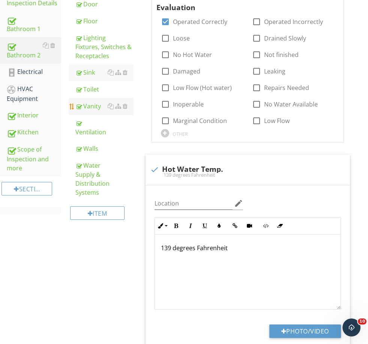
click at [95, 109] on div "Vanity" at bounding box center [104, 106] width 58 height 9
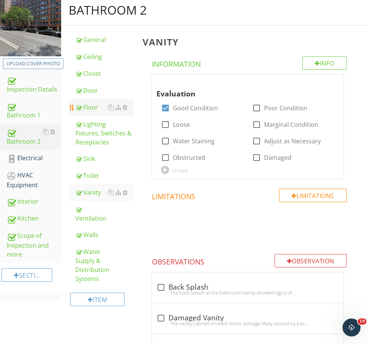
scroll to position [87, 0]
click at [98, 293] on div "Item" at bounding box center [97, 299] width 54 height 13
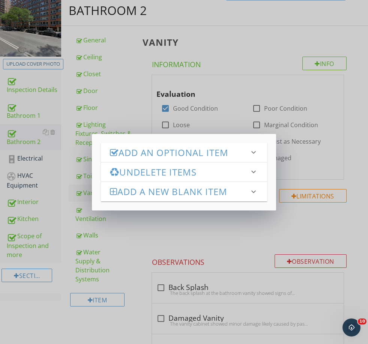
click at [139, 153] on h3 "Add an Optional Item" at bounding box center [179, 152] width 139 height 10
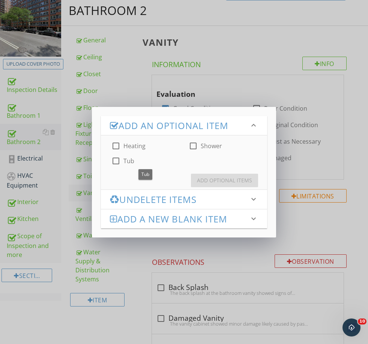
click at [129, 158] on label "Tub" at bounding box center [128, 160] width 11 height 7
checkbox input "true"
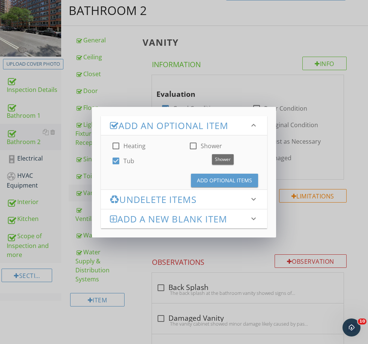
click at [206, 148] on label "Shower" at bounding box center [210, 145] width 21 height 7
checkbox input "true"
click at [212, 177] on div "Add Optional Items" at bounding box center [224, 180] width 55 height 8
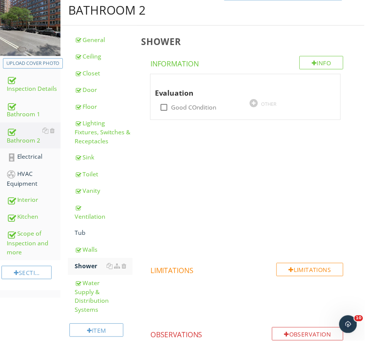
scroll to position [87, 0]
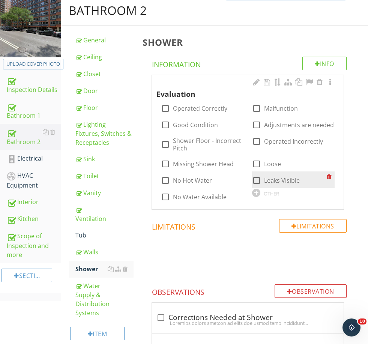
click at [275, 177] on label "Leaks Visible" at bounding box center [282, 180] width 36 height 7
checkbox input "true"
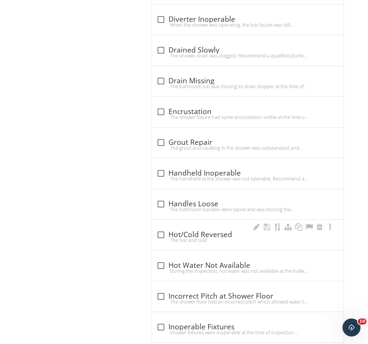
scroll to position [521, 0]
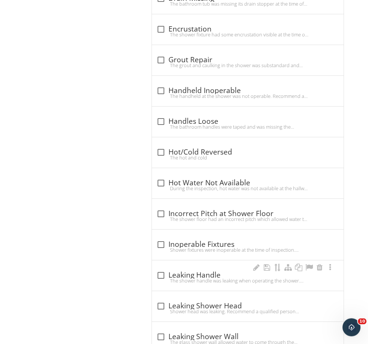
click at [201, 278] on div "The shower handle was leaking when operating the shower. Recommend a qualified …" at bounding box center [247, 281] width 183 height 6
checkbox input "true"
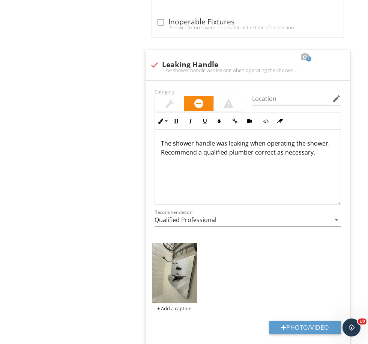
scroll to position [816, 0]
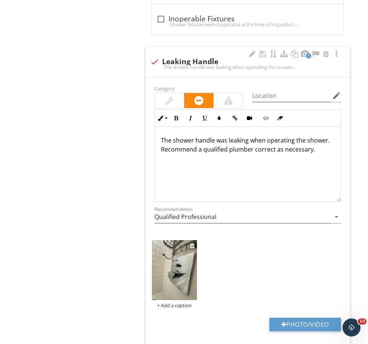
click at [171, 260] on img at bounding box center [174, 270] width 45 height 60
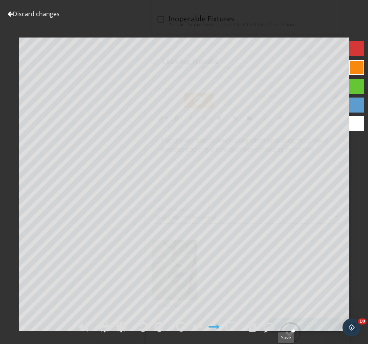
click at [291, 338] on div at bounding box center [289, 332] width 11 height 11
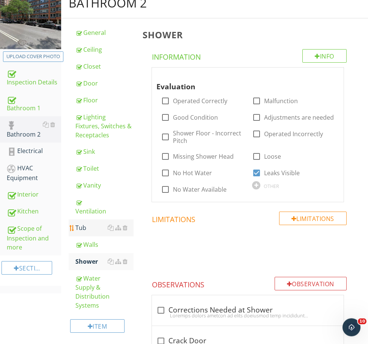
scroll to position [95, 0]
click at [92, 230] on div "Tub" at bounding box center [104, 227] width 58 height 9
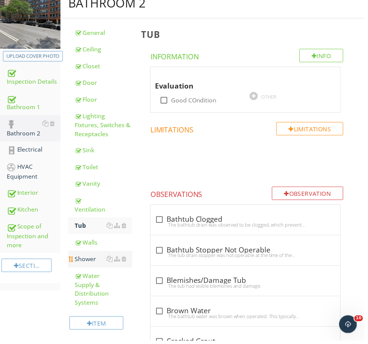
click at [94, 260] on div "Shower" at bounding box center [104, 261] width 58 height 9
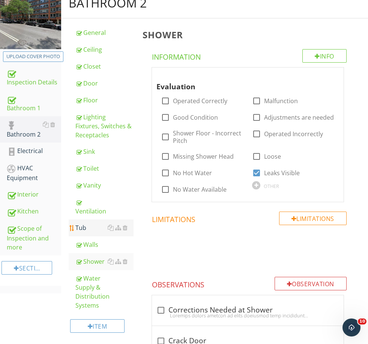
click at [90, 229] on div "Tub" at bounding box center [104, 227] width 58 height 9
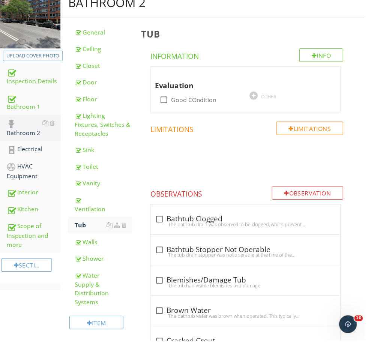
scroll to position [95, 0]
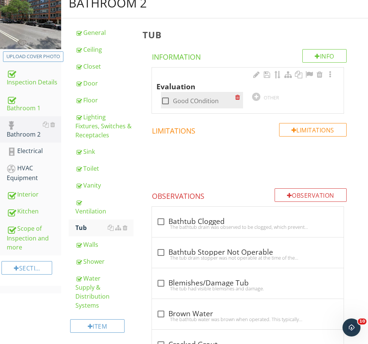
click at [186, 102] on label "Good COndition" at bounding box center [196, 100] width 46 height 7
checkbox input "true"
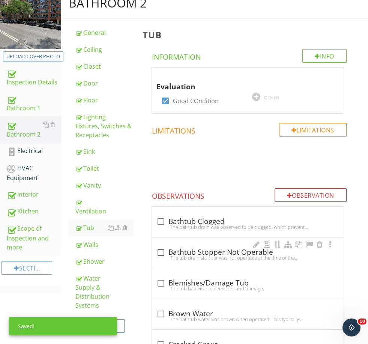
click at [203, 248] on div "check_box_outline_blank Bathtub Stopper Not Operable" at bounding box center [247, 252] width 183 height 9
checkbox input "true"
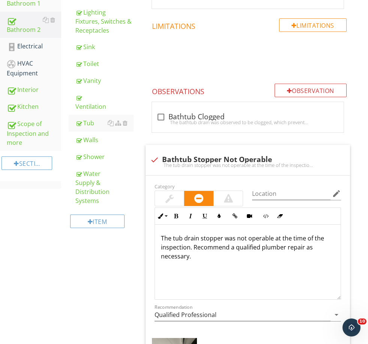
scroll to position [254, 0]
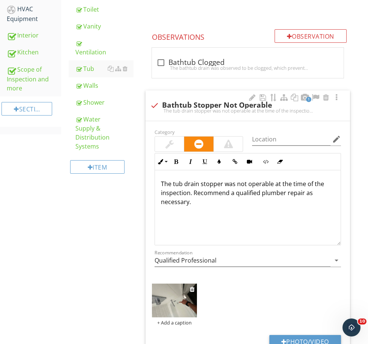
click at [181, 299] on img at bounding box center [174, 300] width 45 height 34
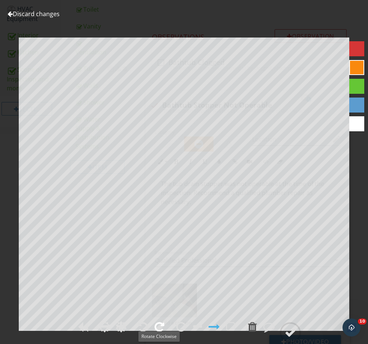
click at [161, 332] on div at bounding box center [159, 326] width 10 height 11
click at [293, 338] on div at bounding box center [289, 332] width 11 height 11
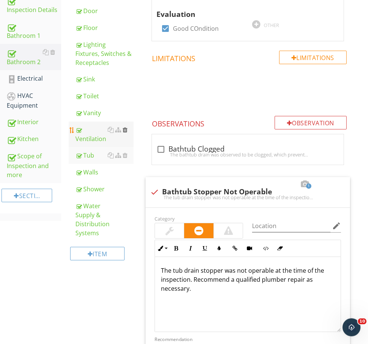
scroll to position [145, 0]
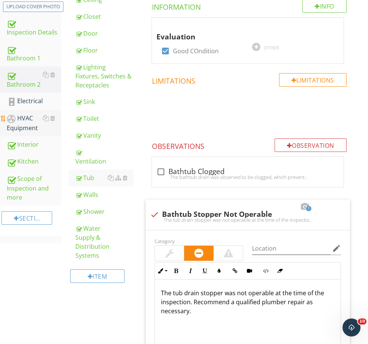
click at [31, 124] on div "HVAC Equipment" at bounding box center [34, 123] width 54 height 19
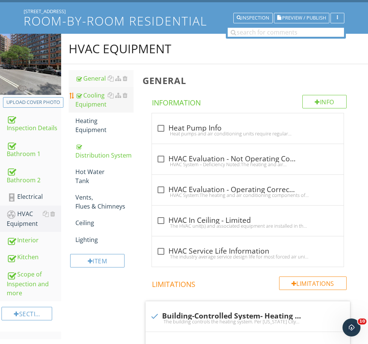
scroll to position [48, 0]
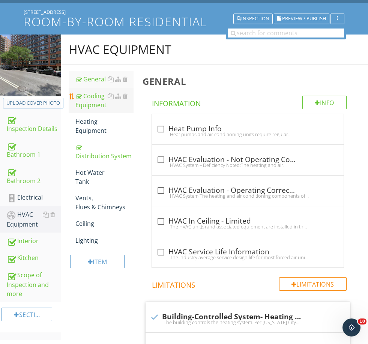
click at [91, 111] on link "Cooling Equipment" at bounding box center [104, 100] width 58 height 25
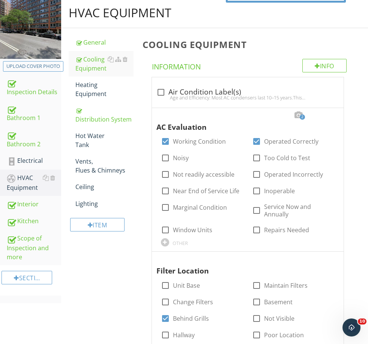
scroll to position [91, 0]
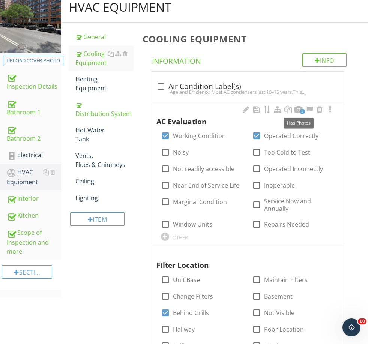
click at [300, 111] on span "3" at bounding box center [301, 111] width 5 height 5
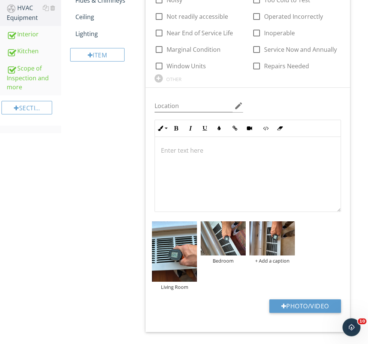
scroll to position [255, 0]
click at [280, 261] on div "+ Add a caption" at bounding box center [271, 260] width 45 height 6
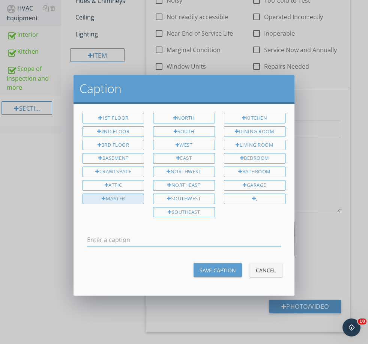
click at [119, 197] on div "Master" at bounding box center [112, 198] width 61 height 10
click at [112, 235] on input "Master" at bounding box center [184, 239] width 194 height 12
drag, startPoint x: 88, startPoint y: 234, endPoint x: 27, endPoint y: 225, distance: 61.4
click at [27, 225] on div "Caption 1st Floor 2nd Floor 3rd Floor Basement Crawlspace Attic Master North So…" at bounding box center [184, 172] width 368 height 344
type input "r"
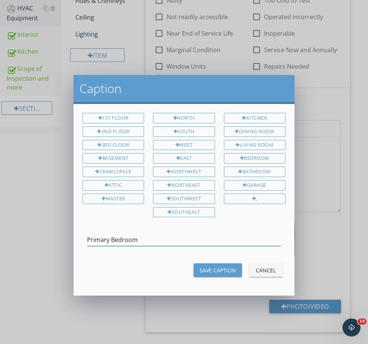
type input "Primary Bedroom"
click at [235, 266] on div "Save Caption" at bounding box center [217, 270] width 36 height 8
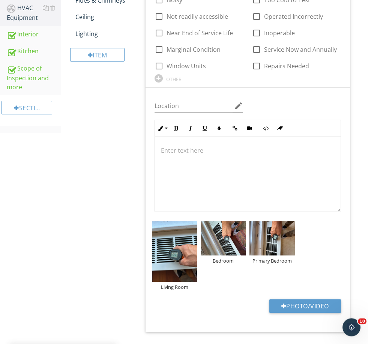
scroll to position [255, 0]
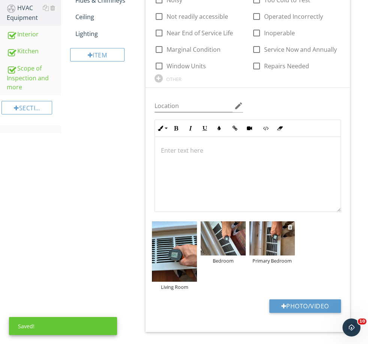
click at [268, 242] on img at bounding box center [271, 238] width 45 height 34
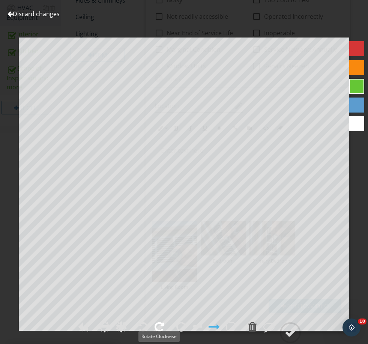
click at [158, 332] on div at bounding box center [159, 326] width 10 height 11
click at [290, 342] on circle at bounding box center [289, 332] width 19 height 19
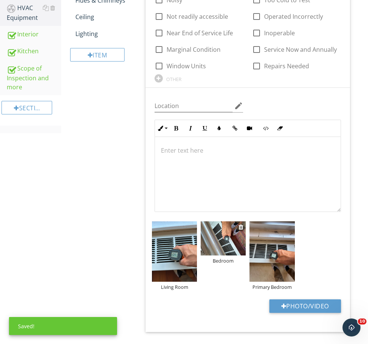
click at [220, 242] on img at bounding box center [222, 238] width 45 height 34
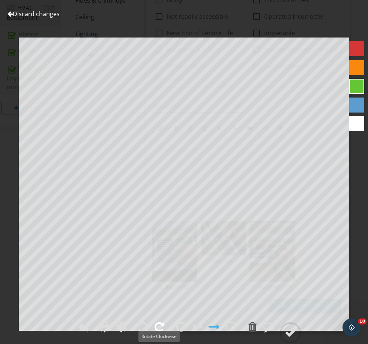
click at [158, 332] on div at bounding box center [159, 326] width 10 height 11
click at [288, 338] on div at bounding box center [289, 332] width 11 height 11
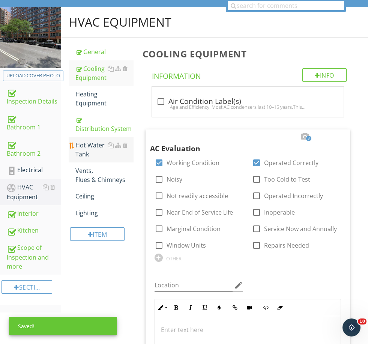
scroll to position [74, 0]
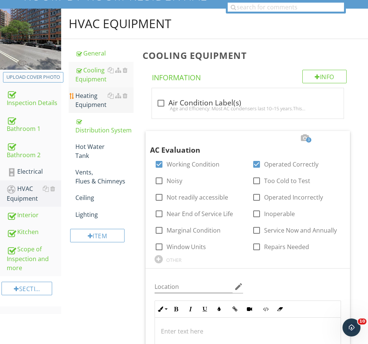
click at [89, 95] on div "Heating Equipment" at bounding box center [104, 100] width 58 height 18
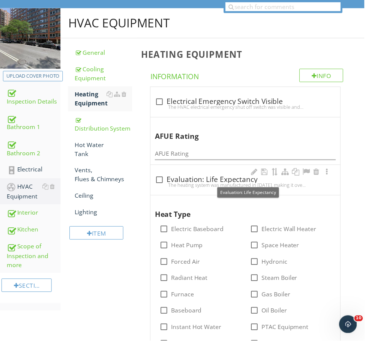
scroll to position [74, 0]
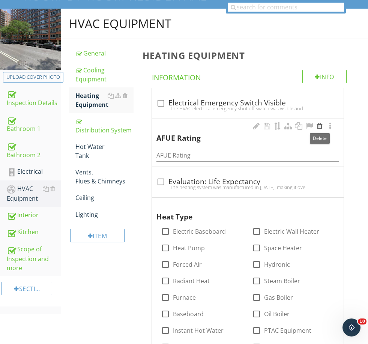
click at [320, 125] on div at bounding box center [319, 125] width 9 height 7
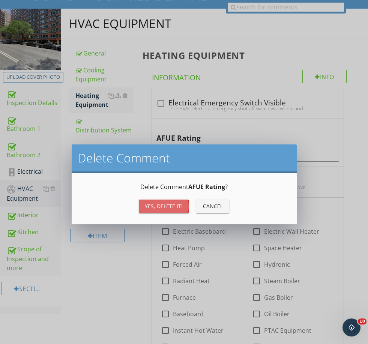
click at [179, 203] on div "Yes, Delete it!" at bounding box center [164, 206] width 38 height 8
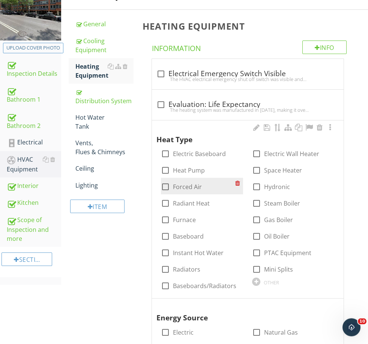
scroll to position [103, 0]
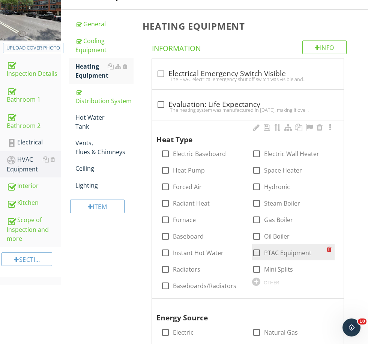
click at [281, 251] on label "PTAC Equipment" at bounding box center [287, 252] width 47 height 7
checkbox input "true"
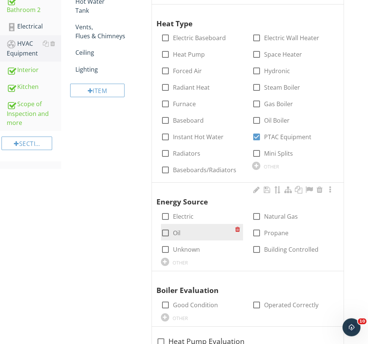
scroll to position [219, 0]
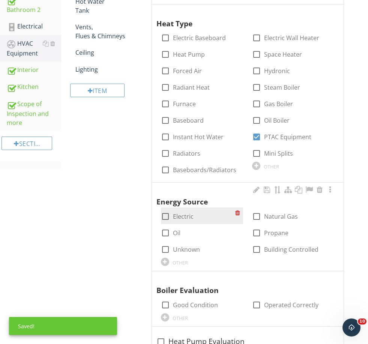
click at [178, 218] on label "Electric" at bounding box center [183, 215] width 21 height 7
checkbox input "true"
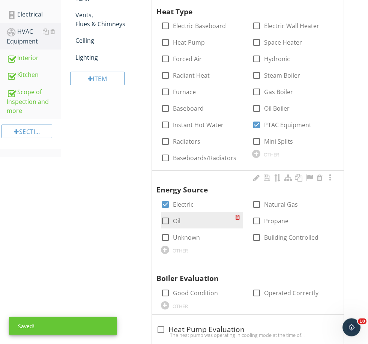
scroll to position [233, 0]
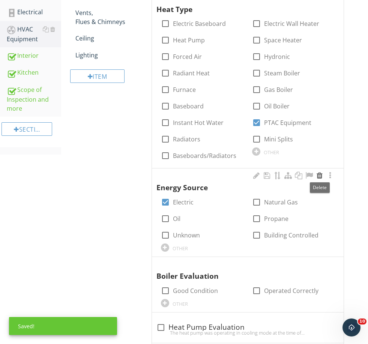
click at [319, 174] on div at bounding box center [319, 175] width 9 height 7
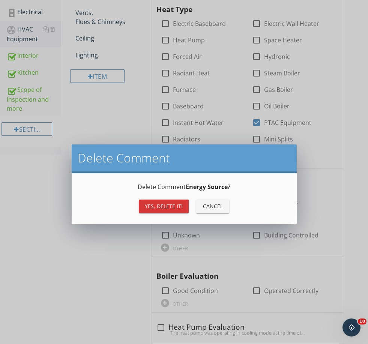
click at [166, 204] on div "Yes, Delete it!" at bounding box center [164, 206] width 38 height 8
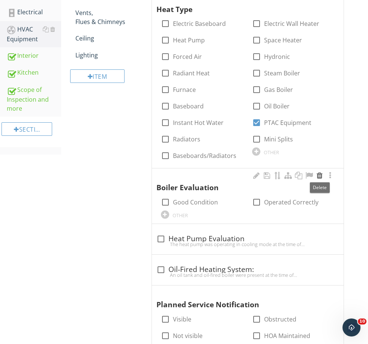
click at [319, 174] on div at bounding box center [319, 175] width 9 height 7
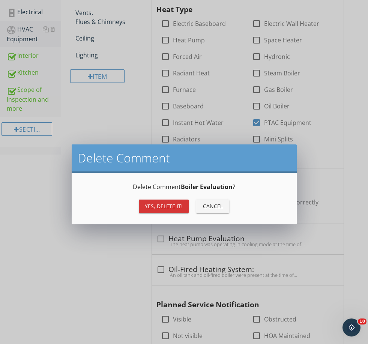
click at [159, 202] on div "Yes, Delete it!" at bounding box center [164, 206] width 38 height 8
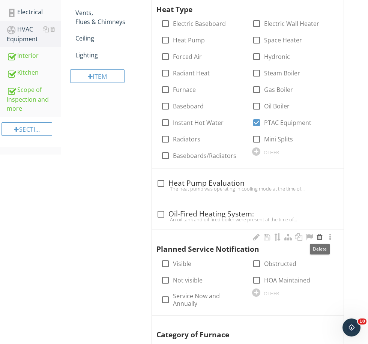
click at [320, 236] on div at bounding box center [319, 236] width 9 height 7
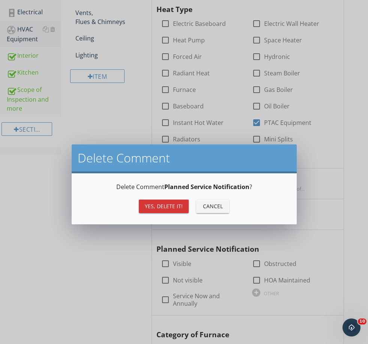
click at [211, 200] on button "Cancel" at bounding box center [212, 205] width 33 height 13
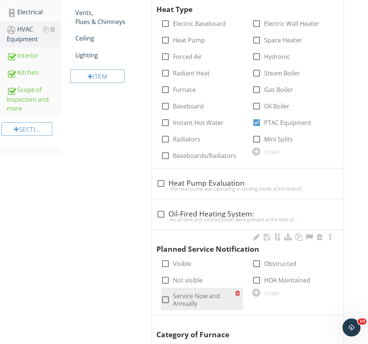
click at [194, 300] on label "Service Now and Annually" at bounding box center [204, 299] width 63 height 15
checkbox input "true"
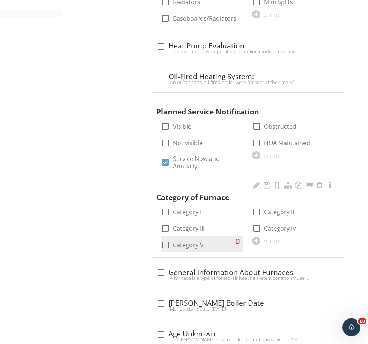
scroll to position [377, 0]
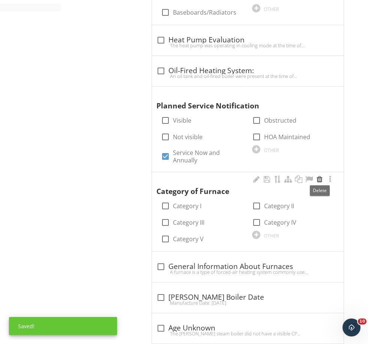
click at [320, 177] on div at bounding box center [319, 178] width 9 height 7
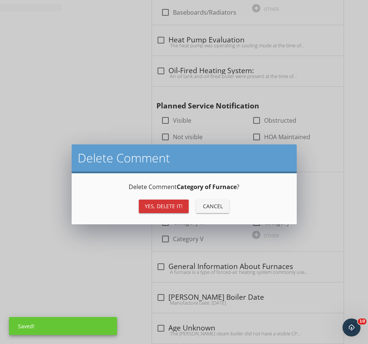
click at [171, 204] on div "Yes, Delete it!" at bounding box center [164, 206] width 38 height 8
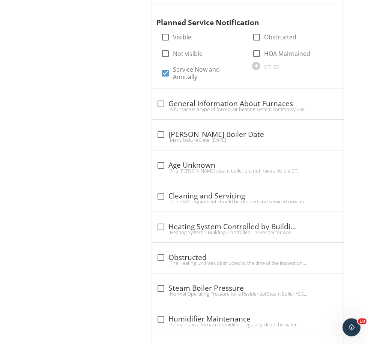
scroll to position [460, 0]
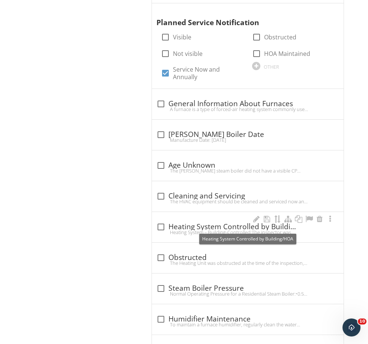
click at [205, 221] on div "check_box_outline_blank Heating System Controlled by Building/HOA" at bounding box center [247, 226] width 183 height 10
checkbox input "true"
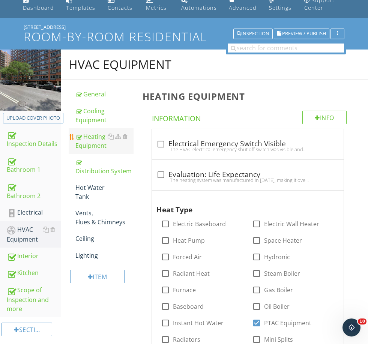
scroll to position [0, 0]
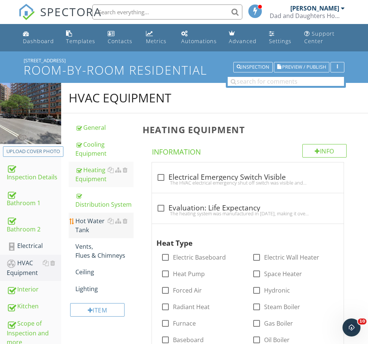
click at [99, 222] on div "Hot Water Tank" at bounding box center [104, 225] width 58 height 18
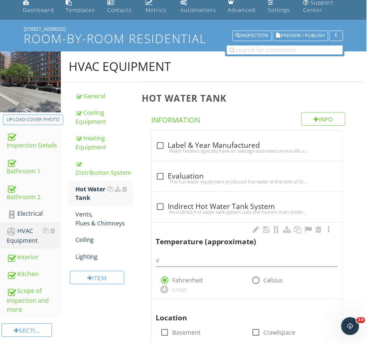
scroll to position [34, 0]
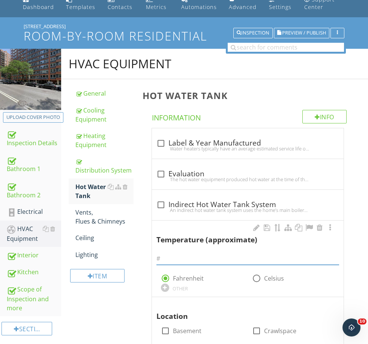
click at [191, 262] on input "text" at bounding box center [247, 258] width 183 height 12
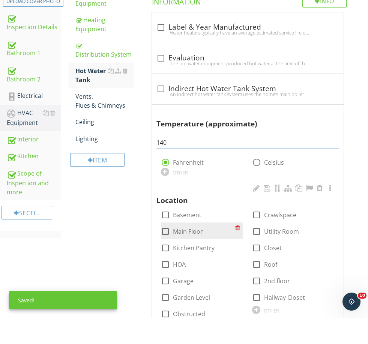
scroll to position [129, 0]
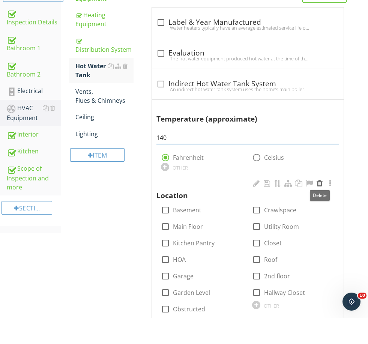
type input "140"
click at [320, 205] on div at bounding box center [319, 208] width 9 height 7
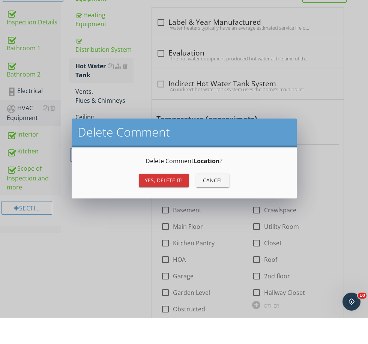
scroll to position [155, 0]
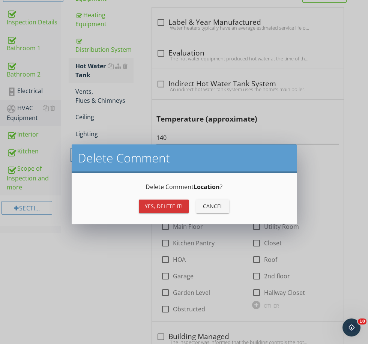
click at [163, 206] on div "Yes, Delete it!" at bounding box center [164, 206] width 38 height 8
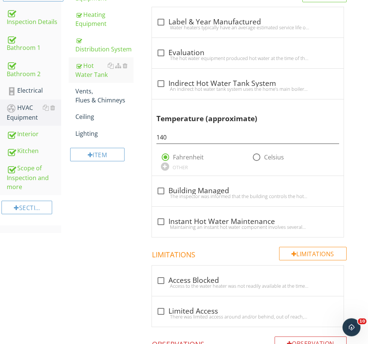
scroll to position [155, 0]
click at [186, 195] on div "The inspector was informed that the building controls the hot water temperature…" at bounding box center [247, 196] width 183 height 6
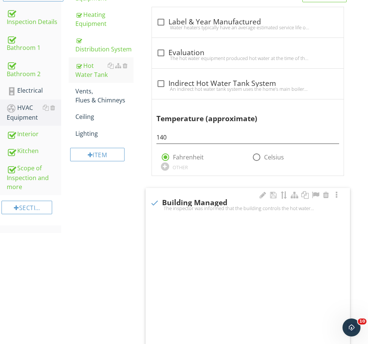
checkbox input "true"
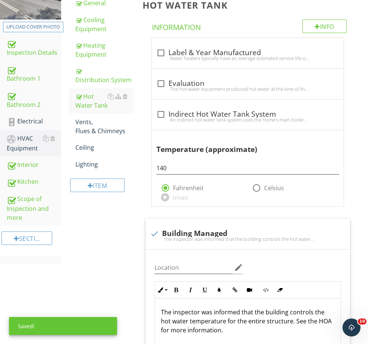
scroll to position [122, 0]
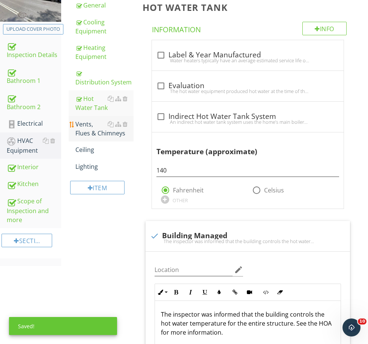
click at [91, 128] on div "Vents, Flues & Chimneys" at bounding box center [104, 129] width 58 height 18
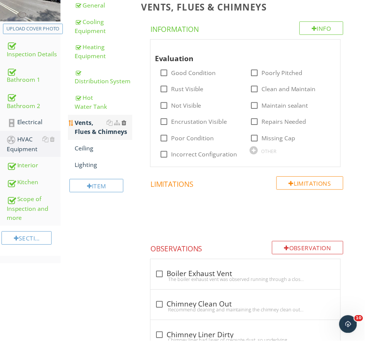
scroll to position [122, 0]
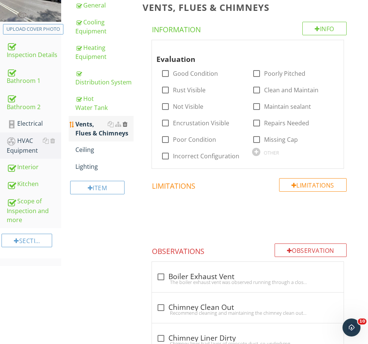
click at [124, 125] on div at bounding box center [125, 124] width 5 height 6
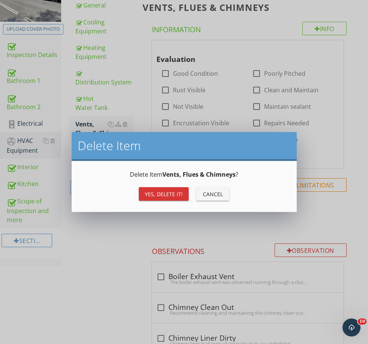
click at [163, 186] on div "Yes, Delete it! Cancel" at bounding box center [184, 194] width 207 height 18
click at [163, 191] on div "Yes, Delete it!" at bounding box center [164, 194] width 38 height 8
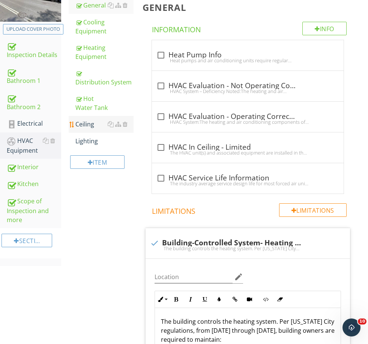
click at [86, 123] on div "Ceiling" at bounding box center [104, 124] width 58 height 9
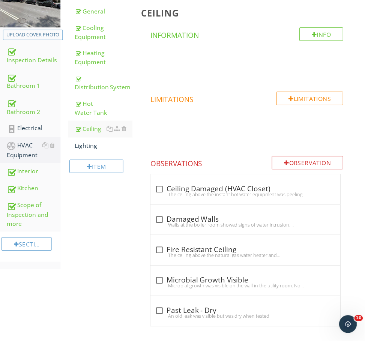
scroll to position [116, 0]
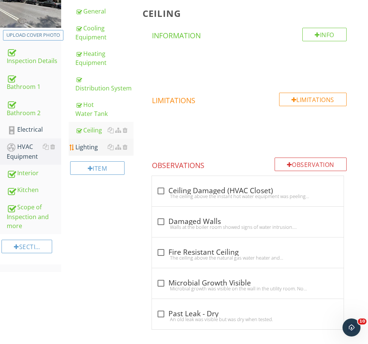
click at [90, 147] on div "Lighting" at bounding box center [104, 146] width 58 height 9
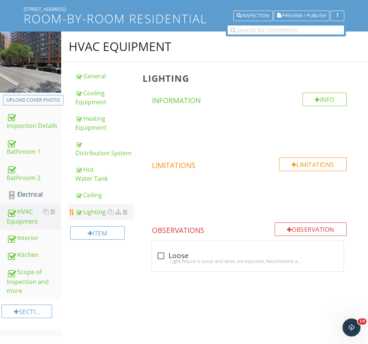
scroll to position [72, 0]
click at [33, 190] on div "Electrical" at bounding box center [34, 195] width 54 height 10
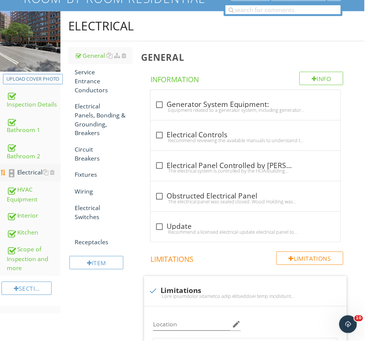
scroll to position [72, 0]
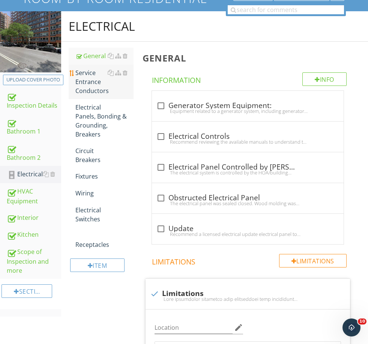
click at [87, 76] on div "Service Entrance Conductors" at bounding box center [104, 81] width 58 height 27
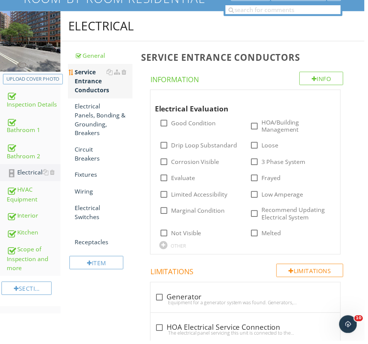
scroll to position [72, 0]
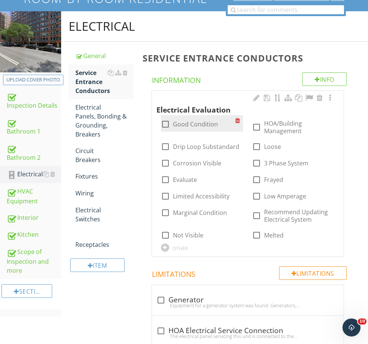
click at [199, 125] on label "Good Condition" at bounding box center [195, 123] width 45 height 7
checkbox input "true"
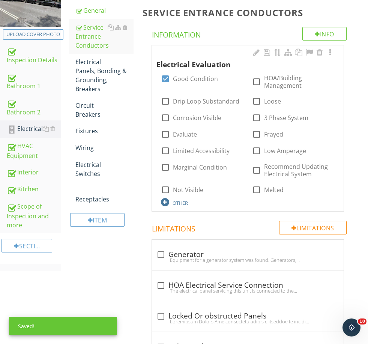
scroll to position [190, 0]
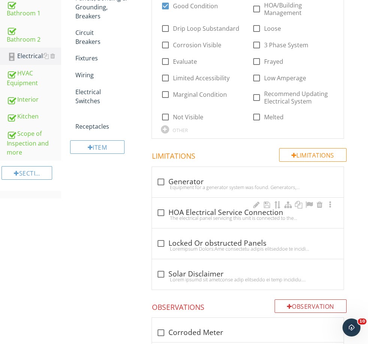
click at [188, 218] on div "The electrical panel servicing this unit is connected to the Homeowners Associa…" at bounding box center [247, 218] width 183 height 6
checkbox input "true"
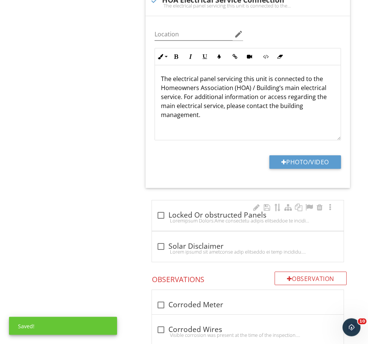
scroll to position [414, 0]
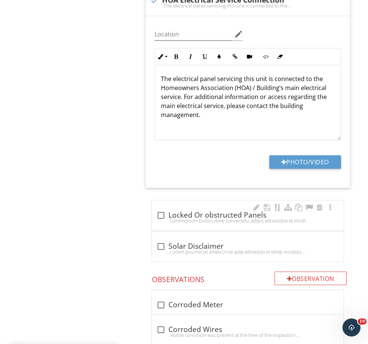
click at [183, 217] on div at bounding box center [247, 220] width 183 height 6
checkbox input "true"
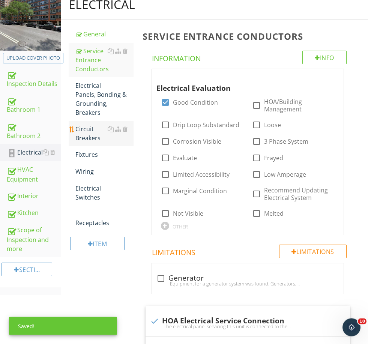
scroll to position [93, 0]
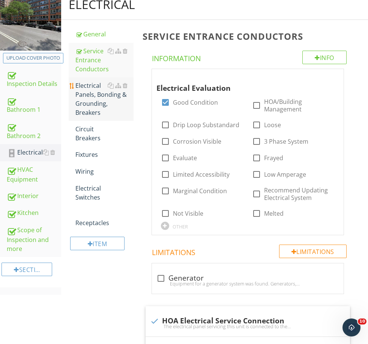
click at [95, 96] on div "Electrical Panels, Bonding & Grounding, Breakers" at bounding box center [104, 99] width 58 height 36
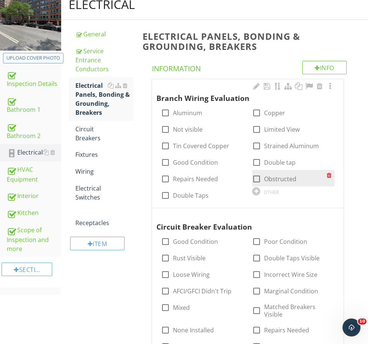
click at [278, 175] on label "Obstructed" at bounding box center [280, 178] width 32 height 7
checkbox input "true"
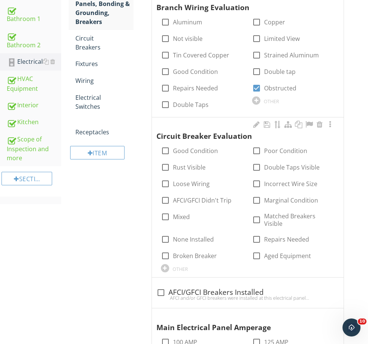
scroll to position [187, 0]
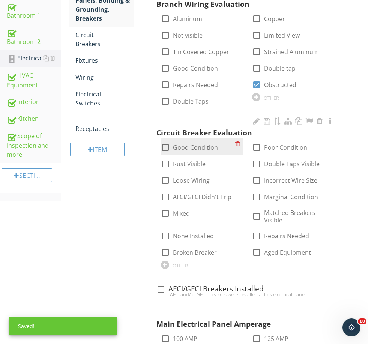
click at [206, 147] on label "Good Condition" at bounding box center [195, 147] width 45 height 7
checkbox input "true"
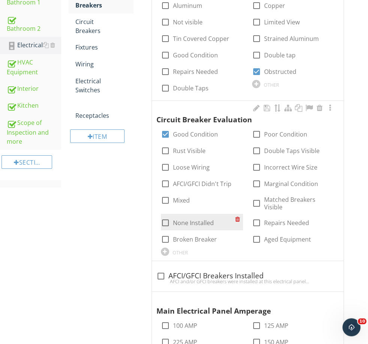
scroll to position [200, 0]
click at [183, 250] on div "OTHER" at bounding box center [179, 252] width 15 height 6
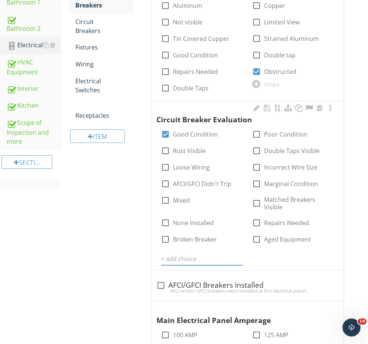
scroll to position [200, 0]
type input "Obstructed"
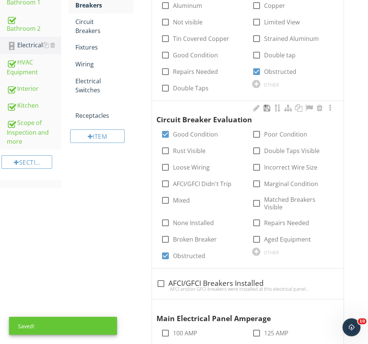
scroll to position [200, 0]
click at [265, 105] on div at bounding box center [266, 107] width 9 height 7
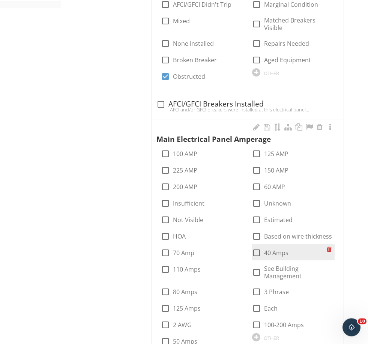
scroll to position [396, 0]
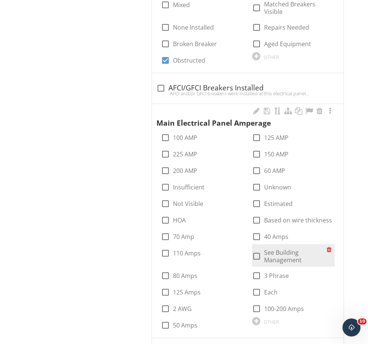
click at [277, 255] on label "See Building Management" at bounding box center [295, 255] width 63 height 15
checkbox input "true"
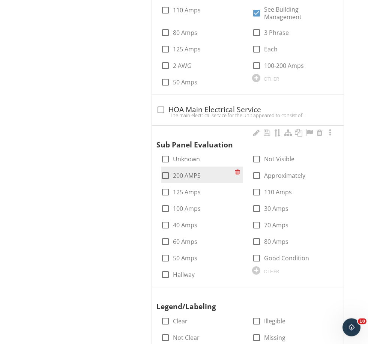
scroll to position [639, 0]
click at [320, 131] on div at bounding box center [319, 132] width 9 height 7
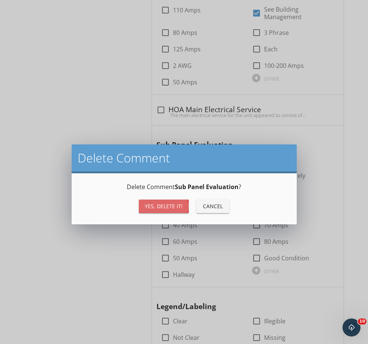
click at [158, 204] on div "Yes, Delete it!" at bounding box center [164, 206] width 38 height 8
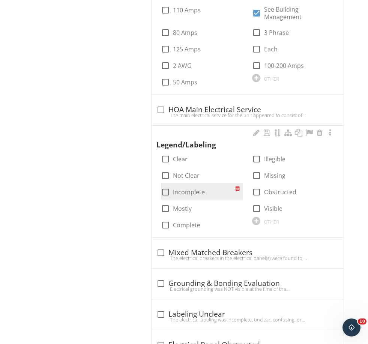
click at [183, 188] on label "Incomplete" at bounding box center [189, 191] width 32 height 7
checkbox input "true"
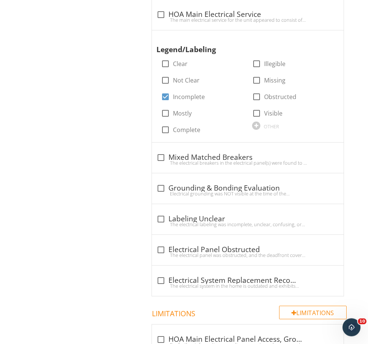
scroll to position [736, 0]
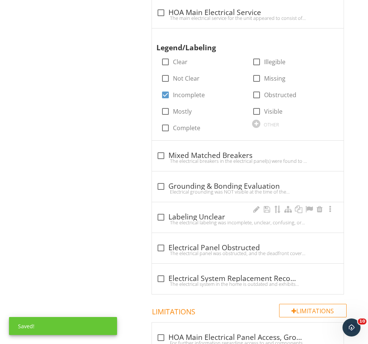
click at [188, 219] on div "The electrical labeling was incomplete, unclear, confusing, or illegible. Break…" at bounding box center [247, 222] width 183 height 6
checkbox input "true"
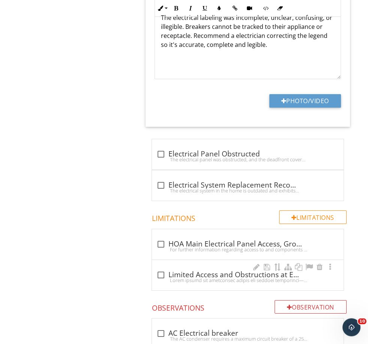
scroll to position [1025, 0]
click at [203, 277] on div at bounding box center [247, 280] width 183 height 6
checkbox input "true"
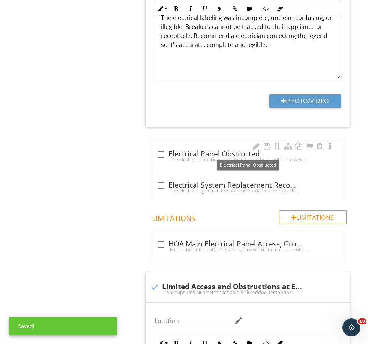
click at [191, 153] on div "check_box_outline_blank Electrical Panel Obstructed" at bounding box center [247, 154] width 183 height 9
checkbox input "true"
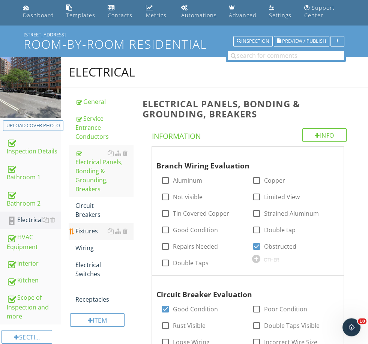
scroll to position [26, 0]
click at [91, 209] on link "Circuit Breakers" at bounding box center [104, 209] width 58 height 25
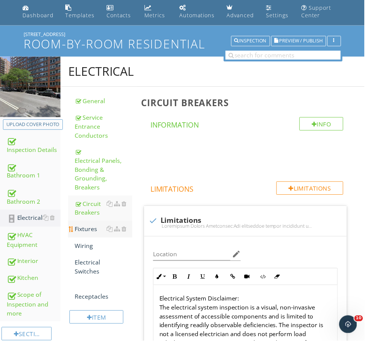
click at [92, 226] on div "Fixtures" at bounding box center [104, 230] width 58 height 9
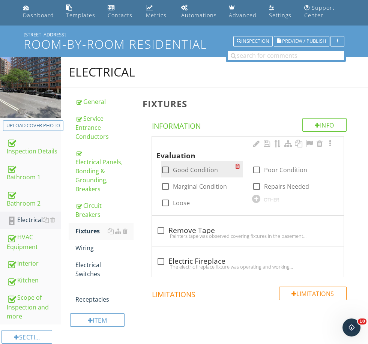
click at [193, 166] on label "Good Condition" at bounding box center [195, 169] width 45 height 7
checkbox input "true"
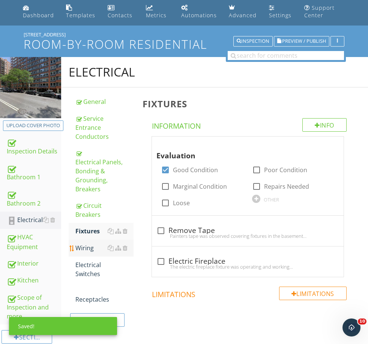
click at [97, 243] on div "Wiring" at bounding box center [104, 247] width 58 height 9
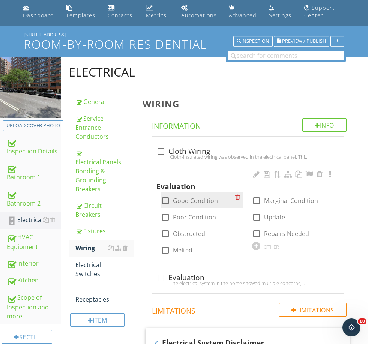
click at [200, 203] on label "Good Condition" at bounding box center [195, 200] width 45 height 7
click at [185, 202] on label "Good Condition" at bounding box center [195, 200] width 45 height 7
checkbox input "false"
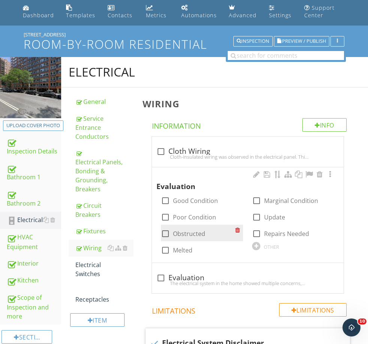
click at [187, 230] on label "Obstructed" at bounding box center [189, 233] width 32 height 7
checkbox input "true"
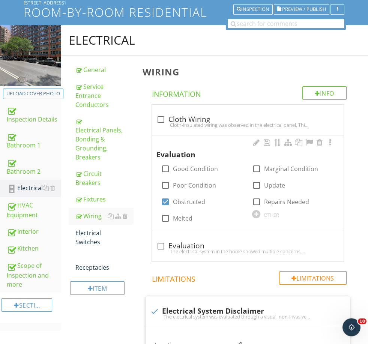
scroll to position [58, 0]
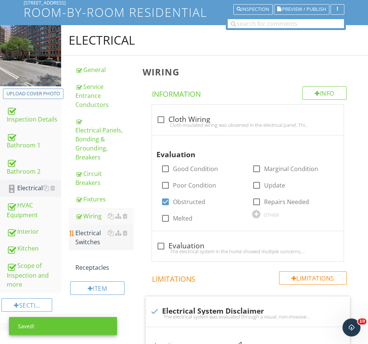
click at [89, 232] on div "Electrical Switches" at bounding box center [104, 237] width 58 height 18
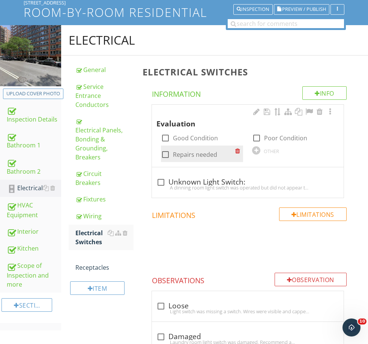
click at [183, 147] on div "check_box_outline_blank Repairs needed" at bounding box center [202, 153] width 82 height 16
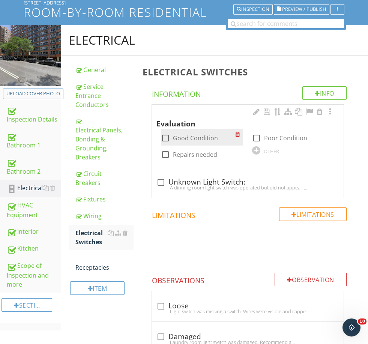
click at [183, 138] on label "Good Condition" at bounding box center [195, 137] width 45 height 7
checkbox input "true"
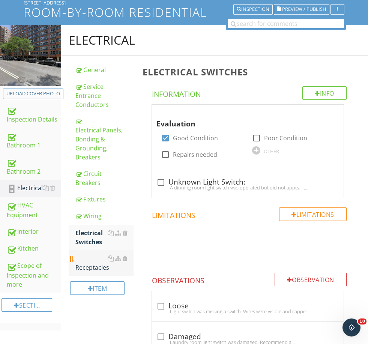
click at [91, 256] on div "Receptacles" at bounding box center [104, 263] width 58 height 18
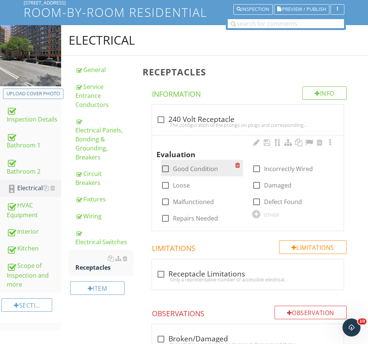
click at [184, 163] on div "check_box_outline_blank Good Condition" at bounding box center [198, 168] width 75 height 10
click at [184, 167] on label "Good Condition" at bounding box center [195, 168] width 45 height 7
checkbox input "true"
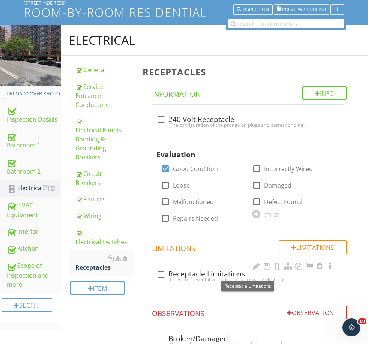
click at [183, 270] on div "check_box_outline_blank Receptacle Limitations" at bounding box center [247, 273] width 183 height 9
checkbox input "true"
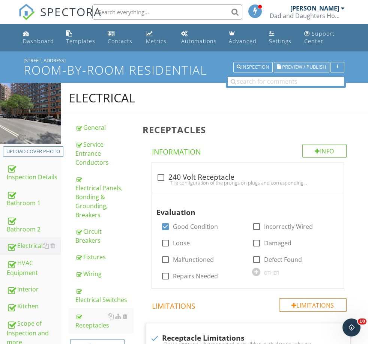
click at [303, 69] on span "Preview / Publish" at bounding box center [304, 67] width 44 height 5
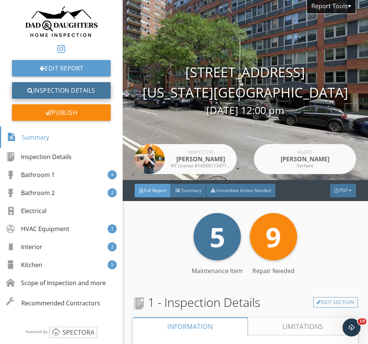
click at [80, 90] on link "Inspection Details" at bounding box center [61, 90] width 99 height 16
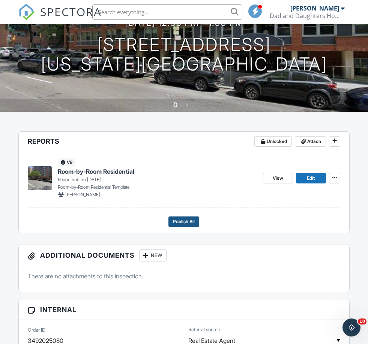
click at [186, 221] on span "Publish All" at bounding box center [184, 221] width 22 height 7
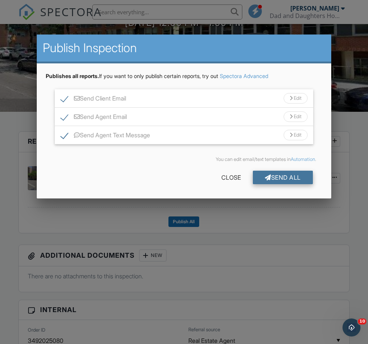
click at [272, 179] on div "Send All" at bounding box center [283, 177] width 60 height 13
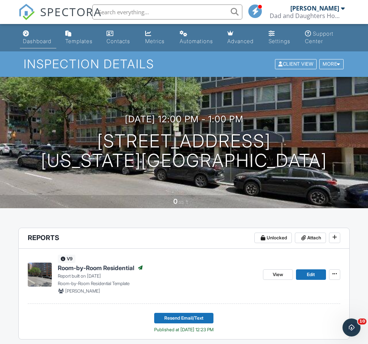
click at [42, 38] on div "Dashboard" at bounding box center [37, 41] width 28 height 6
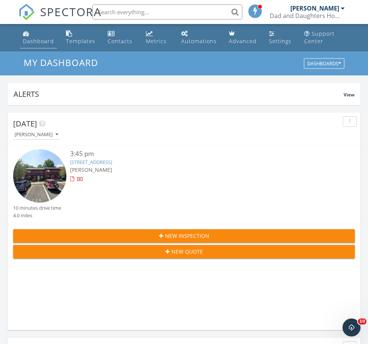
click at [38, 39] on div "Dashboard" at bounding box center [38, 40] width 31 height 7
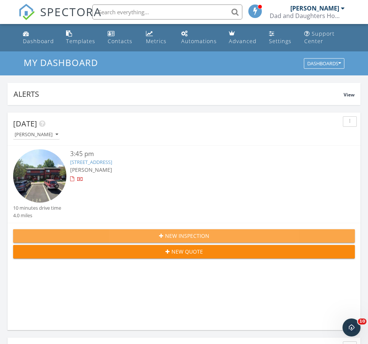
click at [170, 235] on span "New Inspection" at bounding box center [187, 236] width 44 height 8
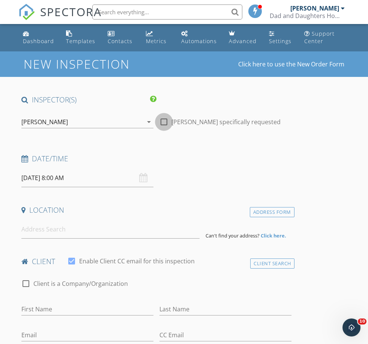
click at [163, 118] on div at bounding box center [163, 121] width 13 height 13
checkbox input "true"
click at [57, 178] on input "[DATE] 8:00 AM" at bounding box center [87, 178] width 132 height 18
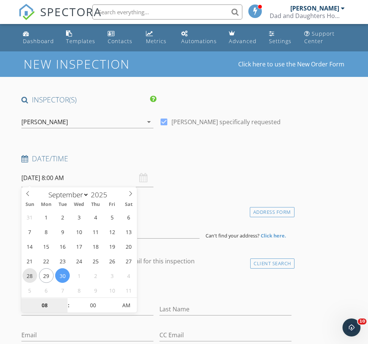
type input "[DATE] 8:00 AM"
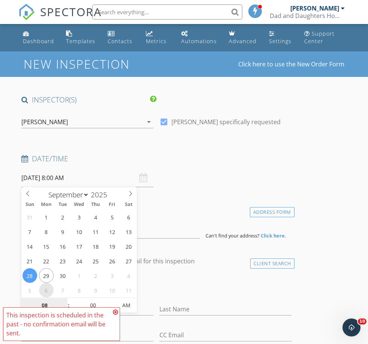
type input "9"
type input "[DATE] 9:00 AM"
click at [159, 228] on input at bounding box center [110, 229] width 178 height 18
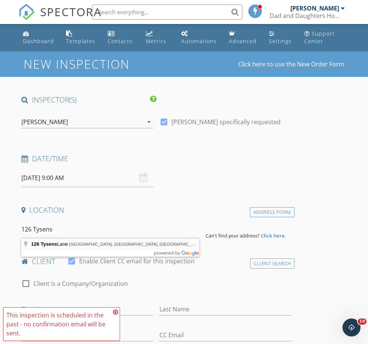
type input "[STREET_ADDRESS]"
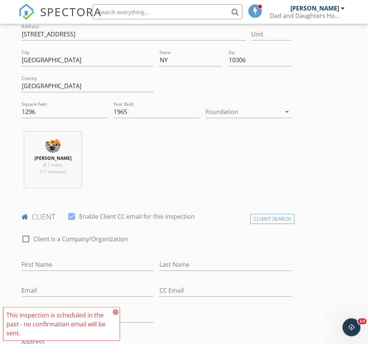
scroll to position [234, 0]
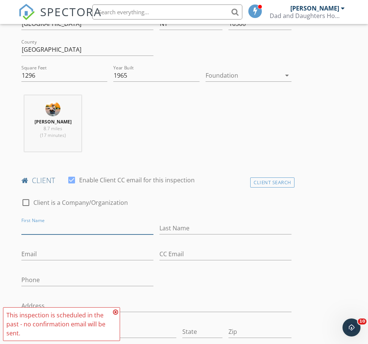
click at [58, 226] on input "First Name" at bounding box center [87, 228] width 132 height 12
type input "[PERSON_NAME]"
click at [204, 226] on input "Last Name" at bounding box center [225, 228] width 132 height 12
type input "Durazzo"
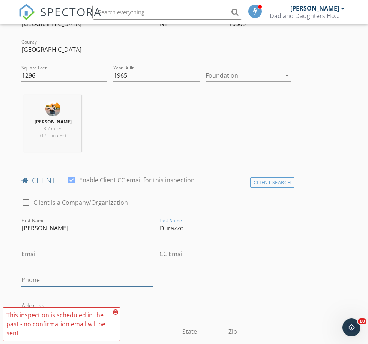
click at [37, 275] on input "Phone" at bounding box center [87, 280] width 132 height 12
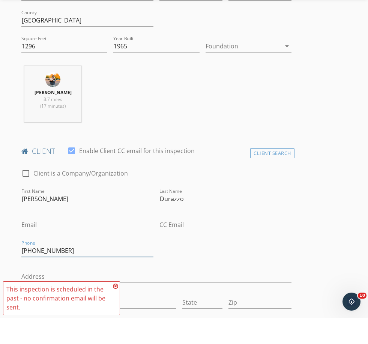
scroll to position [244, 0]
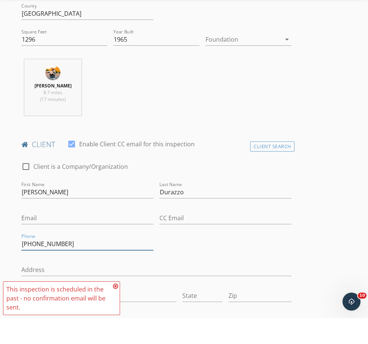
type input "[PHONE_NUMBER]"
click at [36, 238] on input "Email" at bounding box center [87, 244] width 132 height 12
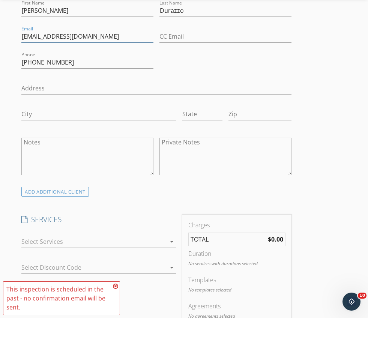
scroll to position [427, 0]
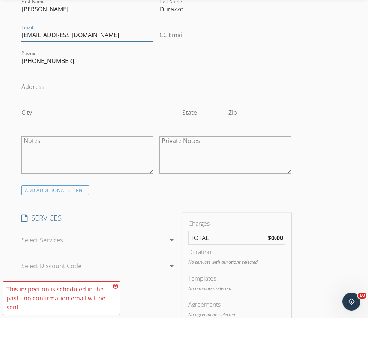
type input "[EMAIL_ADDRESS][DOMAIN_NAME]"
click at [40, 260] on div at bounding box center [93, 266] width 144 height 12
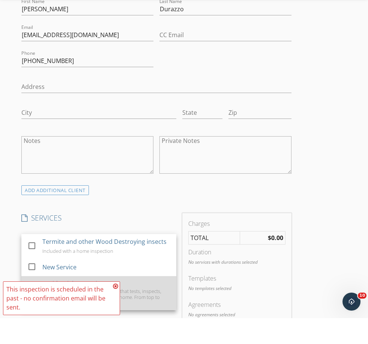
scroll to position [453, 0]
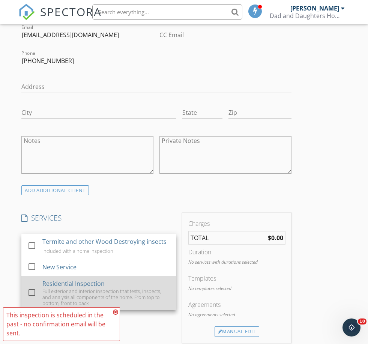
click at [55, 285] on div "Residential Inspection" at bounding box center [73, 283] width 62 height 9
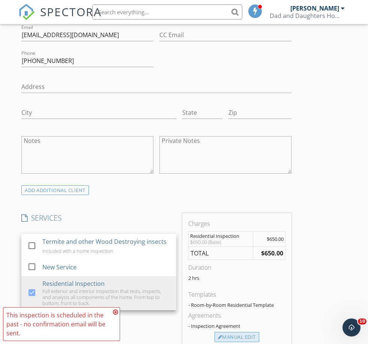
click at [233, 337] on div "Manual Edit" at bounding box center [236, 337] width 45 height 10
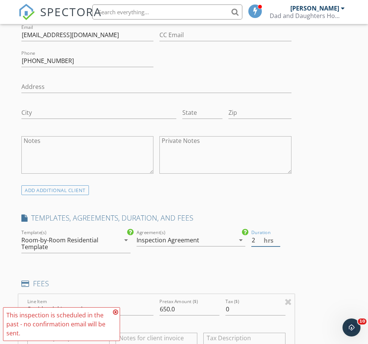
click at [263, 238] on input "2" at bounding box center [265, 240] width 29 height 12
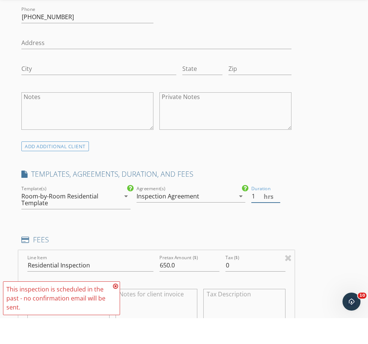
type input "1"
click at [166, 285] on input "650.0" at bounding box center [189, 291] width 60 height 12
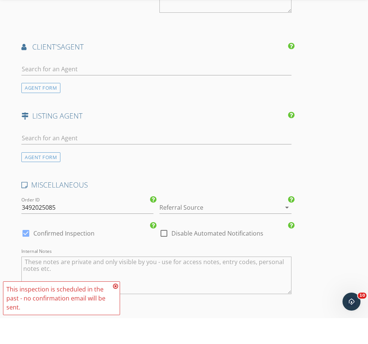
scroll to position [987, 0]
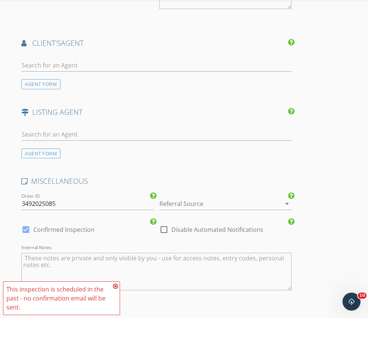
type input "150.0"
click at [185, 223] on div at bounding box center [214, 229] width 111 height 12
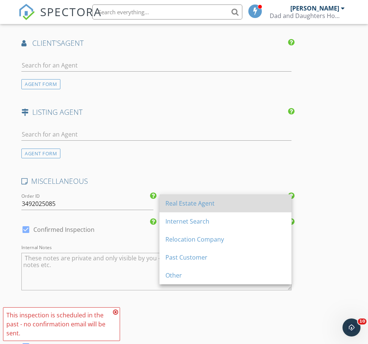
click at [182, 209] on div "Real Estate Agent" at bounding box center [225, 203] width 120 height 18
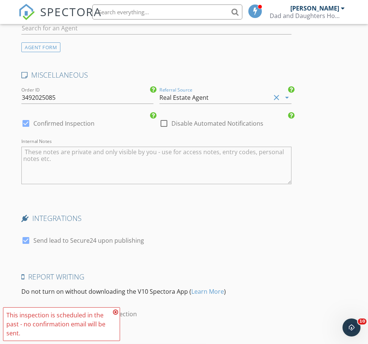
scroll to position [1136, 0]
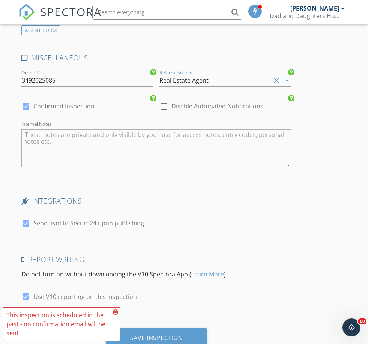
click at [87, 220] on label "Send lead to Secure24 upon publishing" at bounding box center [88, 222] width 111 height 7
checkbox input "false"
click at [85, 296] on label "Use V10 reporting on this inspection" at bounding box center [84, 296] width 103 height 7
checkbox input "false"
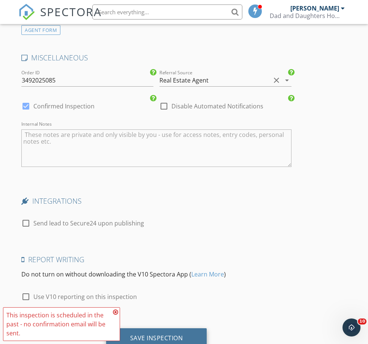
click at [156, 338] on div "Save Inspection" at bounding box center [156, 338] width 101 height 20
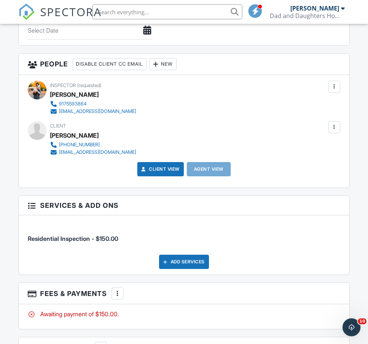
scroll to position [833, 0]
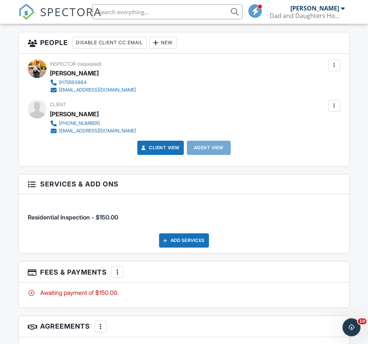
click at [118, 270] on div at bounding box center [117, 271] width 7 height 7
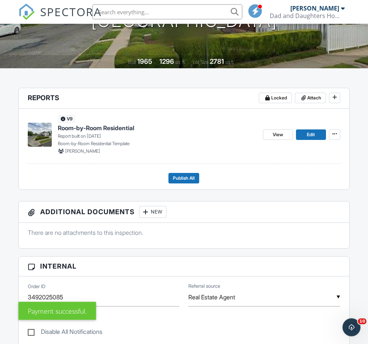
scroll to position [100, 0]
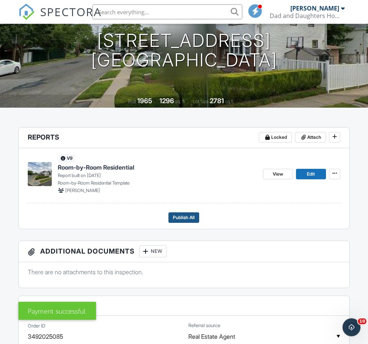
click at [193, 218] on span "Publish All" at bounding box center [184, 217] width 22 height 7
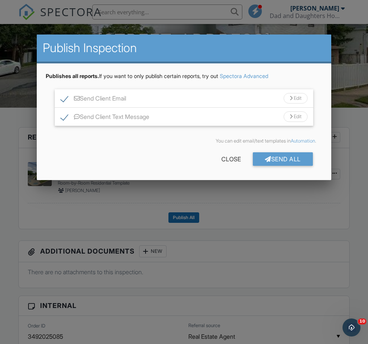
click at [248, 206] on div at bounding box center [184, 177] width 368 height 429
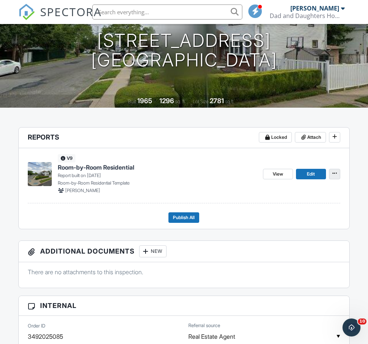
click at [334, 177] on span at bounding box center [334, 172] width 7 height 7
click at [282, 225] on span "Delete Report" at bounding box center [290, 229] width 33 height 8
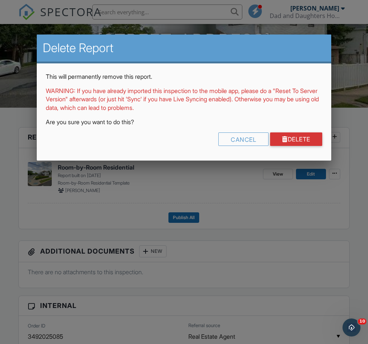
click at [299, 145] on link "Delete" at bounding box center [296, 138] width 52 height 13
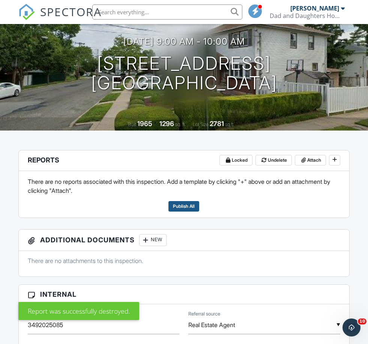
click at [187, 206] on span "Publish All" at bounding box center [184, 205] width 22 height 7
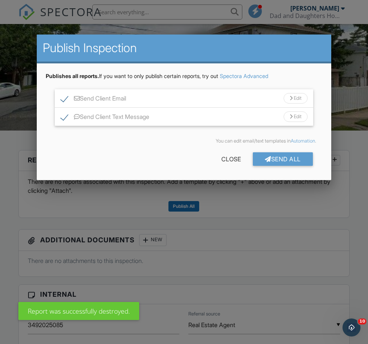
click at [289, 157] on div "Send All" at bounding box center [283, 158] width 60 height 13
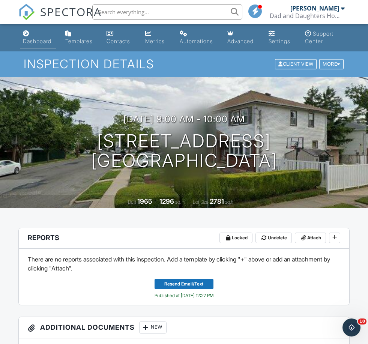
click at [39, 43] on div "Dashboard" at bounding box center [37, 41] width 28 height 6
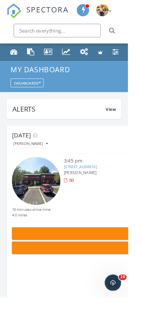
scroll to position [1282, 141]
